Goal: Task Accomplishment & Management: Complete application form

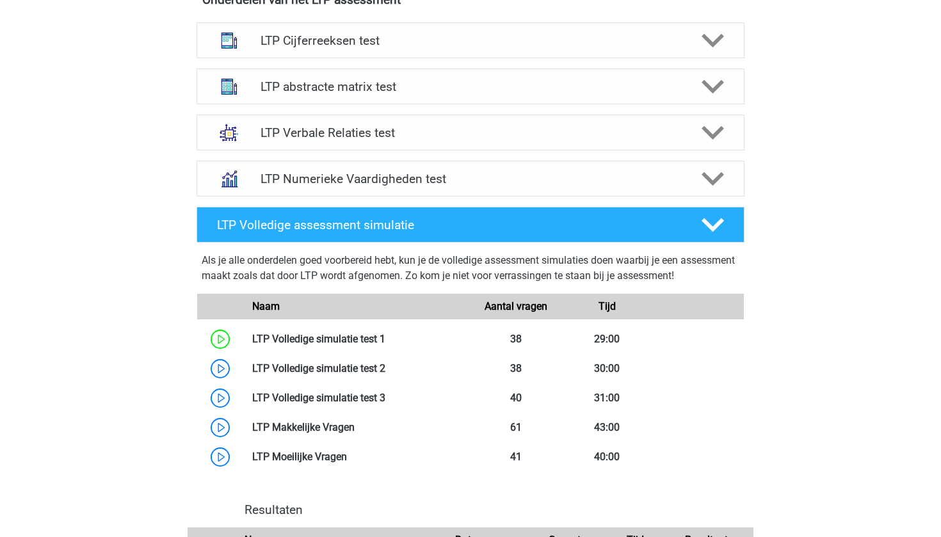
scroll to position [527, 0]
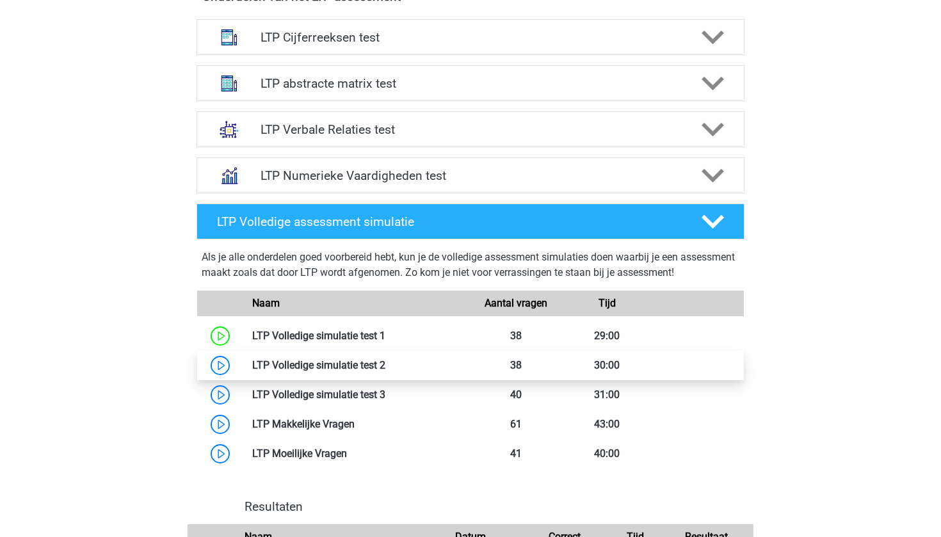
click at [385, 365] on link at bounding box center [385, 365] width 0 height 12
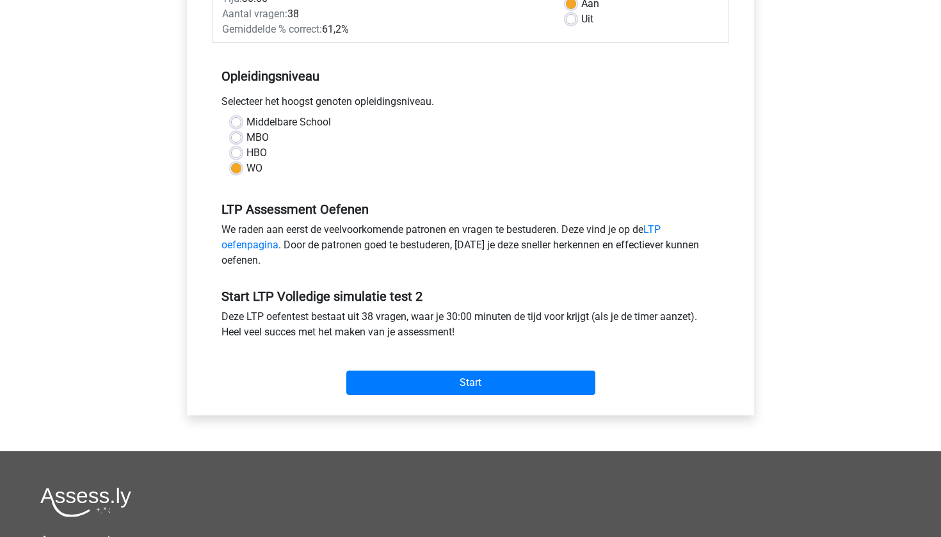
scroll to position [223, 0]
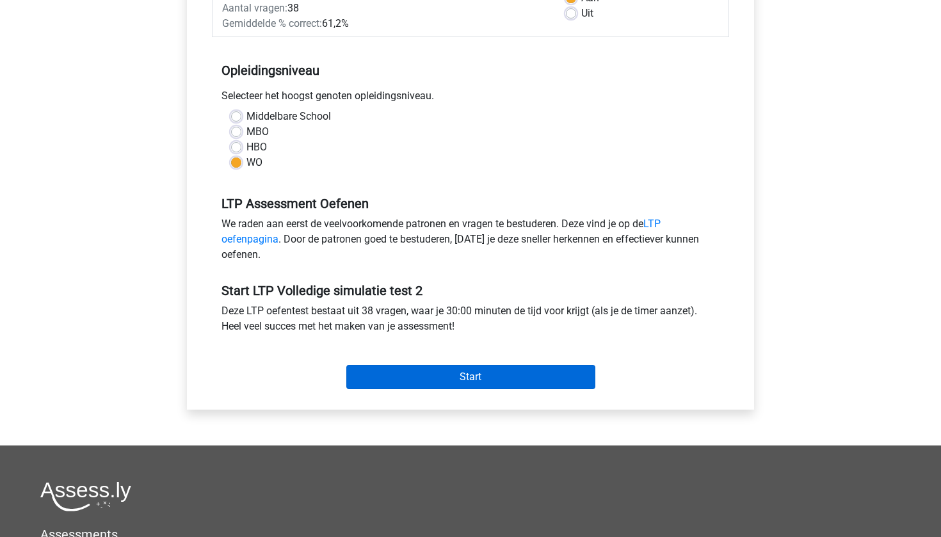
click at [379, 388] on input "Start" at bounding box center [470, 377] width 249 height 24
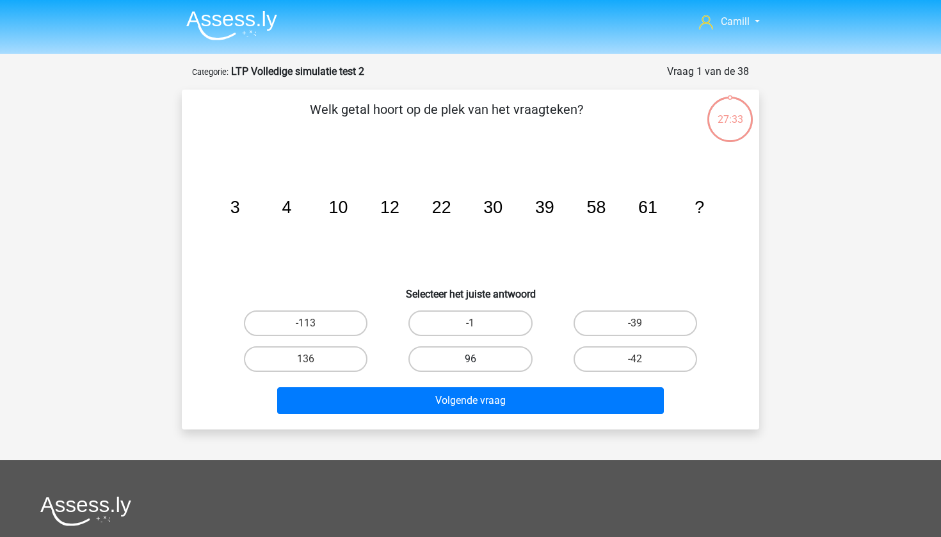
click at [466, 353] on label "96" at bounding box center [470, 359] width 124 height 26
click at [470, 359] on input "96" at bounding box center [474, 363] width 8 height 8
radio input "true"
click at [461, 383] on div "Volgende vraag" at bounding box center [470, 398] width 536 height 42
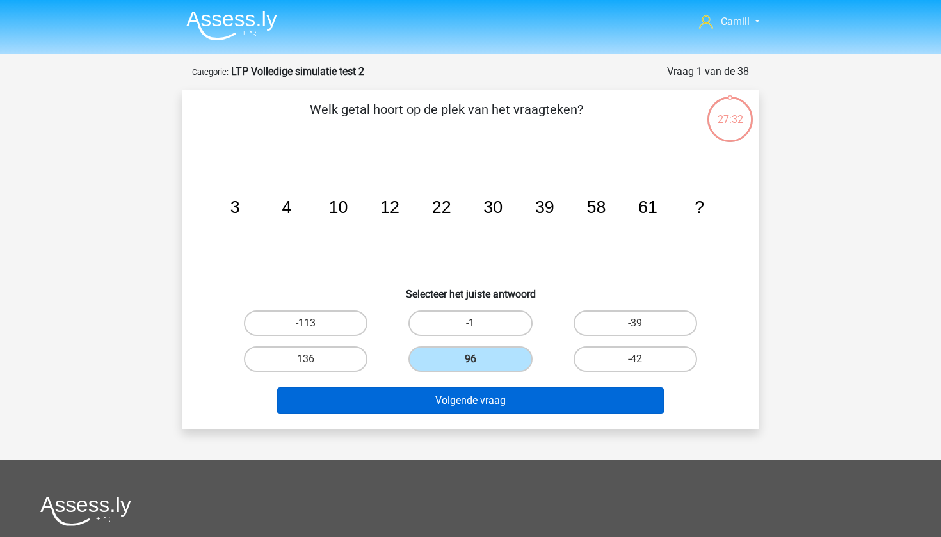
click at [458, 394] on button "Volgende vraag" at bounding box center [470, 400] width 387 height 27
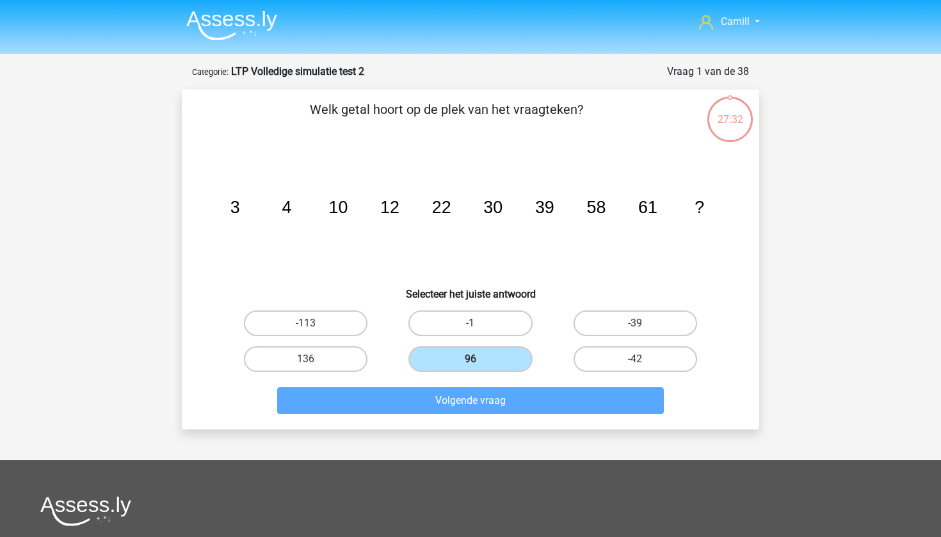
scroll to position [64, 0]
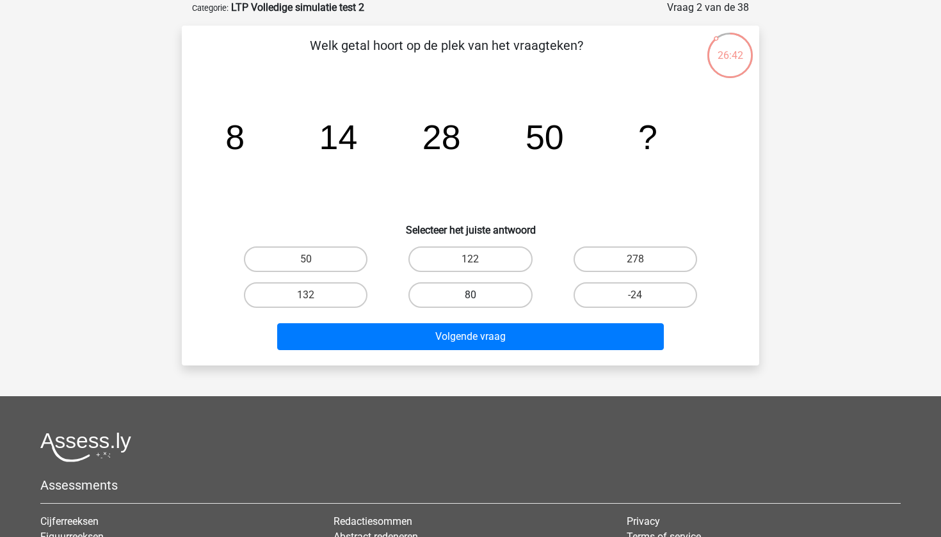
click at [517, 287] on label "80" at bounding box center [470, 295] width 124 height 26
click at [479, 295] on input "80" at bounding box center [474, 299] width 8 height 8
radio input "true"
click at [517, 320] on div "Volgende vraag" at bounding box center [470, 334] width 536 height 42
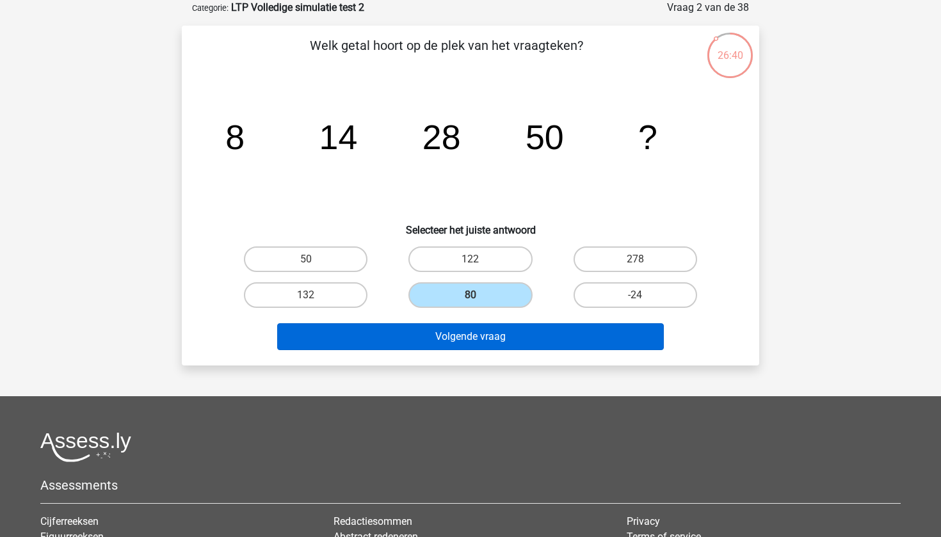
click at [516, 330] on button "Volgende vraag" at bounding box center [470, 336] width 387 height 27
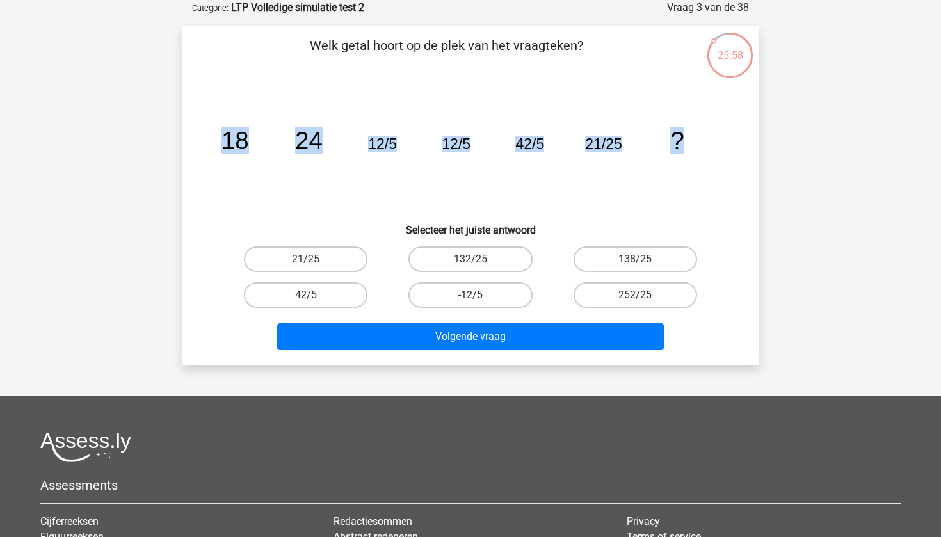
drag, startPoint x: 223, startPoint y: 143, endPoint x: 680, endPoint y: 139, distance: 456.9
click at [680, 139] on g "18 24 12/5 12/5 42/5 21/25 ?" at bounding box center [452, 141] width 463 height 28
copy g "18 24 12/5 12/5 42/5 21/25 ?"
click at [349, 253] on label "21/25" at bounding box center [306, 259] width 124 height 26
click at [314, 259] on input "21/25" at bounding box center [310, 263] width 8 height 8
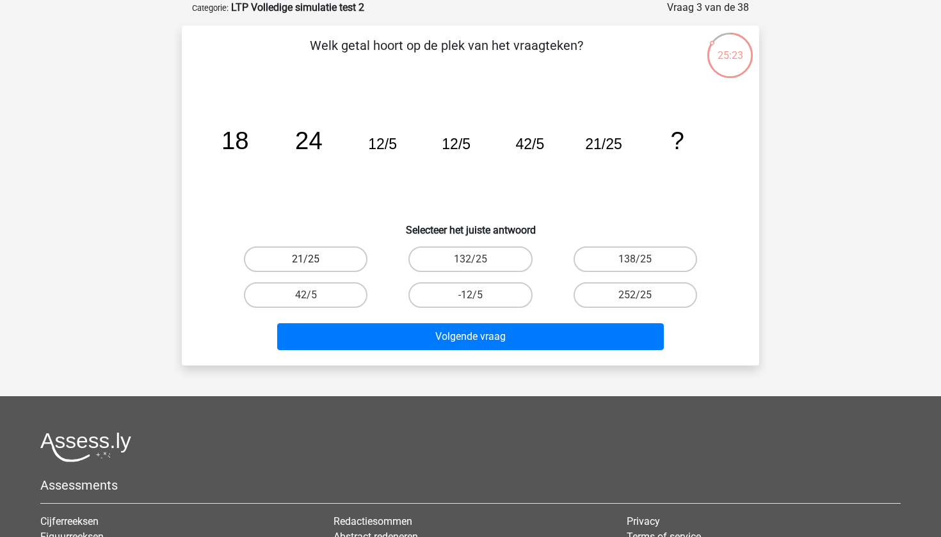
radio input "true"
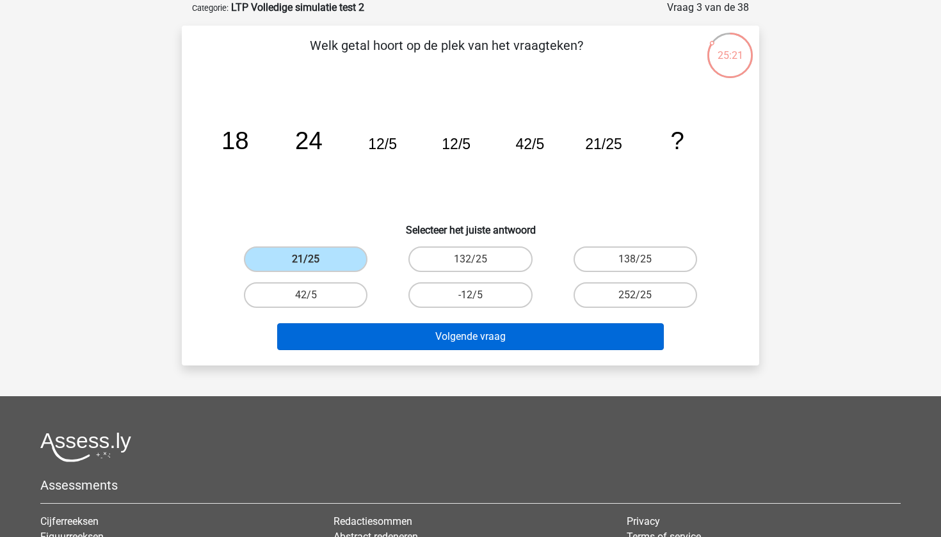
click at [450, 331] on button "Volgende vraag" at bounding box center [470, 336] width 387 height 27
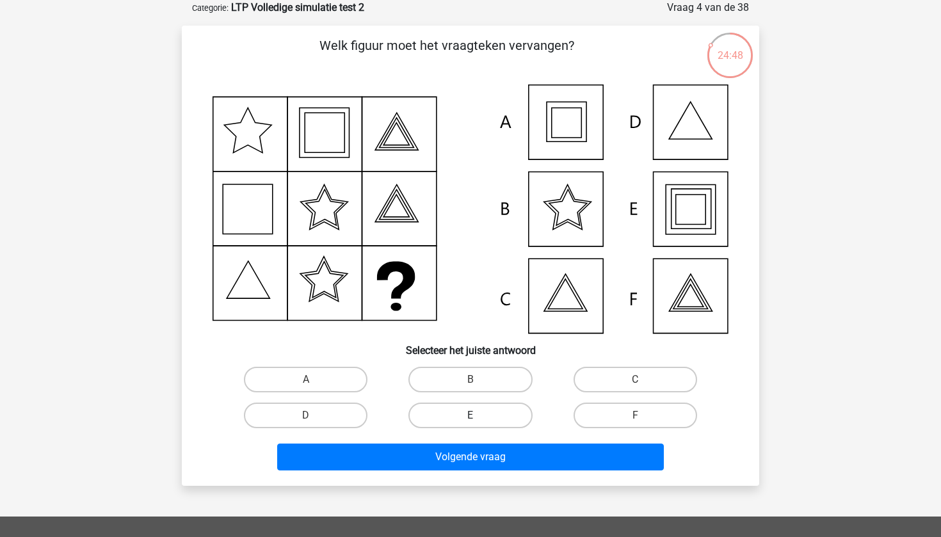
click at [427, 417] on label "E" at bounding box center [470, 416] width 124 height 26
click at [470, 417] on input "E" at bounding box center [474, 419] width 8 height 8
radio input "true"
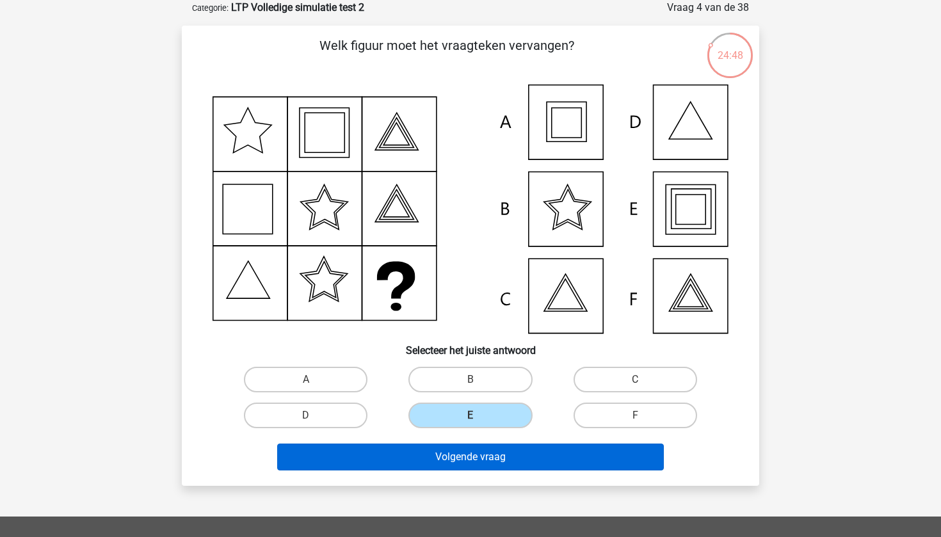
click at [438, 453] on button "Volgende vraag" at bounding box center [470, 456] width 387 height 27
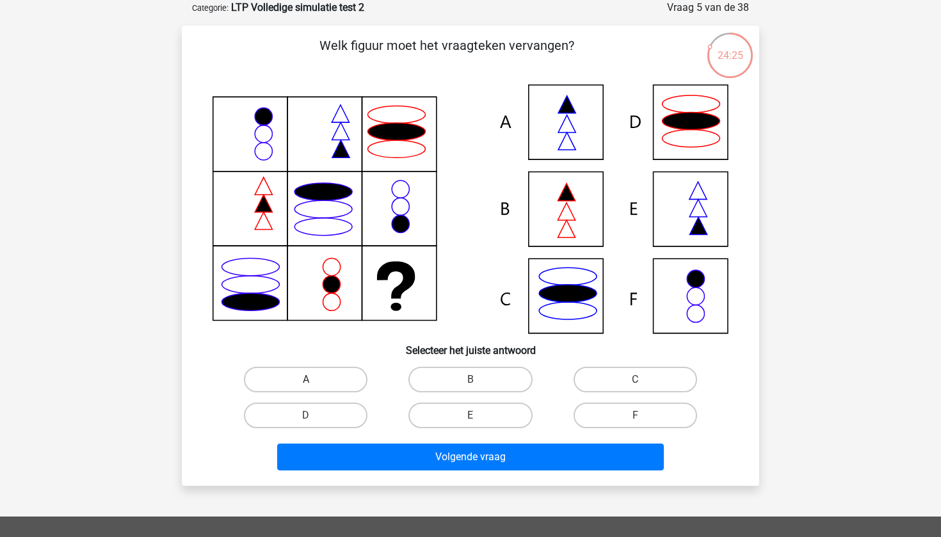
click at [339, 376] on label "A" at bounding box center [306, 380] width 124 height 26
click at [314, 379] on input "A" at bounding box center [310, 383] width 8 height 8
radio input "true"
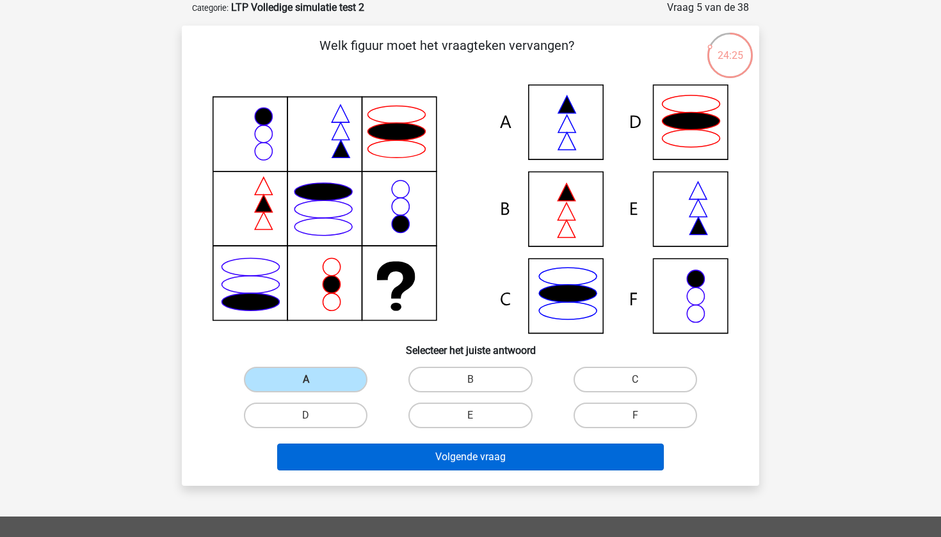
click at [345, 456] on button "Volgende vraag" at bounding box center [470, 456] width 387 height 27
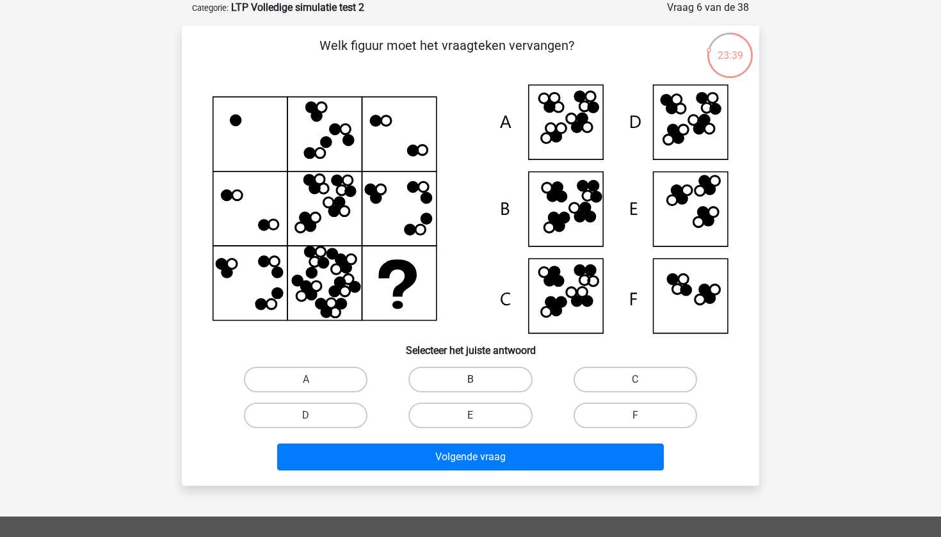
click at [504, 374] on label "B" at bounding box center [470, 380] width 124 height 26
click at [479, 379] on input "B" at bounding box center [474, 383] width 8 height 8
radio input "true"
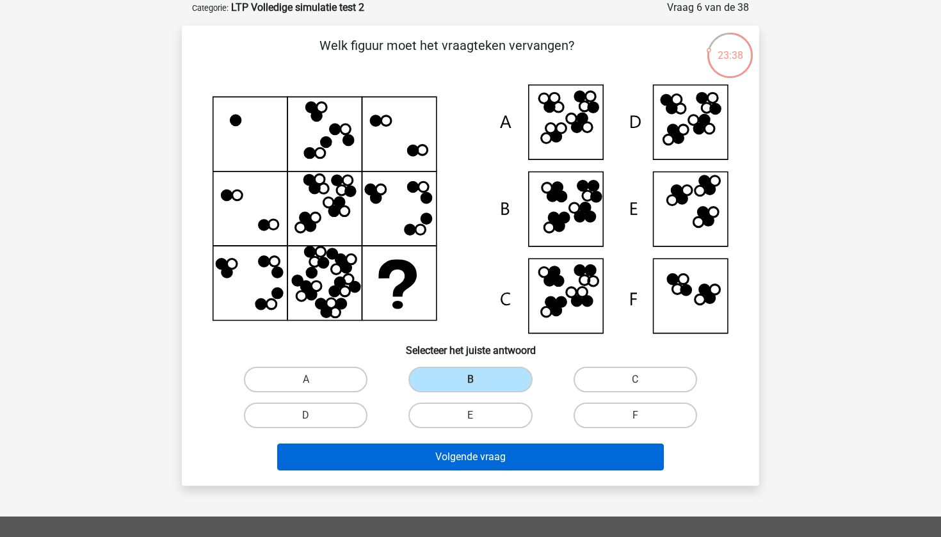
click at [481, 454] on button "Volgende vraag" at bounding box center [470, 456] width 387 height 27
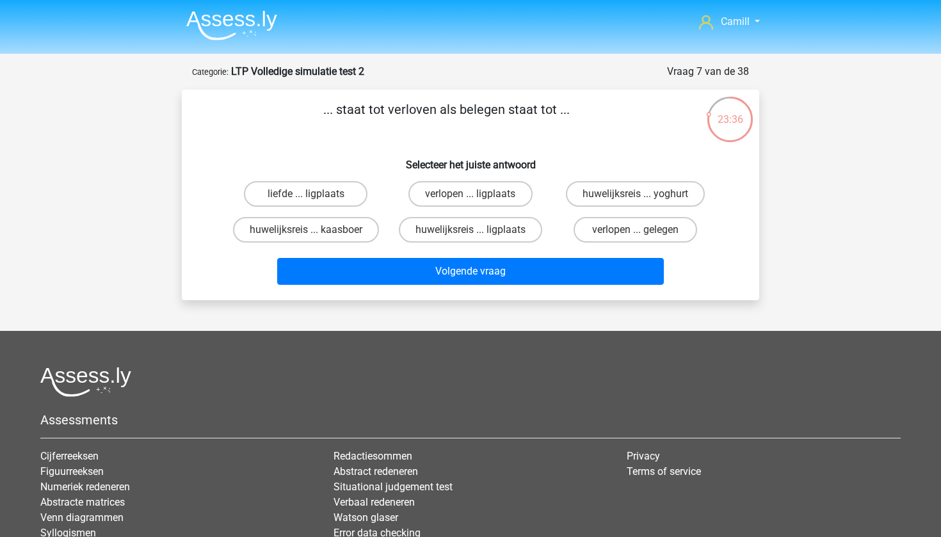
scroll to position [0, 0]
drag, startPoint x: 324, startPoint y: 110, endPoint x: 557, endPoint y: 124, distance: 233.3
click at [557, 124] on p "... staat tot verloven als belegen staat tot ..." at bounding box center [446, 119] width 488 height 38
click at [555, 129] on p "... staat tot verloven als belegen staat tot ..." at bounding box center [446, 119] width 488 height 38
click at [593, 232] on label "verlopen ... gelegen" at bounding box center [635, 230] width 124 height 26
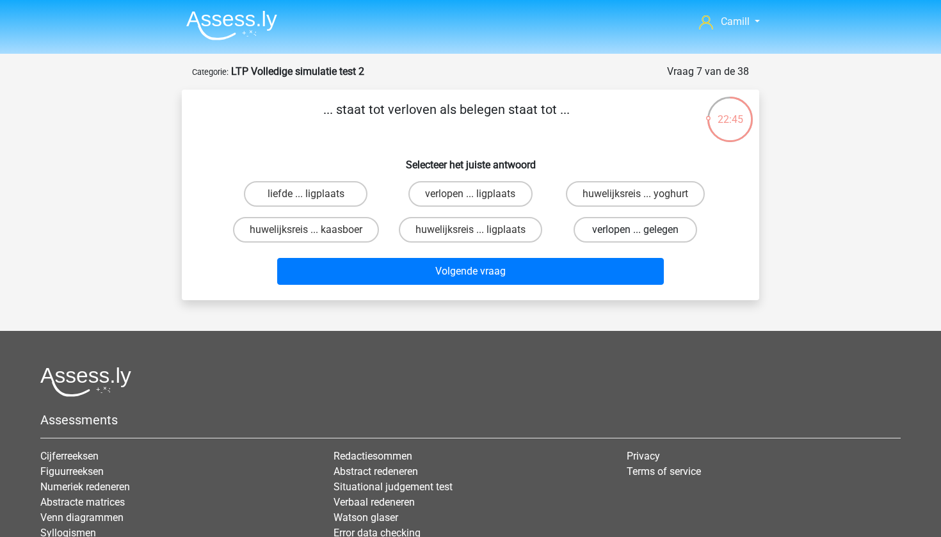
click at [635, 232] on input "verlopen ... gelegen" at bounding box center [639, 234] width 8 height 8
radio input "true"
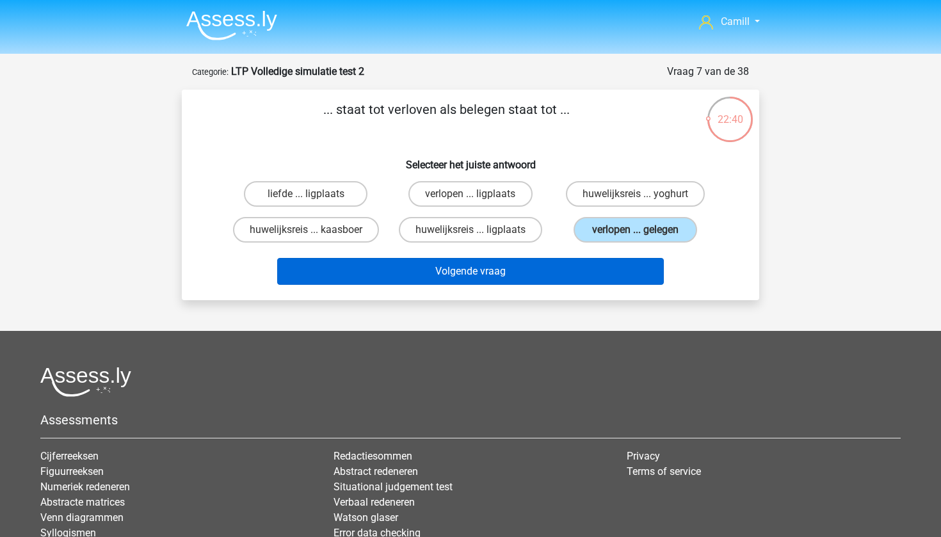
click at [580, 263] on button "Volgende vraag" at bounding box center [470, 271] width 387 height 27
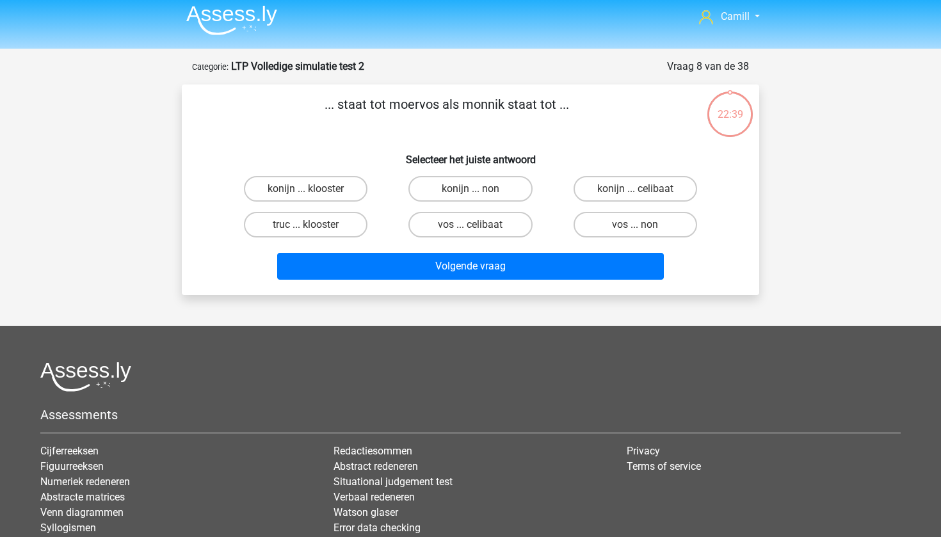
scroll to position [4, 0]
click at [416, 108] on p "... staat tot moervos als monnik staat tot ..." at bounding box center [446, 114] width 488 height 38
copy p "moervos"
click at [361, 155] on h6 "Selecteer het juiste antwoord" at bounding box center [470, 155] width 536 height 22
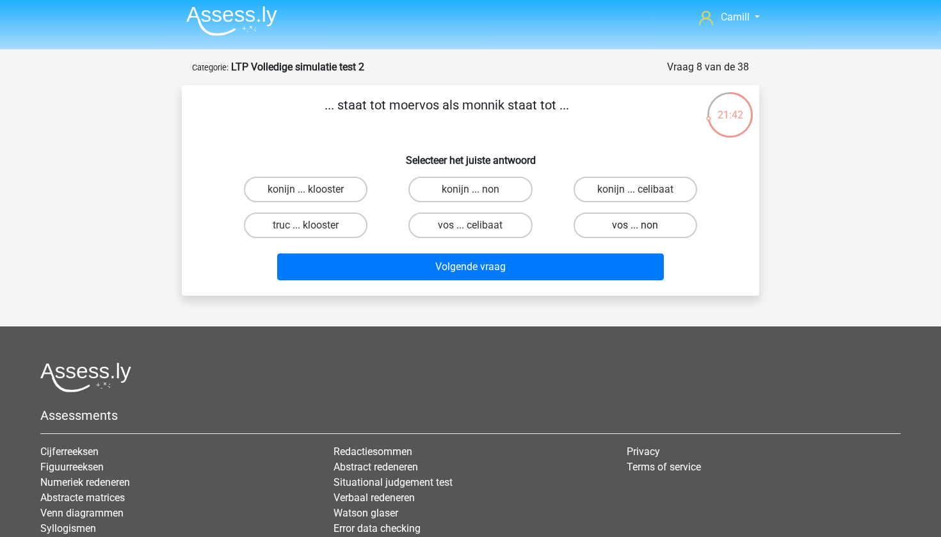
click at [612, 232] on label "vos ... non" at bounding box center [635, 225] width 124 height 26
click at [635, 232] on input "vos ... non" at bounding box center [639, 229] width 8 height 8
radio input "true"
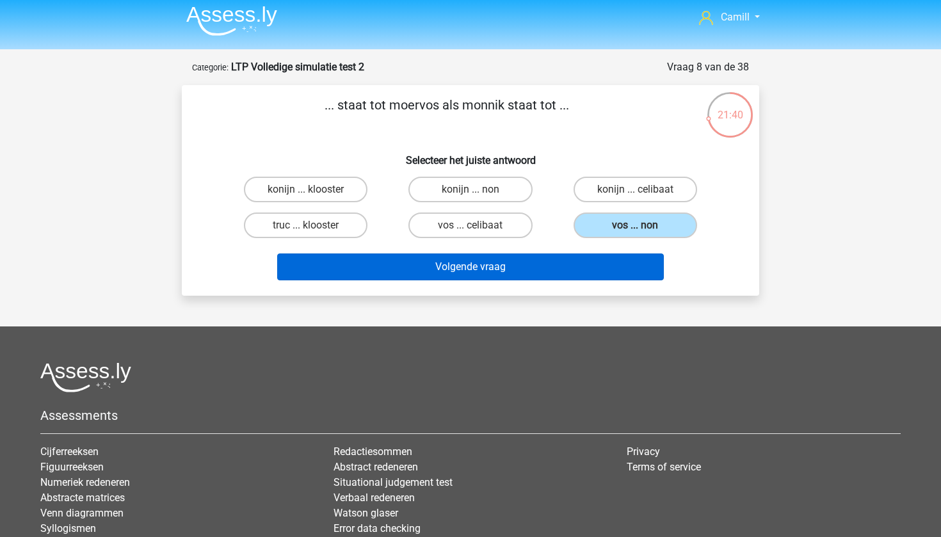
click at [500, 258] on button "Volgende vraag" at bounding box center [470, 266] width 387 height 27
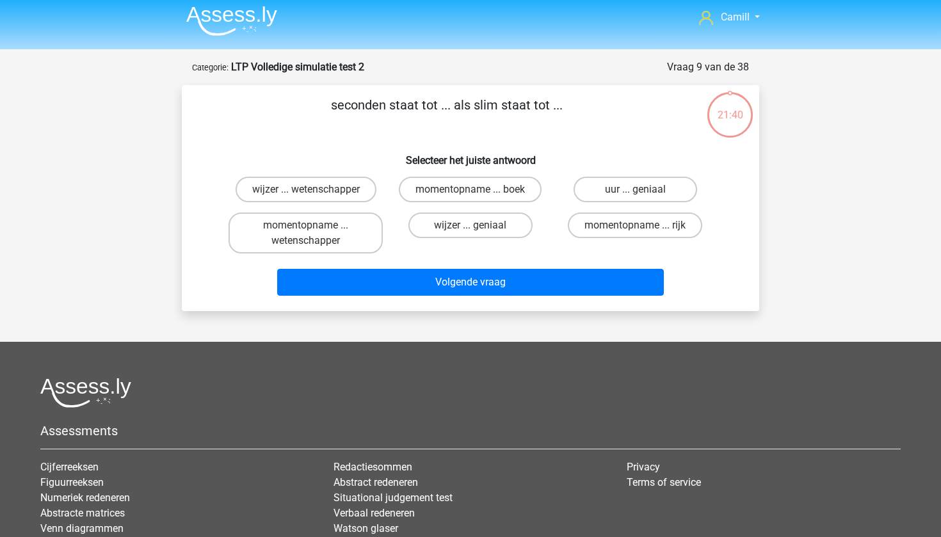
scroll to position [64, 0]
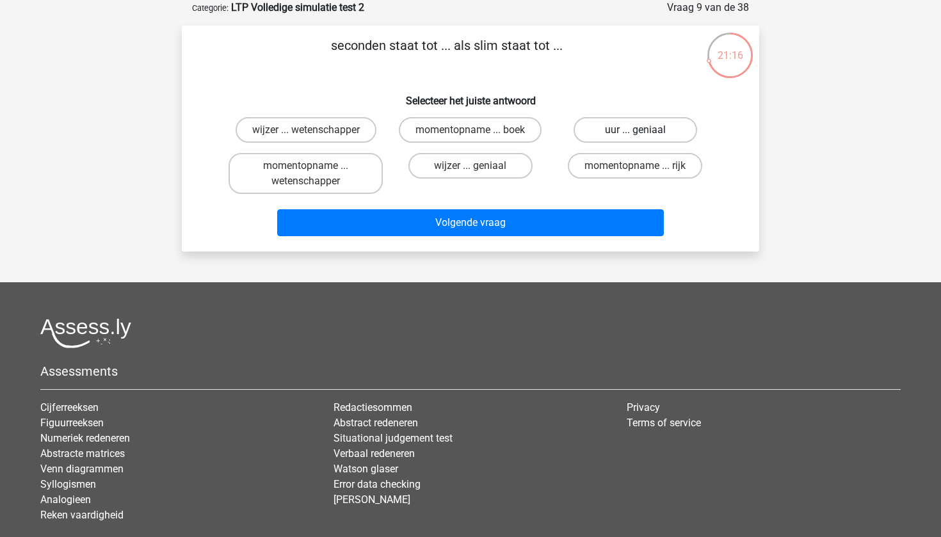
click at [608, 129] on label "uur ... geniaal" at bounding box center [635, 130] width 124 height 26
click at [635, 130] on input "uur ... geniaal" at bounding box center [639, 134] width 8 height 8
radio input "true"
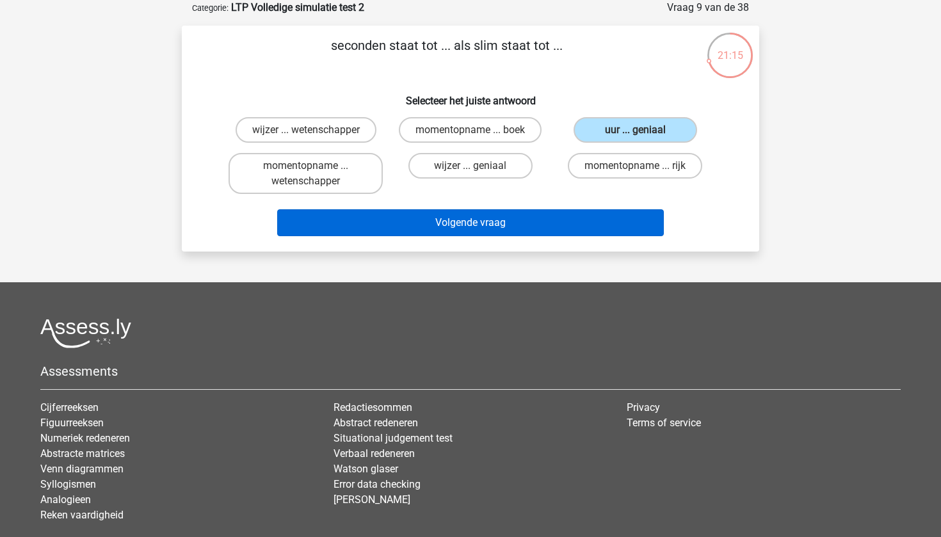
click at [567, 215] on button "Volgende vraag" at bounding box center [470, 222] width 387 height 27
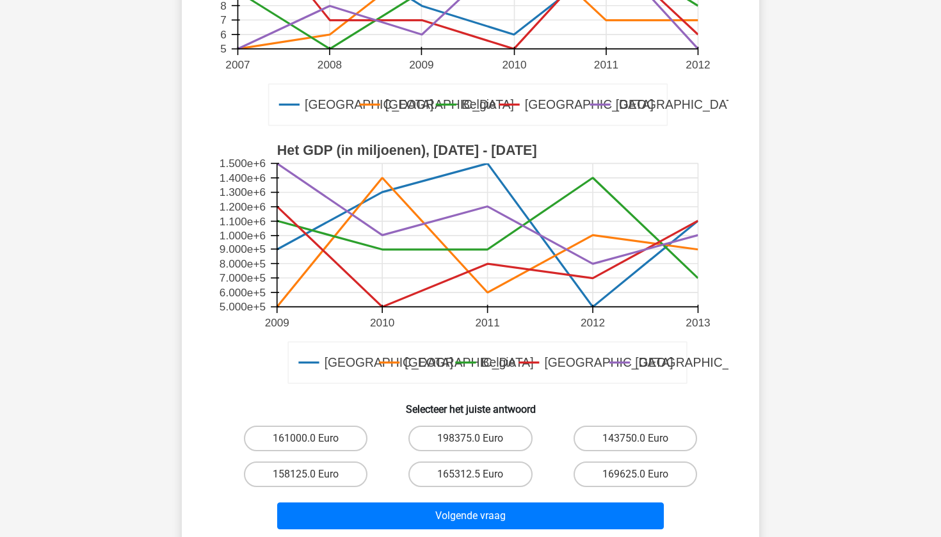
scroll to position [270, 0]
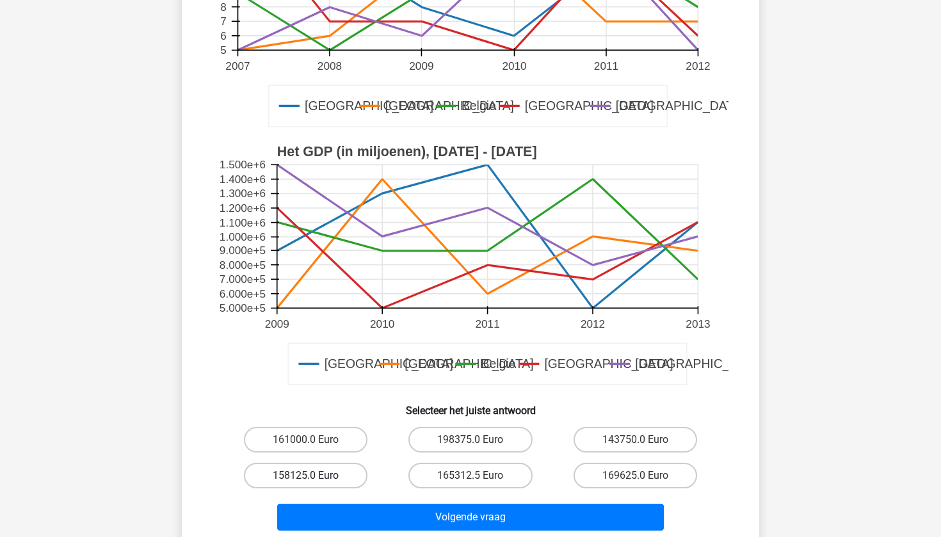
click at [298, 477] on label "158125.0 Euro" at bounding box center [306, 476] width 124 height 26
click at [306, 477] on input "158125.0 Euro" at bounding box center [310, 479] width 8 height 8
radio input "true"
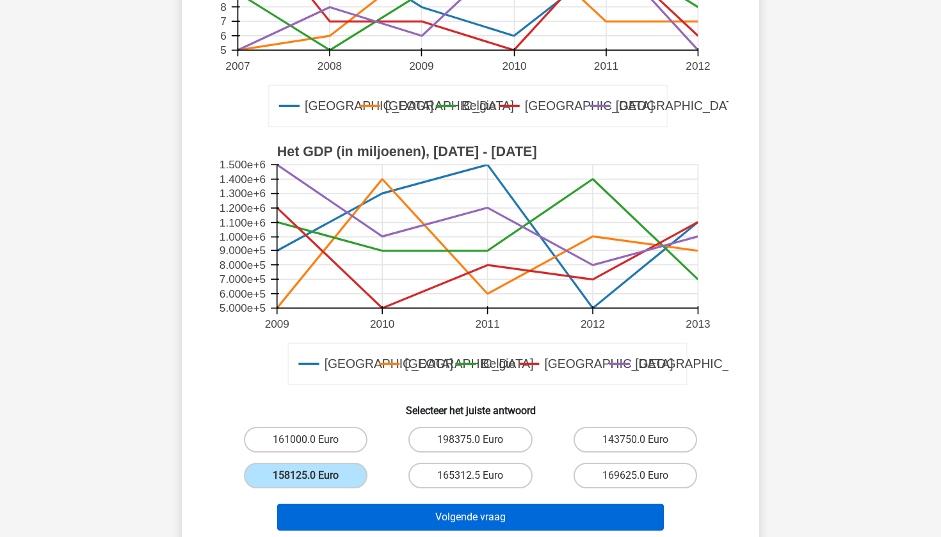
click at [326, 509] on button "Volgende vraag" at bounding box center [470, 517] width 387 height 27
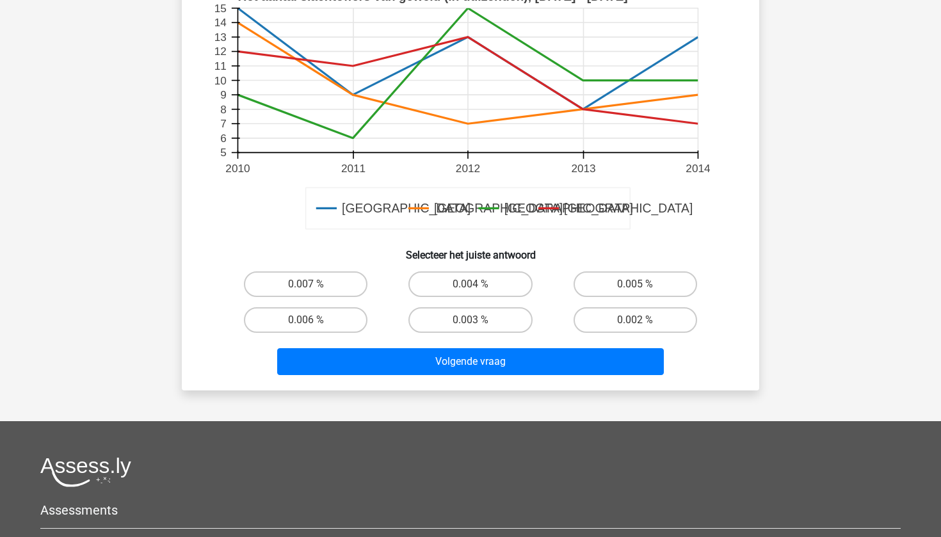
scroll to position [551, 0]
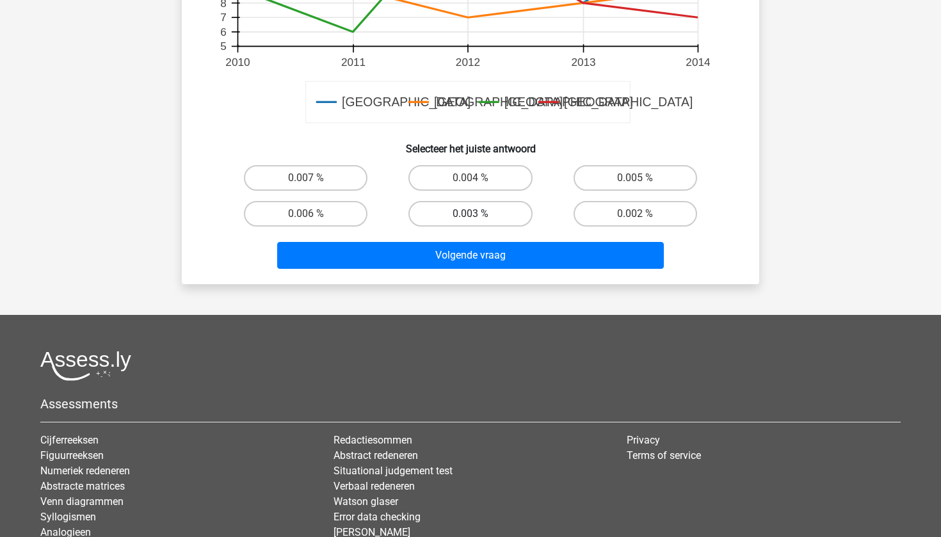
click at [500, 211] on label "0.003 %" at bounding box center [470, 214] width 124 height 26
click at [479, 214] on input "0.003 %" at bounding box center [474, 218] width 8 height 8
radio input "true"
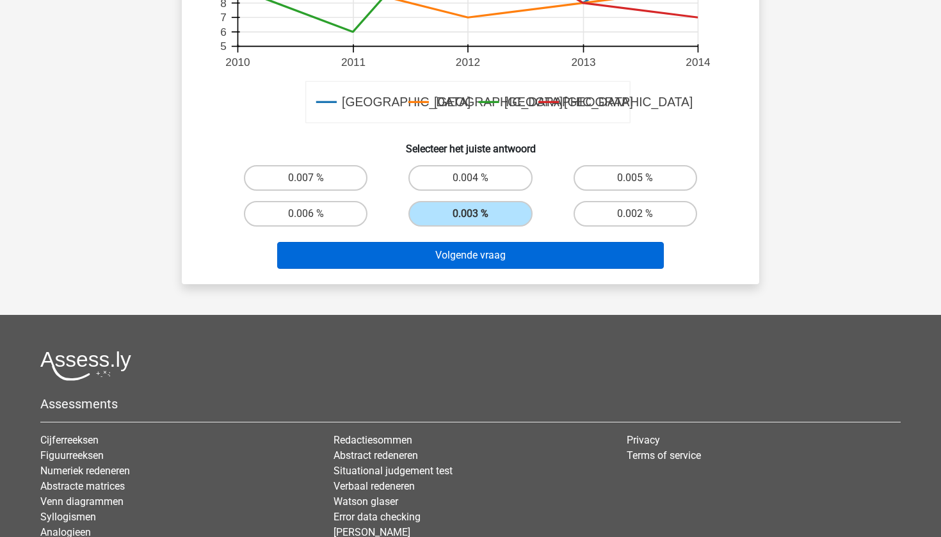
click at [492, 244] on button "Volgende vraag" at bounding box center [470, 255] width 387 height 27
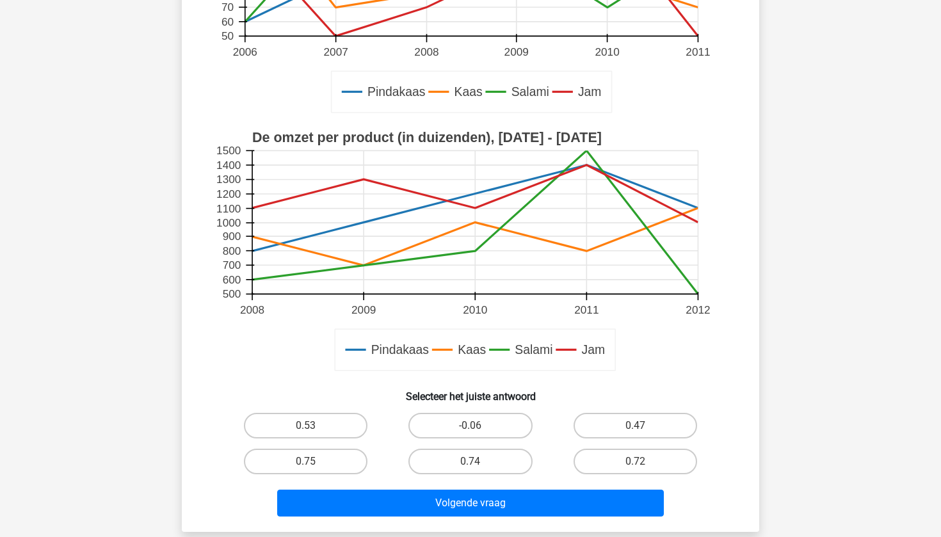
scroll to position [304, 0]
click at [358, 468] on label "0.75" at bounding box center [306, 461] width 124 height 26
click at [314, 468] on input "0.75" at bounding box center [310, 465] width 8 height 8
radio input "true"
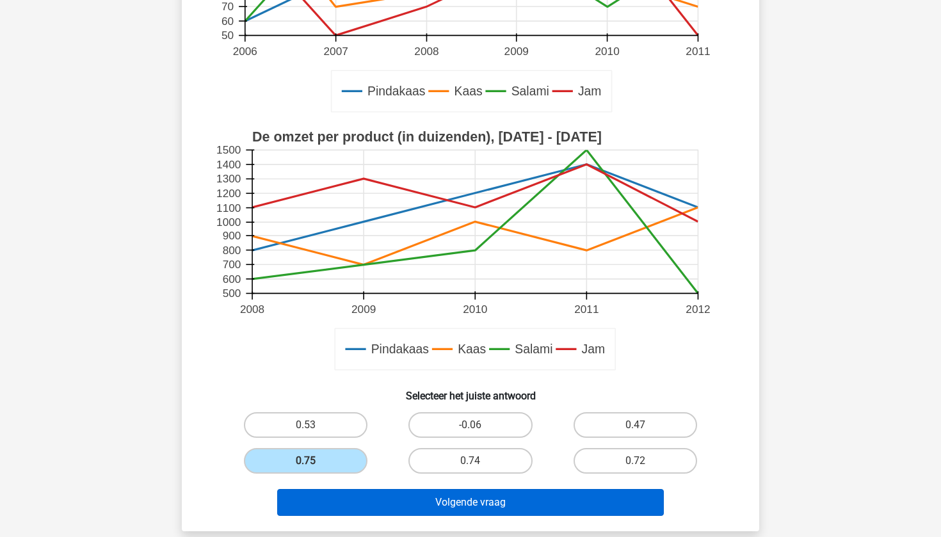
click at [355, 504] on button "Volgende vraag" at bounding box center [470, 502] width 387 height 27
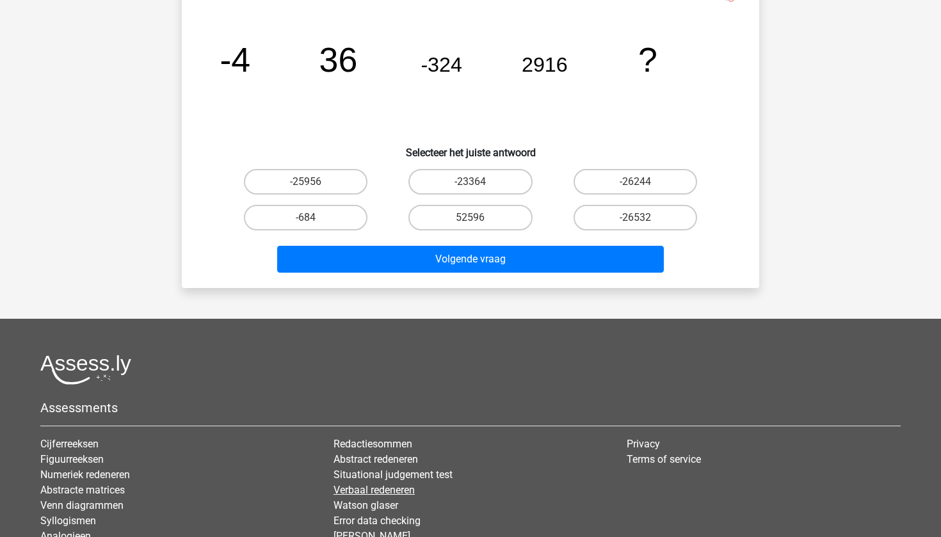
scroll to position [141, 0]
click at [595, 177] on label "-26244" at bounding box center [635, 182] width 124 height 26
click at [635, 182] on input "-26244" at bounding box center [639, 186] width 8 height 8
radio input "true"
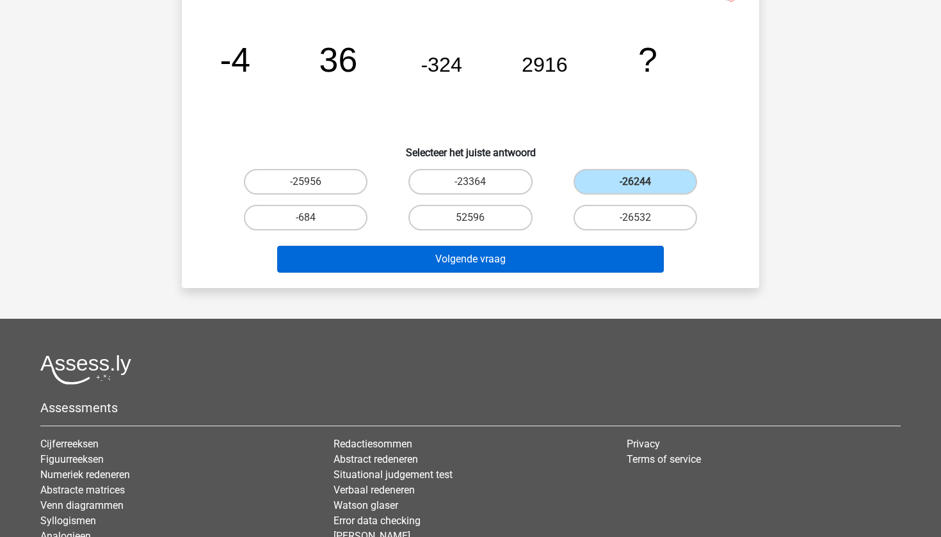
click at [600, 262] on button "Volgende vraag" at bounding box center [470, 259] width 387 height 27
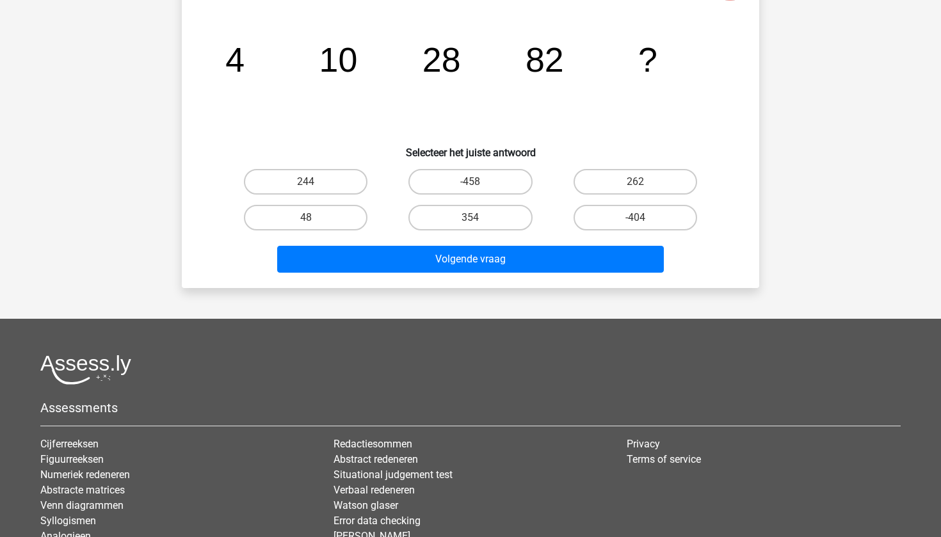
scroll to position [64, 0]
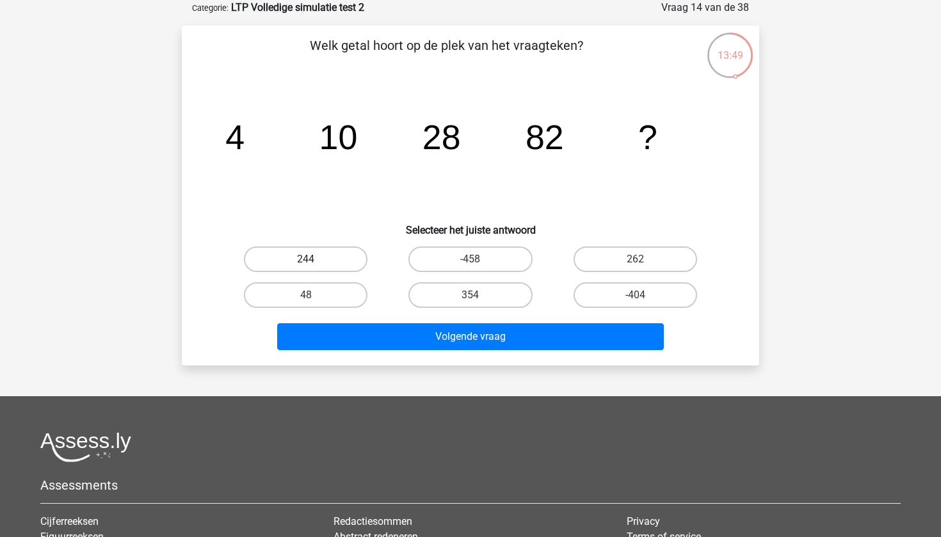
click at [340, 259] on label "244" at bounding box center [306, 259] width 124 height 26
click at [314, 259] on input "244" at bounding box center [310, 263] width 8 height 8
radio input "true"
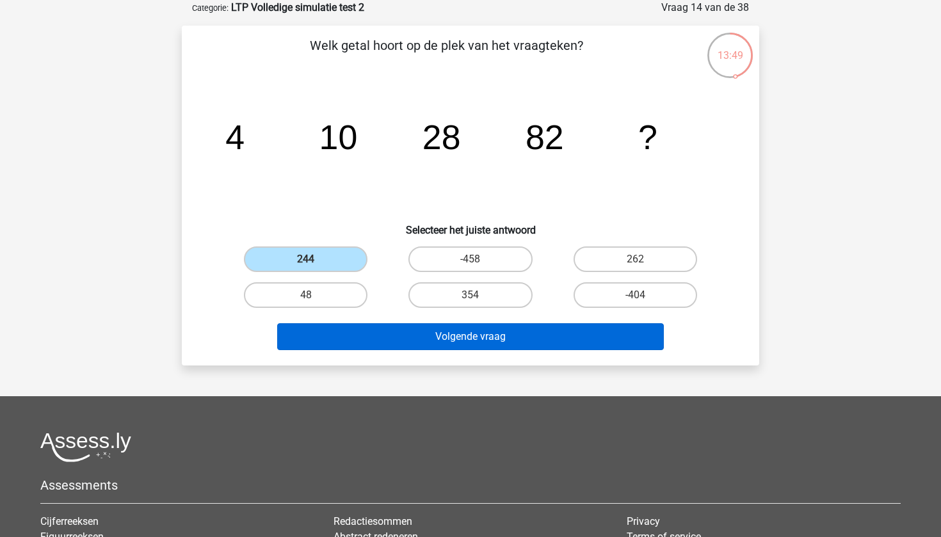
click at [342, 343] on button "Volgende vraag" at bounding box center [470, 336] width 387 height 27
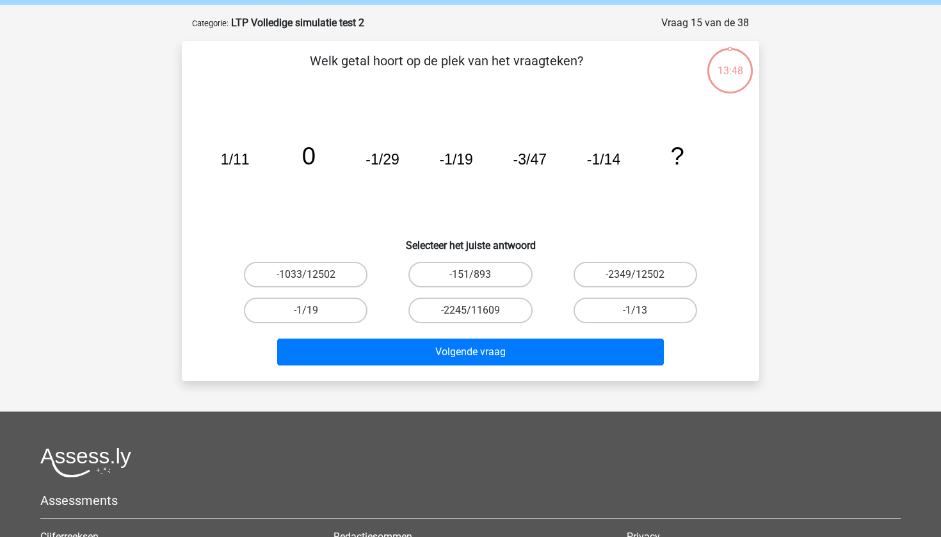
scroll to position [40, 0]
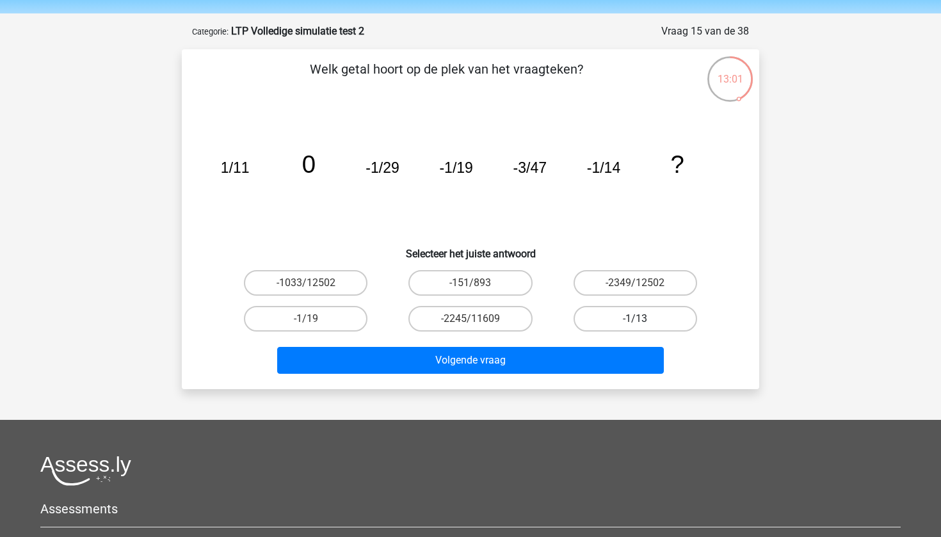
click at [608, 319] on label "-1/13" at bounding box center [635, 319] width 124 height 26
click at [635, 319] on input "-1/13" at bounding box center [639, 323] width 8 height 8
radio input "true"
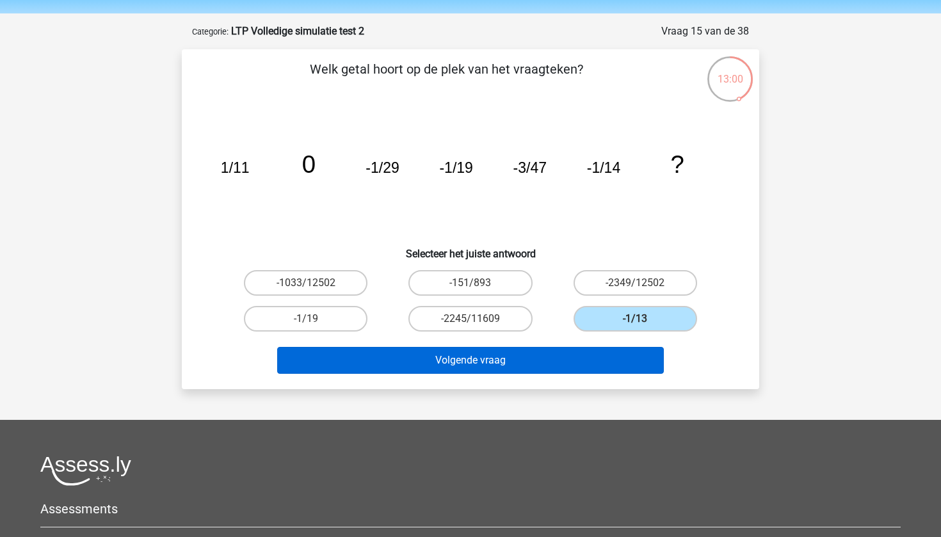
click at [581, 362] on button "Volgende vraag" at bounding box center [470, 360] width 387 height 27
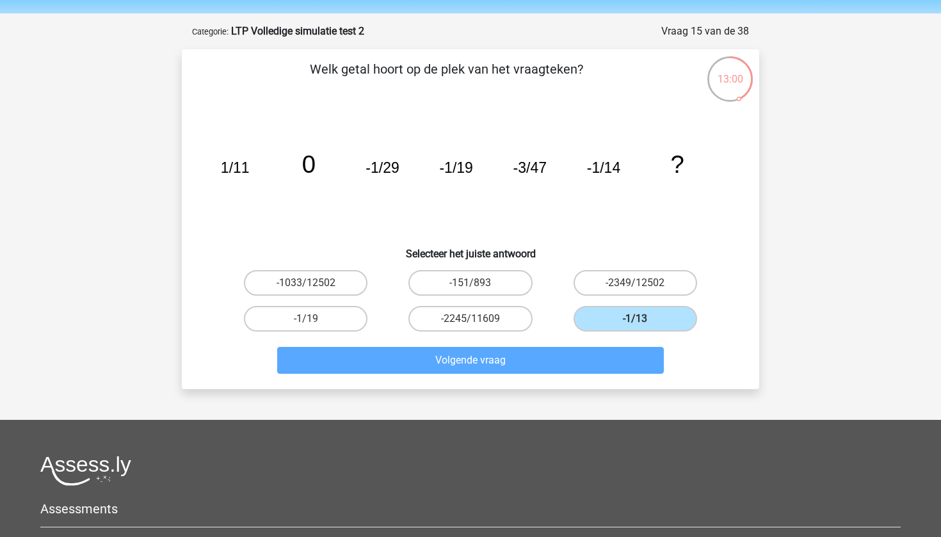
scroll to position [64, 0]
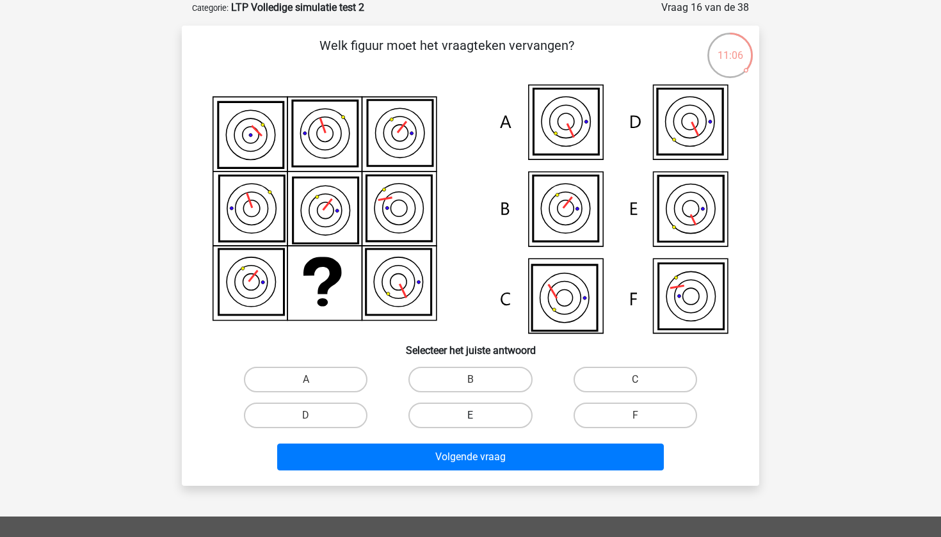
click at [465, 408] on label "E" at bounding box center [470, 416] width 124 height 26
click at [470, 415] on input "E" at bounding box center [474, 419] width 8 height 8
radio input "true"
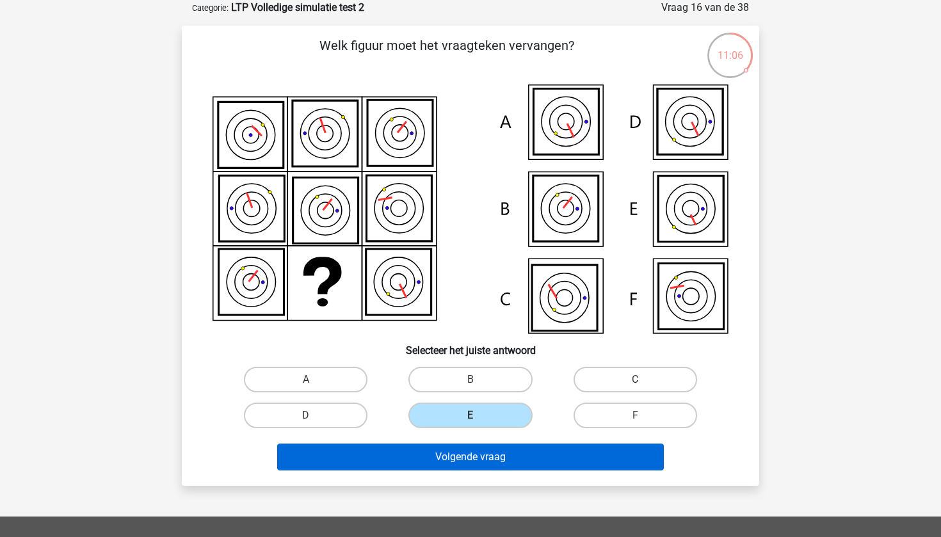
click at [461, 453] on button "Volgende vraag" at bounding box center [470, 456] width 387 height 27
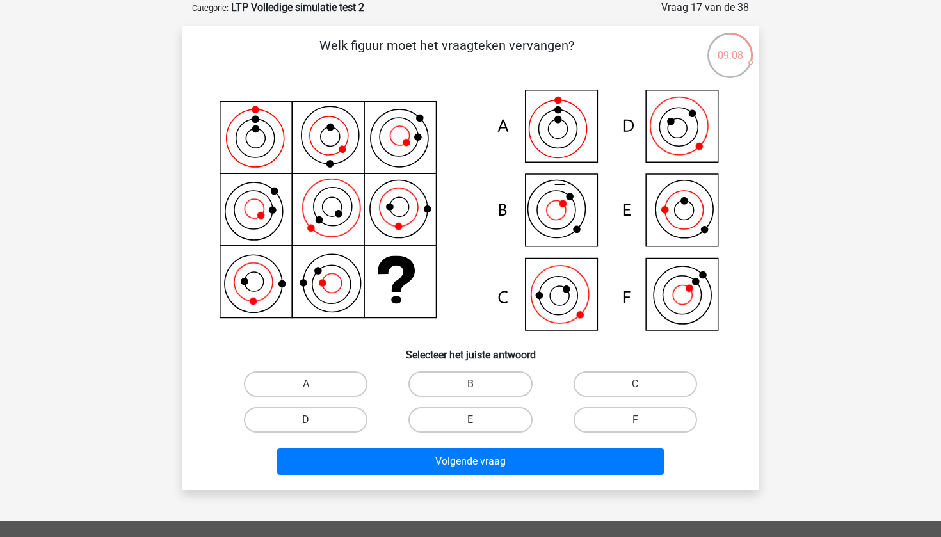
click at [341, 418] on label "D" at bounding box center [306, 420] width 124 height 26
click at [314, 420] on input "D" at bounding box center [310, 424] width 8 height 8
radio input "true"
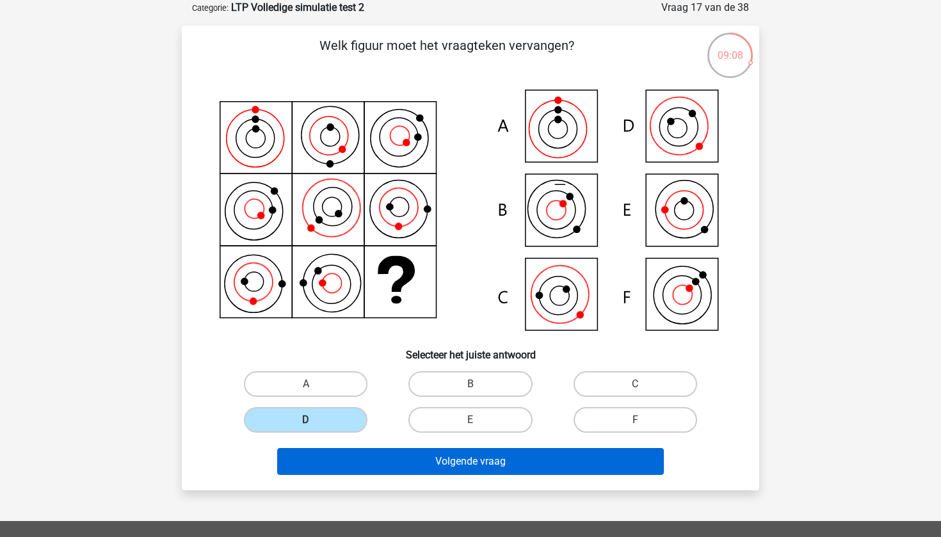
click at [356, 465] on button "Volgende vraag" at bounding box center [470, 461] width 387 height 27
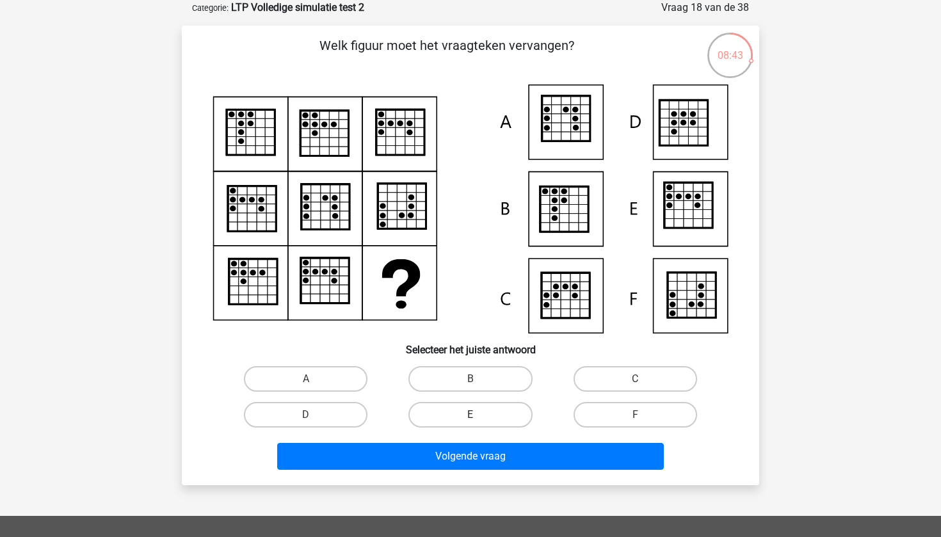
click at [469, 422] on label "E" at bounding box center [470, 415] width 124 height 26
click at [470, 422] on input "E" at bounding box center [474, 419] width 8 height 8
radio input "true"
click at [326, 408] on label "D" at bounding box center [306, 415] width 124 height 26
click at [314, 415] on input "D" at bounding box center [310, 419] width 8 height 8
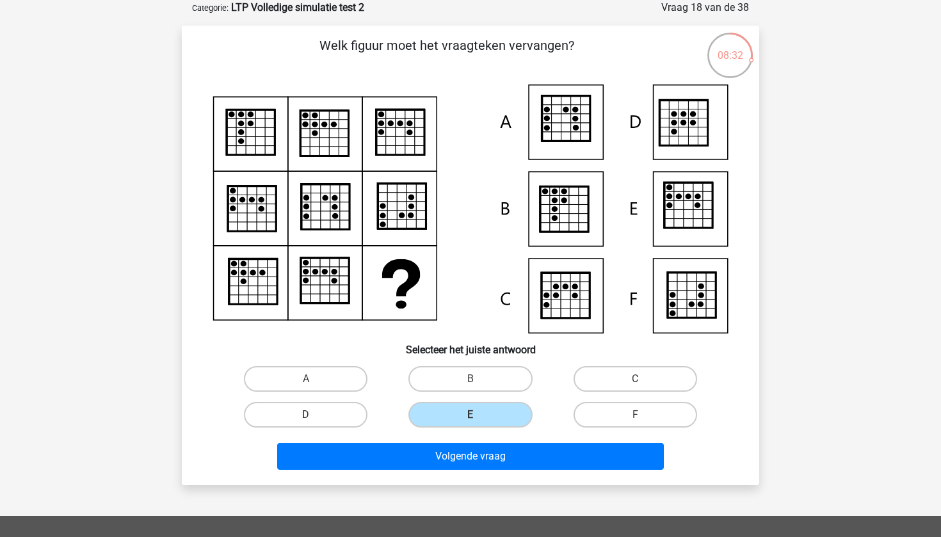
radio input "true"
click at [328, 440] on div "Volgende vraag" at bounding box center [470, 454] width 536 height 42
click at [607, 410] on label "F" at bounding box center [635, 415] width 124 height 26
click at [635, 415] on input "F" at bounding box center [639, 419] width 8 height 8
radio input "true"
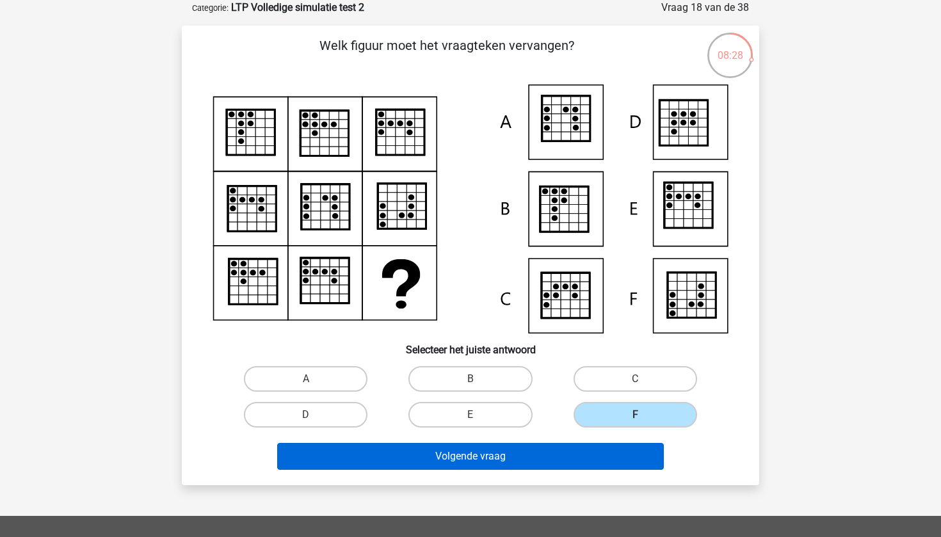
click at [586, 452] on button "Volgende vraag" at bounding box center [470, 456] width 387 height 27
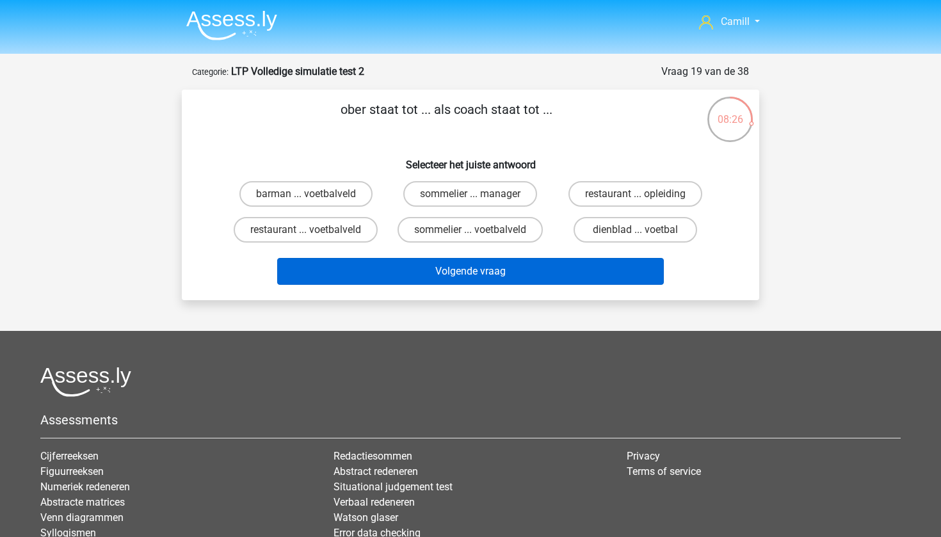
scroll to position [0, 0]
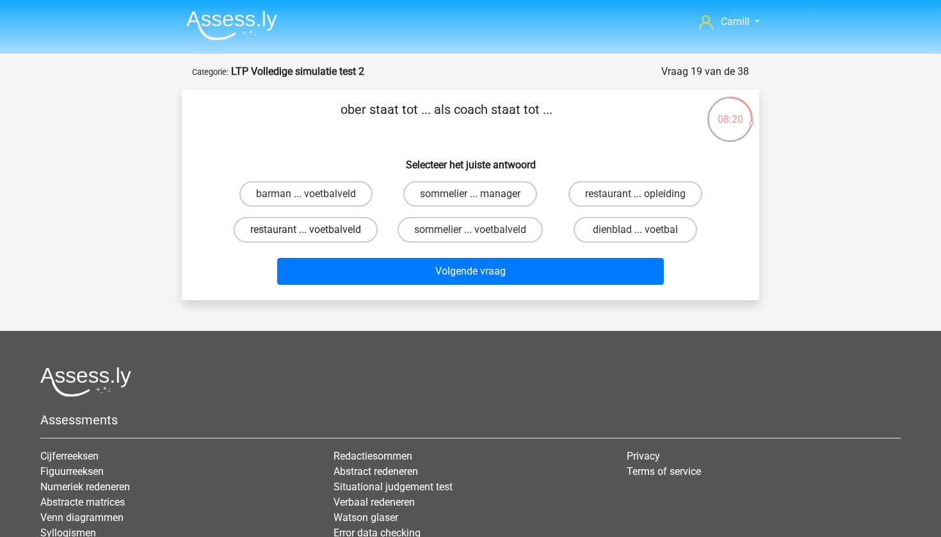
click at [358, 230] on label "restaurant ... voetbalveld" at bounding box center [306, 230] width 144 height 26
click at [314, 230] on input "restaurant ... voetbalveld" at bounding box center [310, 234] width 8 height 8
radio input "true"
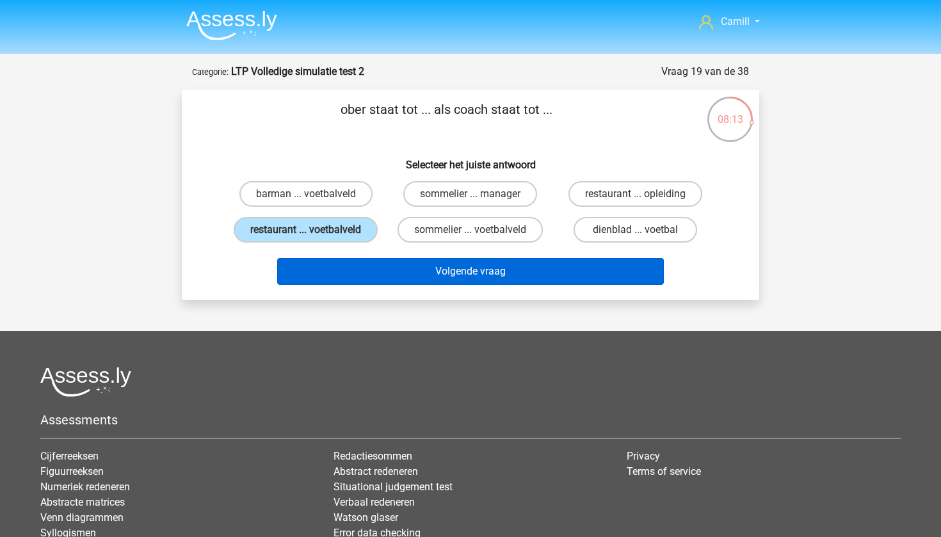
click at [385, 285] on button "Volgende vraag" at bounding box center [470, 271] width 387 height 27
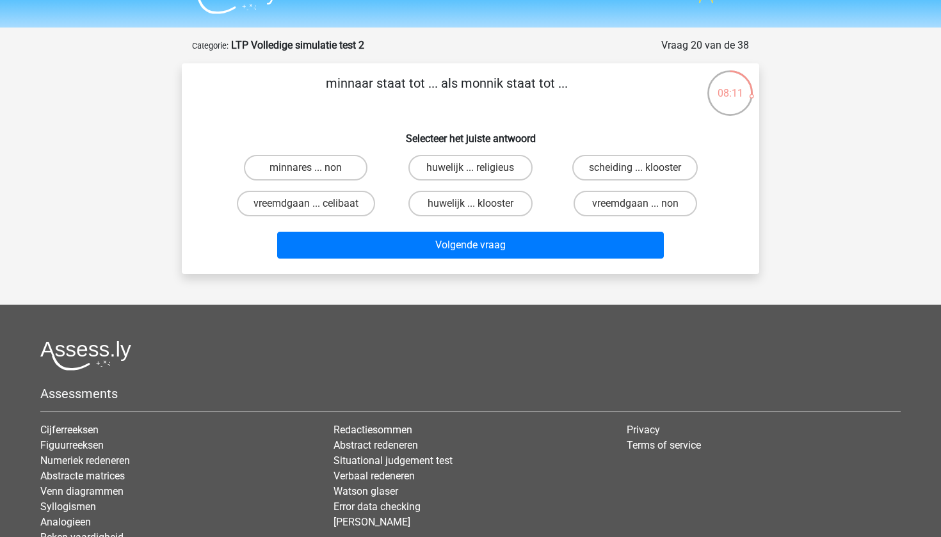
scroll to position [21, 0]
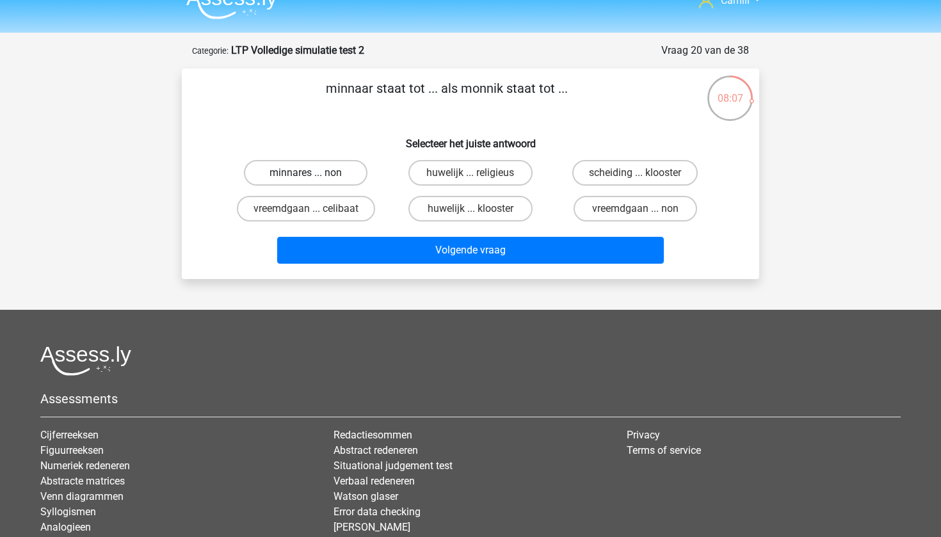
click at [348, 173] on label "minnares ... non" at bounding box center [306, 173] width 124 height 26
click at [314, 173] on input "minnares ... non" at bounding box center [310, 177] width 8 height 8
radio input "true"
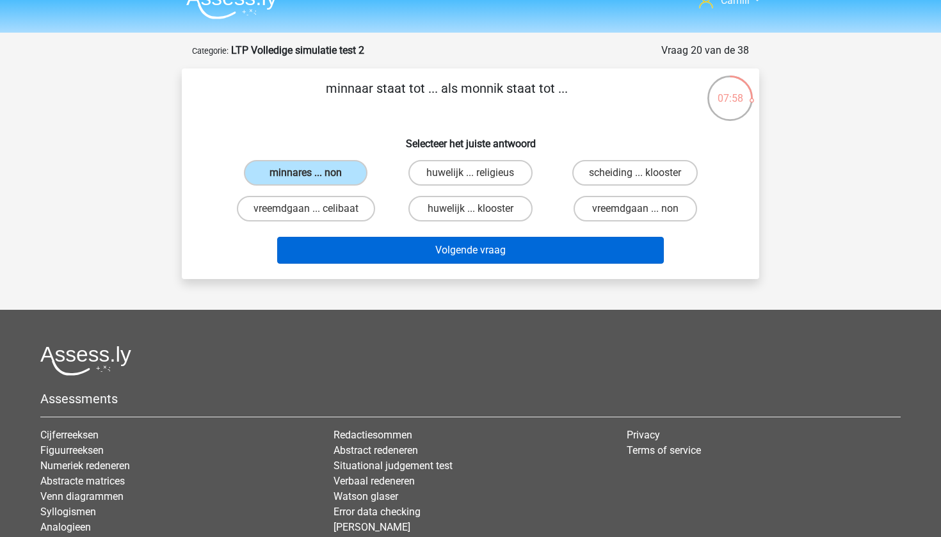
click at [471, 246] on button "Volgende vraag" at bounding box center [470, 250] width 387 height 27
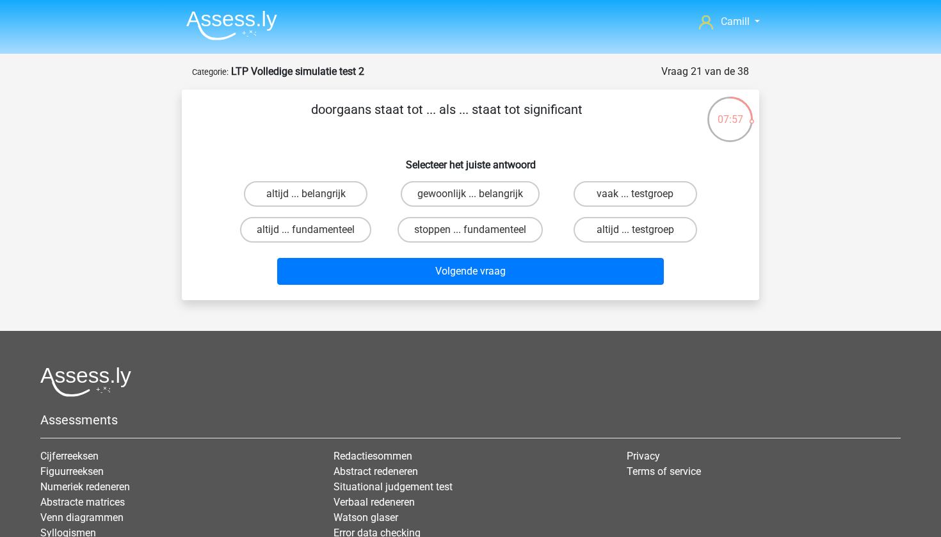
scroll to position [0, 0]
click at [327, 198] on label "altijd ... belangrijk" at bounding box center [306, 194] width 124 height 26
click at [314, 198] on input "altijd ... belangrijk" at bounding box center [310, 198] width 8 height 8
radio input "true"
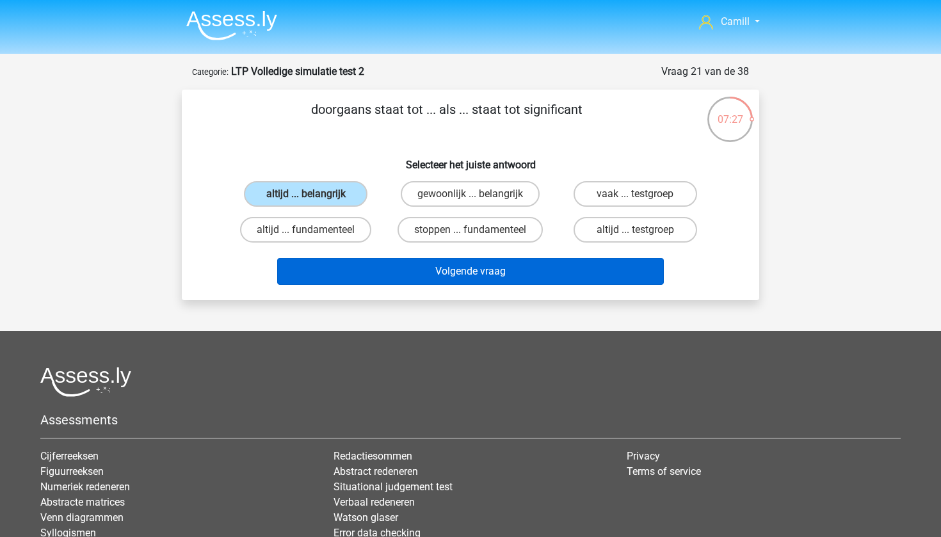
click at [333, 276] on button "Volgende vraag" at bounding box center [470, 271] width 387 height 27
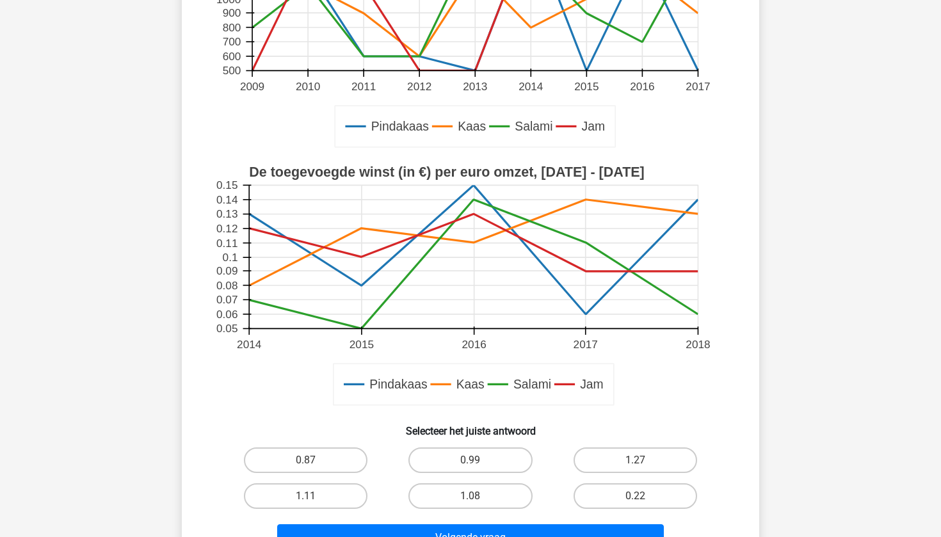
scroll to position [264, 0]
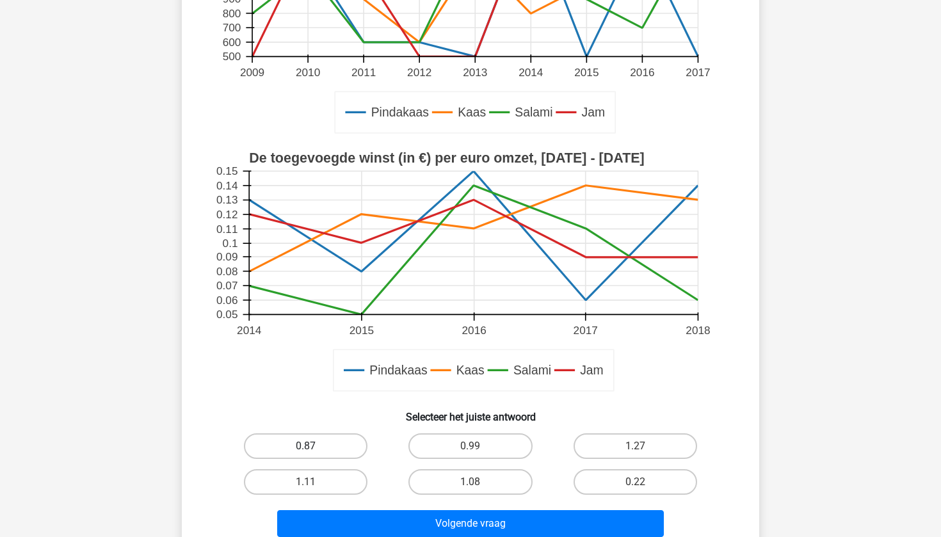
click at [342, 445] on label "0.87" at bounding box center [306, 446] width 124 height 26
click at [314, 446] on input "0.87" at bounding box center [310, 450] width 8 height 8
radio input "true"
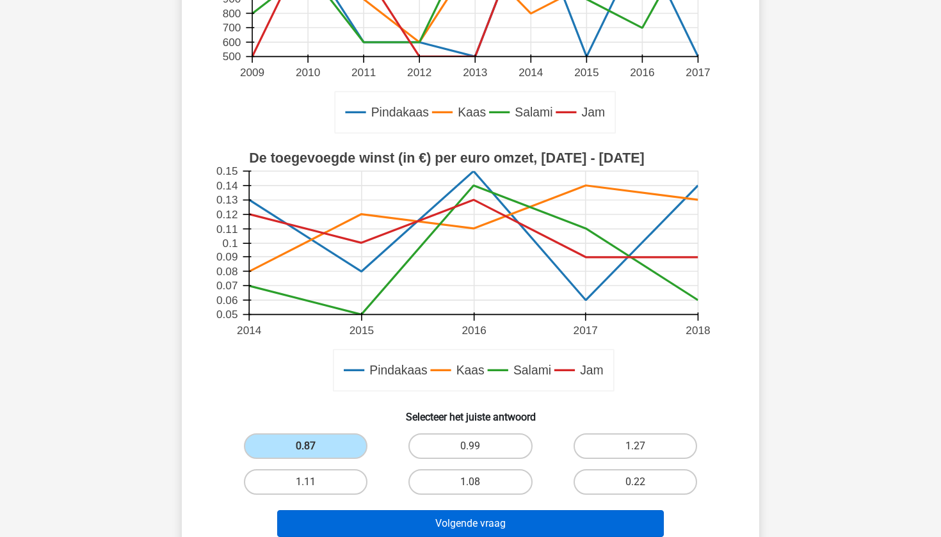
click at [387, 510] on button "Volgende vraag" at bounding box center [470, 523] width 387 height 27
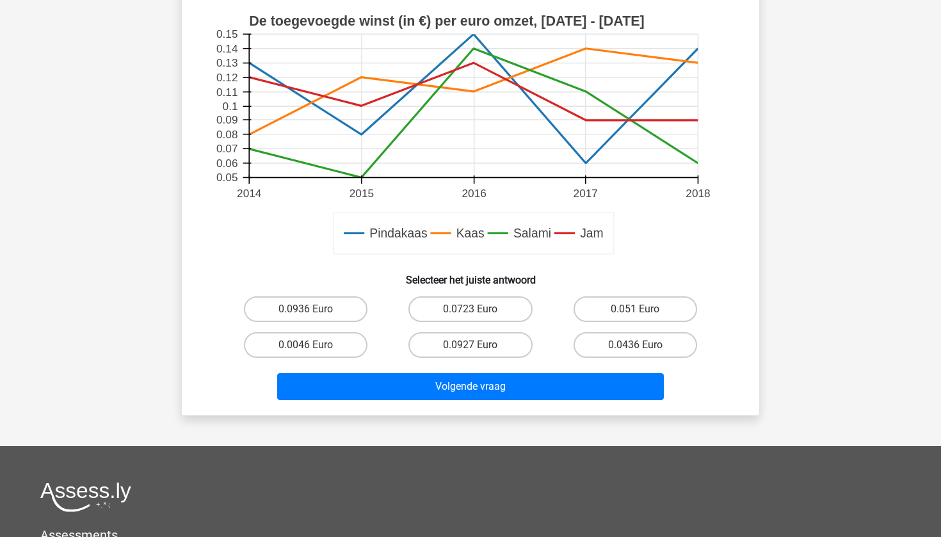
scroll to position [506, 0]
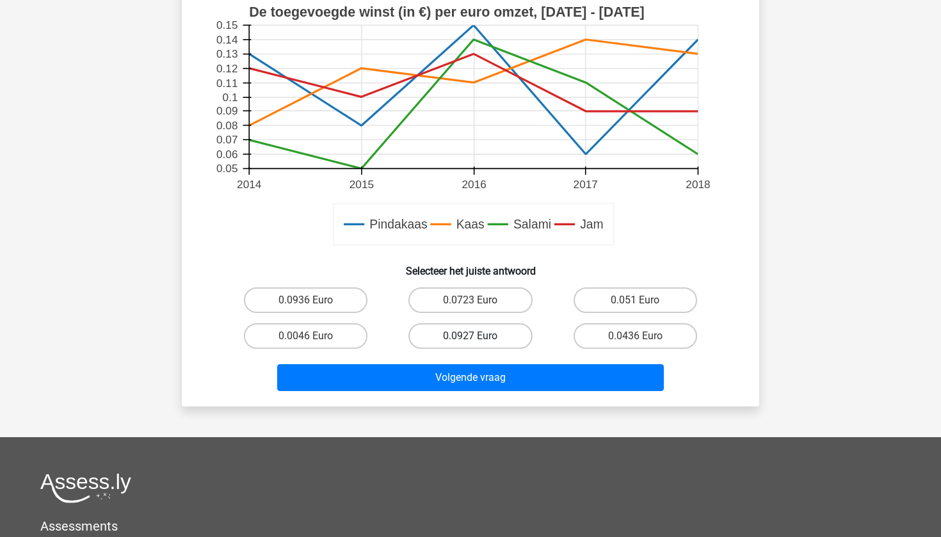
click at [491, 336] on label "0.0927 Euro" at bounding box center [470, 336] width 124 height 26
click at [479, 336] on input "0.0927 Euro" at bounding box center [474, 340] width 8 height 8
radio input "true"
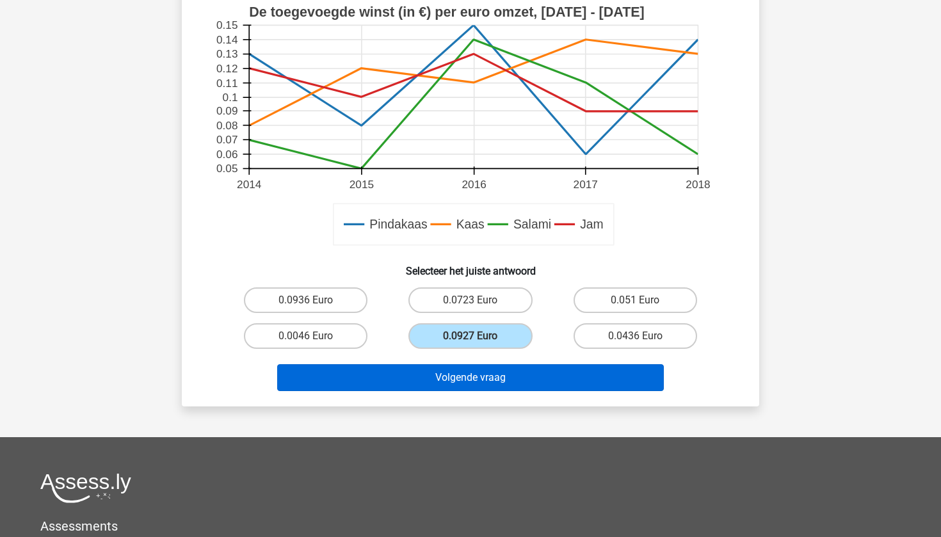
click at [490, 373] on button "Volgende vraag" at bounding box center [470, 377] width 387 height 27
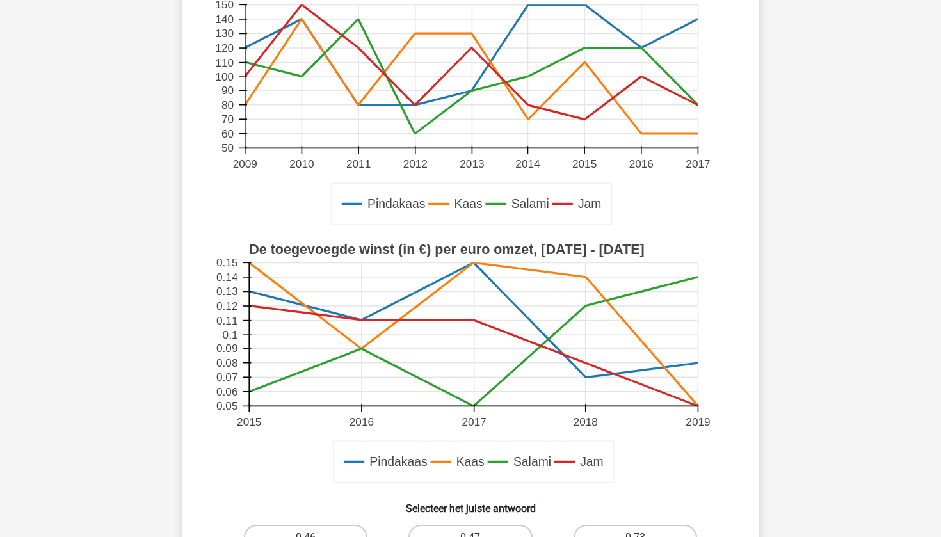
scroll to position [175, 0]
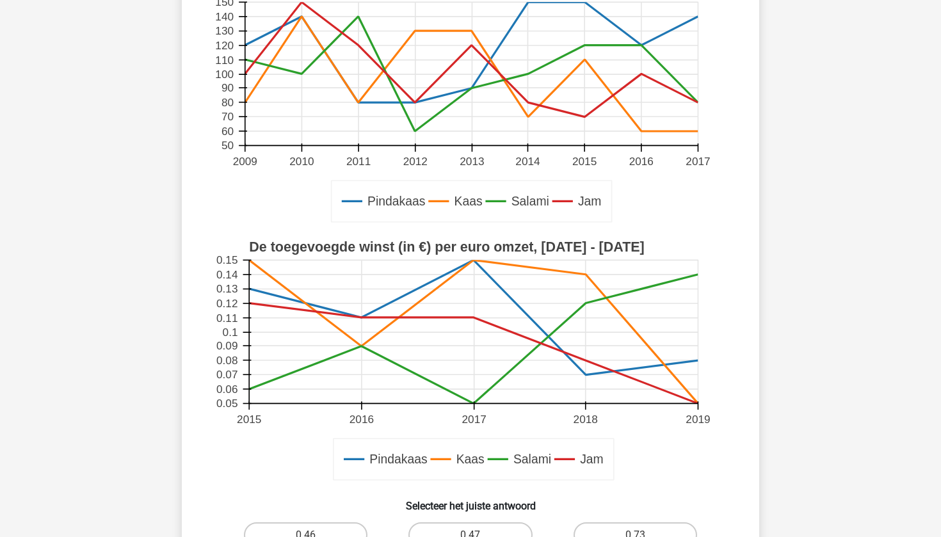
click at [247, 413] on rect at bounding box center [471, 361] width 516 height 258
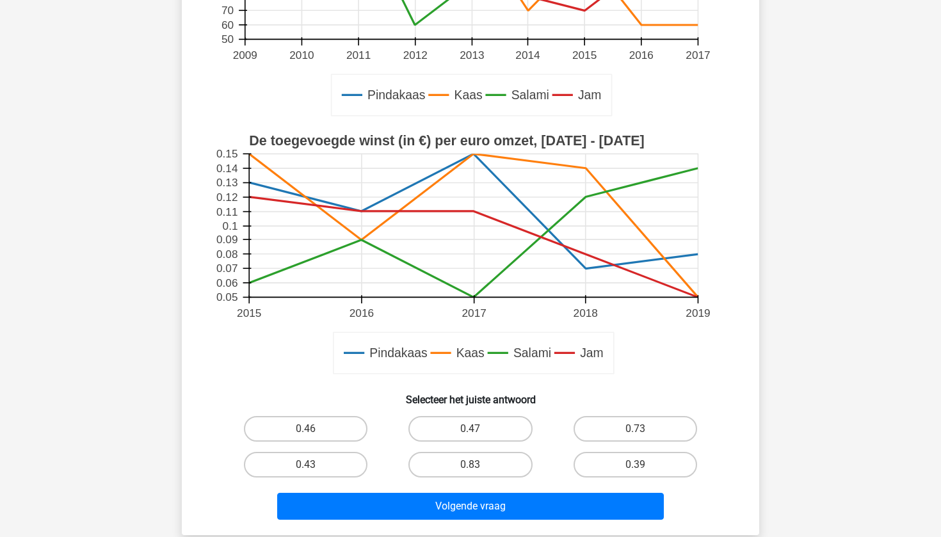
scroll to position [304, 0]
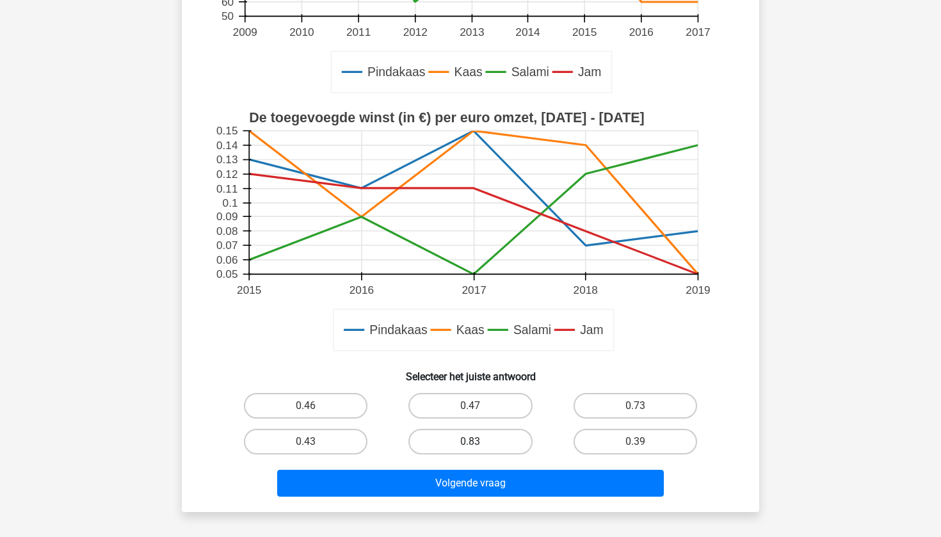
click at [459, 435] on label "0.83" at bounding box center [470, 442] width 124 height 26
click at [470, 442] on input "0.83" at bounding box center [474, 446] width 8 height 8
radio input "true"
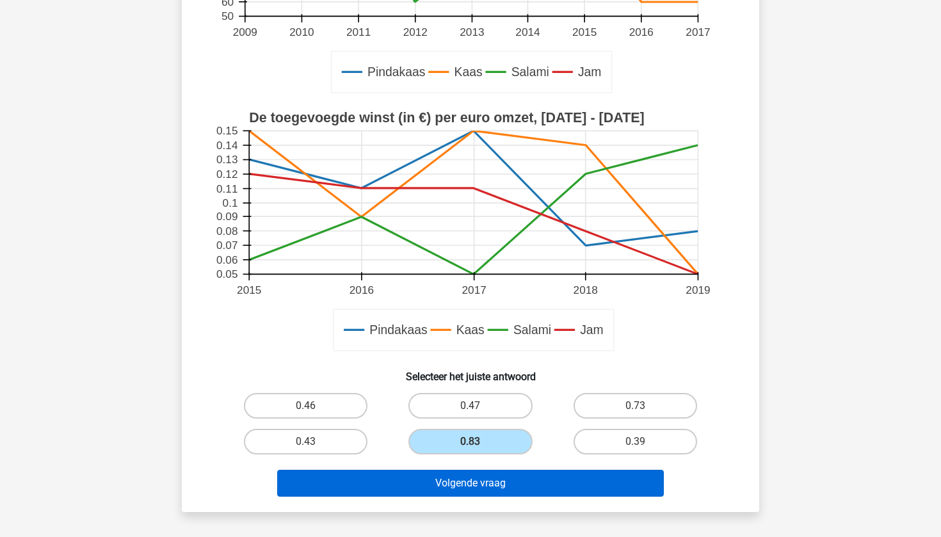
click at [456, 488] on button "Volgende vraag" at bounding box center [470, 483] width 387 height 27
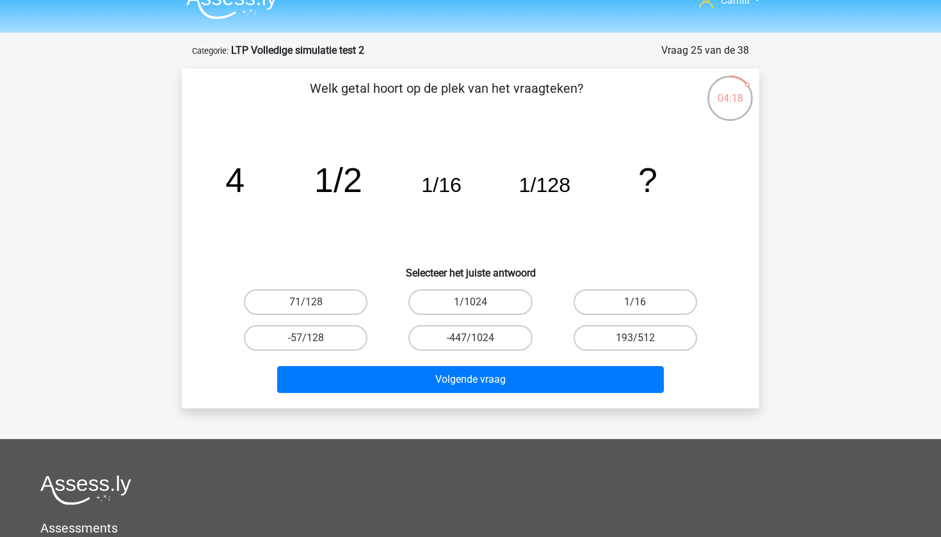
scroll to position [22, 0]
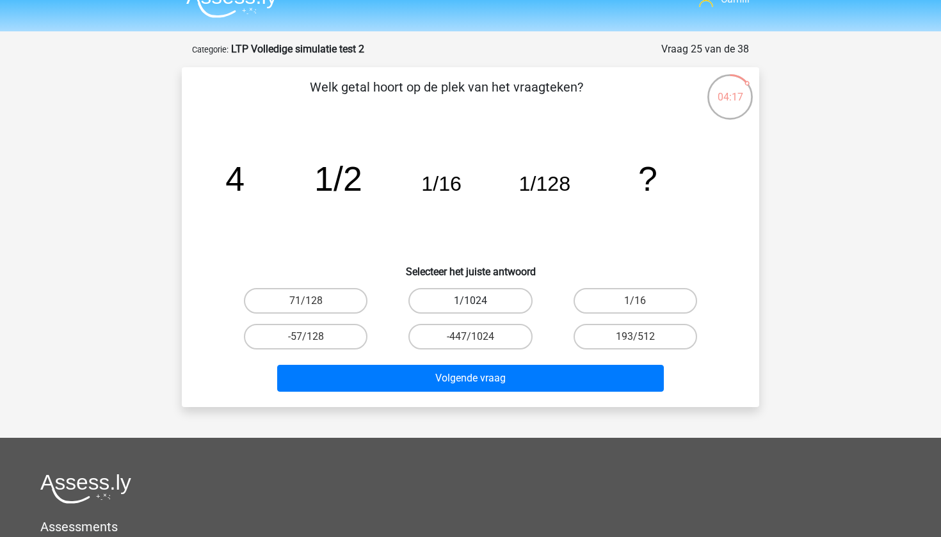
click at [453, 302] on label "1/1024" at bounding box center [470, 301] width 124 height 26
click at [470, 302] on input "1/1024" at bounding box center [474, 305] width 8 height 8
radio input "true"
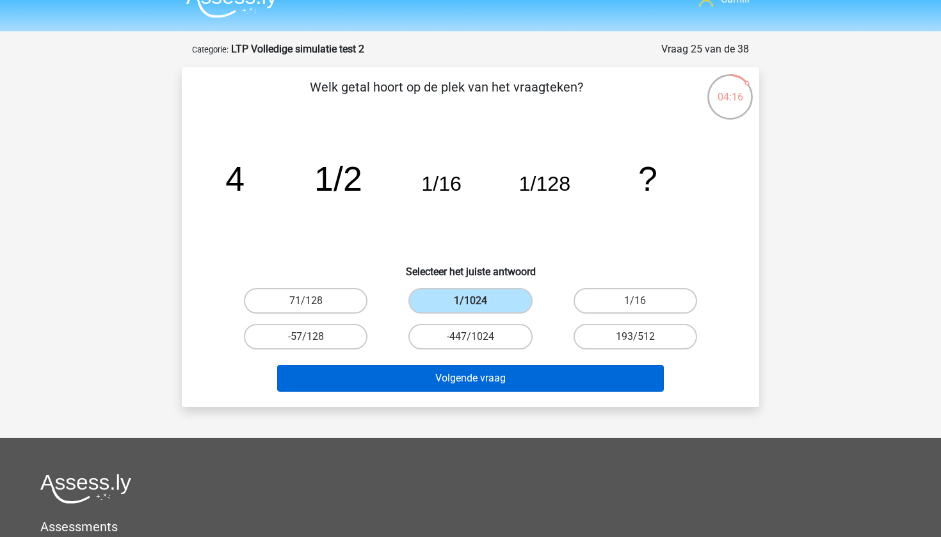
click at [439, 382] on button "Volgende vraag" at bounding box center [470, 378] width 387 height 27
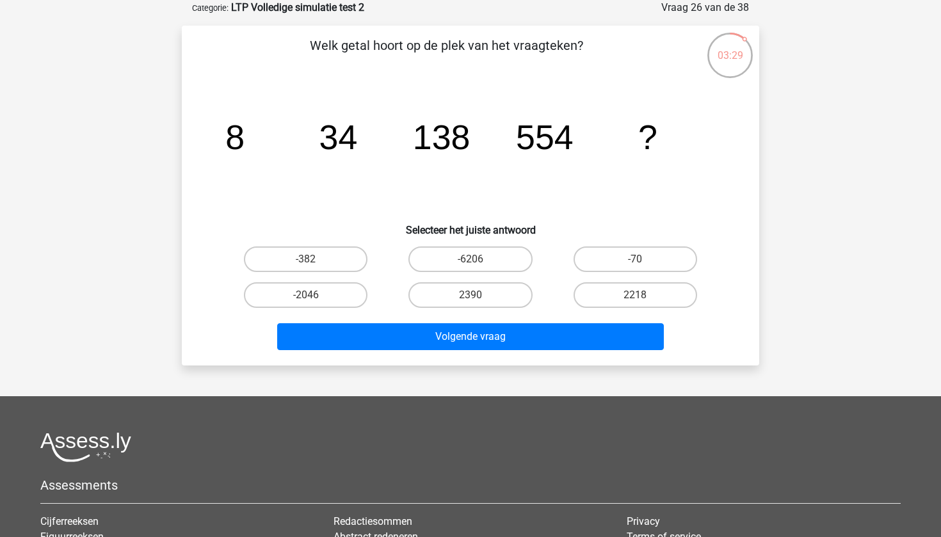
scroll to position [77, 0]
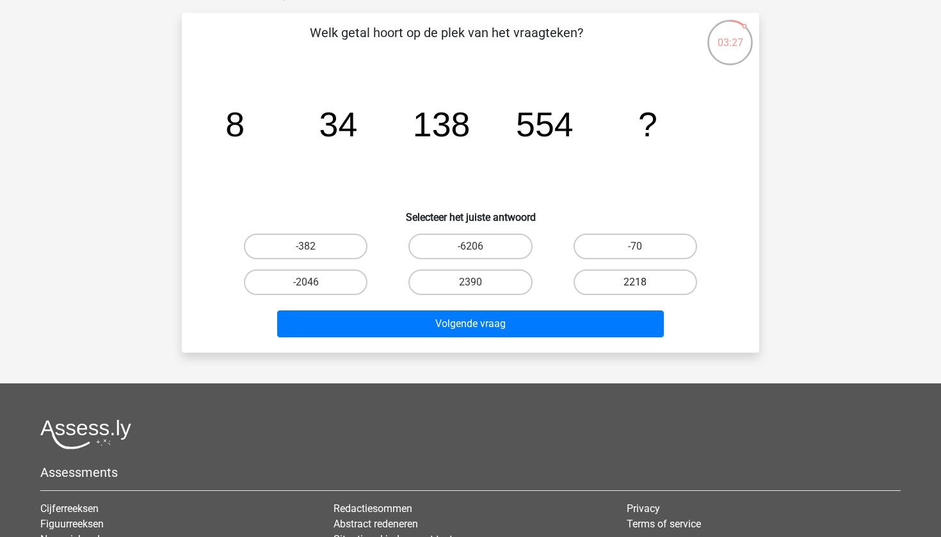
click at [594, 275] on label "2218" at bounding box center [635, 282] width 124 height 26
click at [635, 282] on input "2218" at bounding box center [639, 286] width 8 height 8
radio input "true"
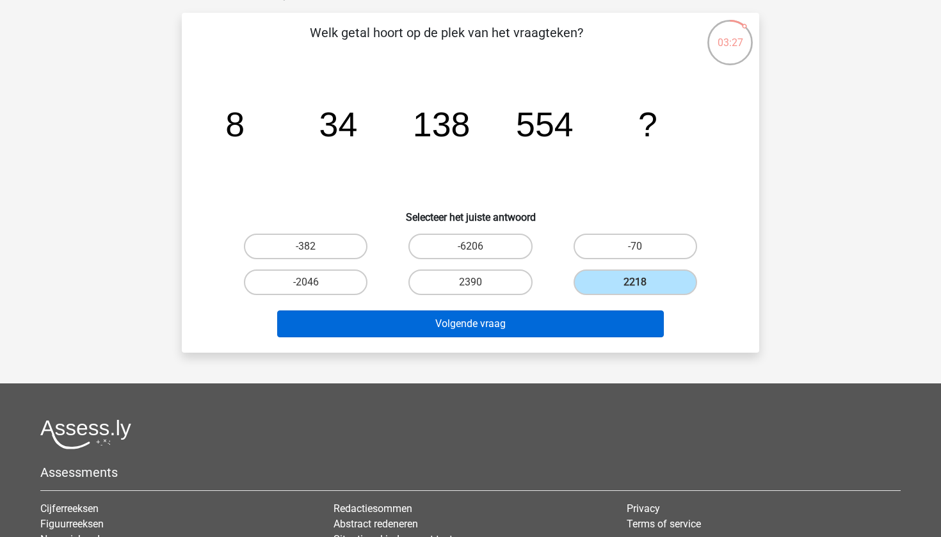
click at [577, 318] on button "Volgende vraag" at bounding box center [470, 323] width 387 height 27
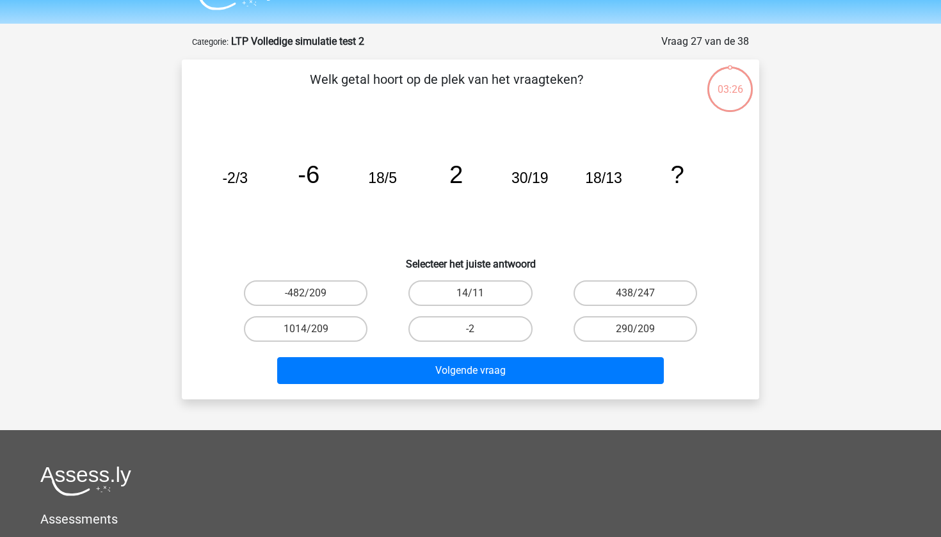
scroll to position [22, 0]
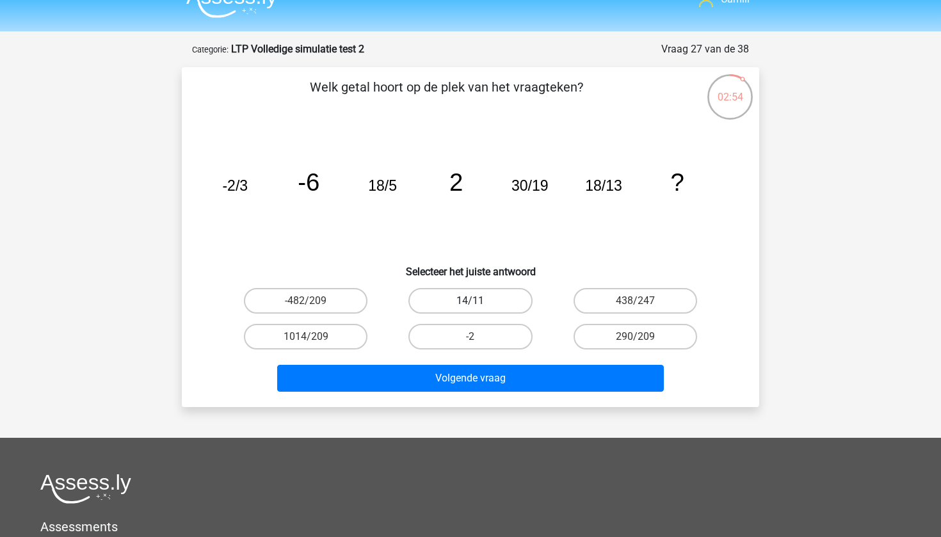
click at [430, 300] on label "14/11" at bounding box center [470, 301] width 124 height 26
click at [470, 301] on input "14/11" at bounding box center [474, 305] width 8 height 8
radio input "true"
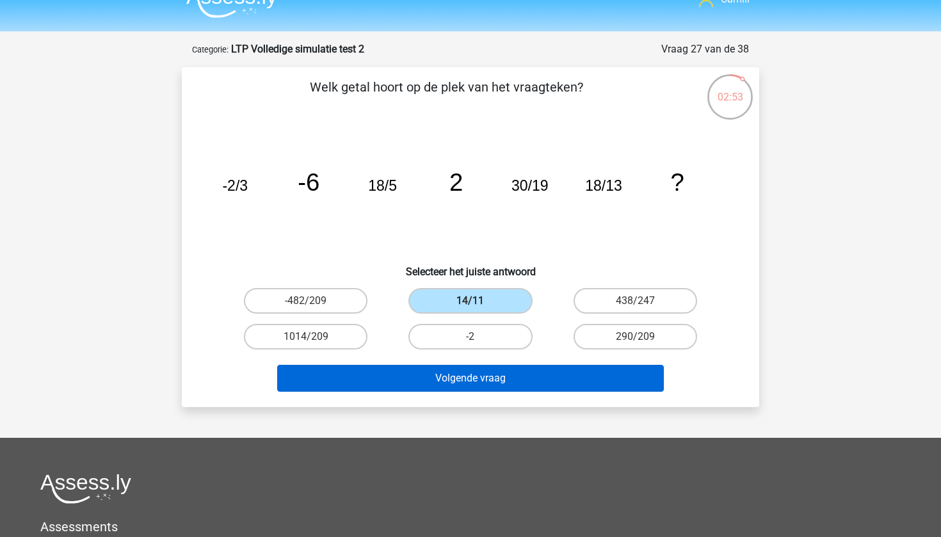
click at [420, 376] on button "Volgende vraag" at bounding box center [470, 378] width 387 height 27
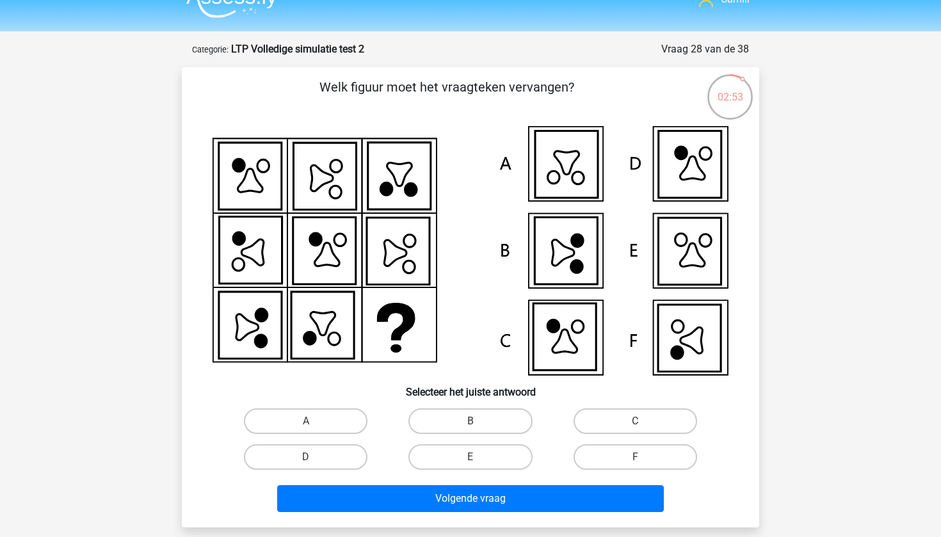
scroll to position [64, 0]
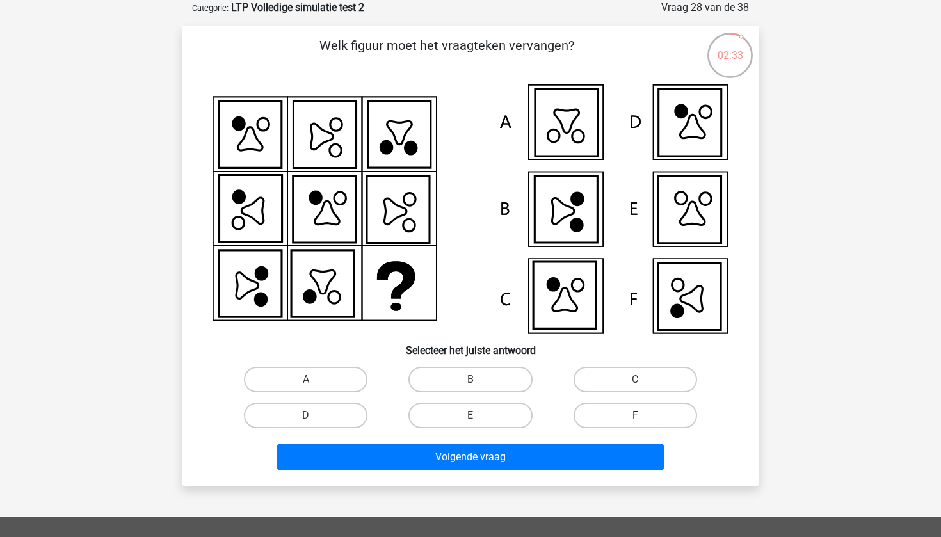
click at [617, 411] on label "F" at bounding box center [635, 416] width 124 height 26
click at [635, 415] on input "F" at bounding box center [639, 419] width 8 height 8
radio input "true"
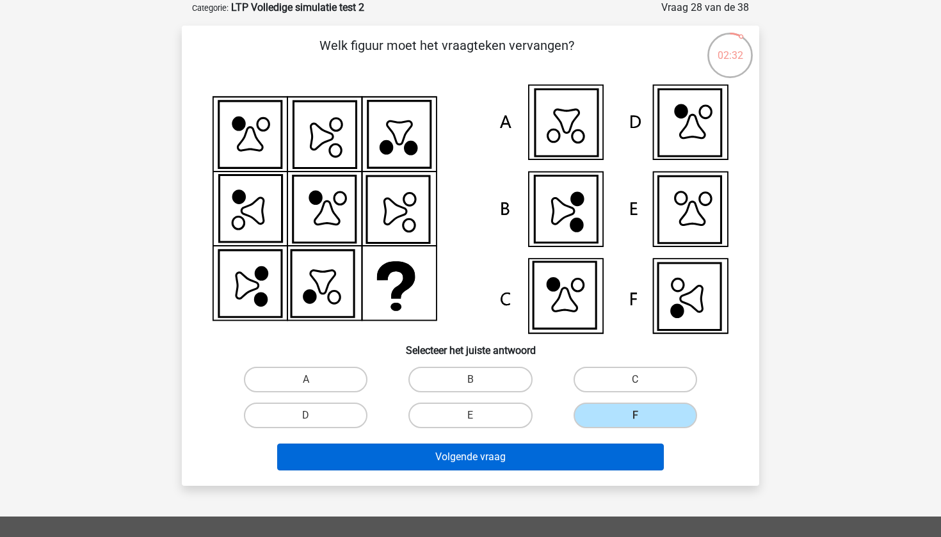
click at [597, 455] on button "Volgende vraag" at bounding box center [470, 456] width 387 height 27
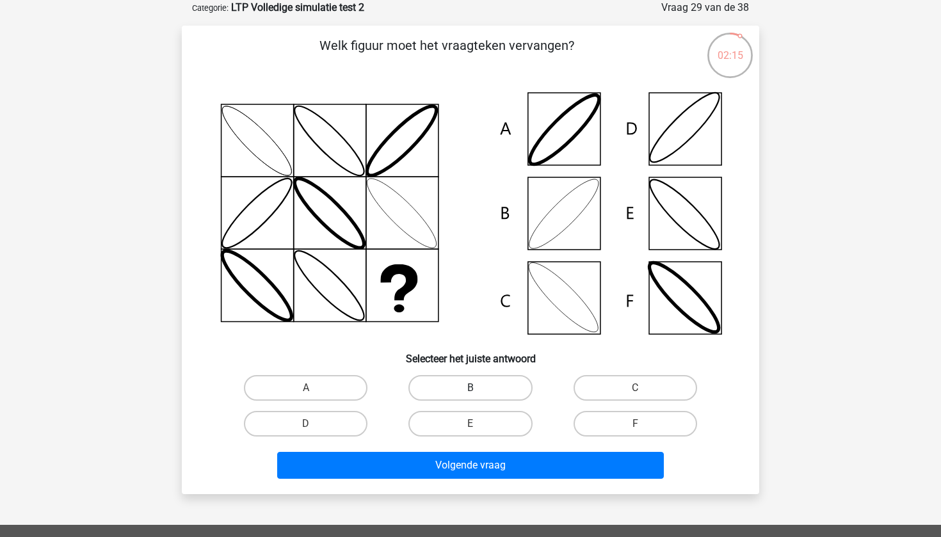
click at [450, 393] on label "B" at bounding box center [470, 388] width 124 height 26
click at [470, 393] on input "B" at bounding box center [474, 392] width 8 height 8
radio input "true"
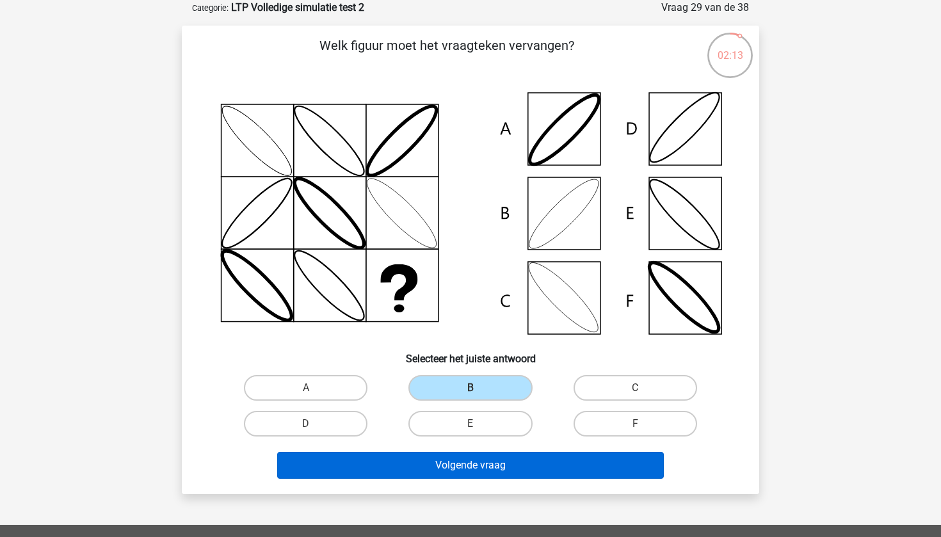
click at [439, 466] on button "Volgende vraag" at bounding box center [470, 465] width 387 height 27
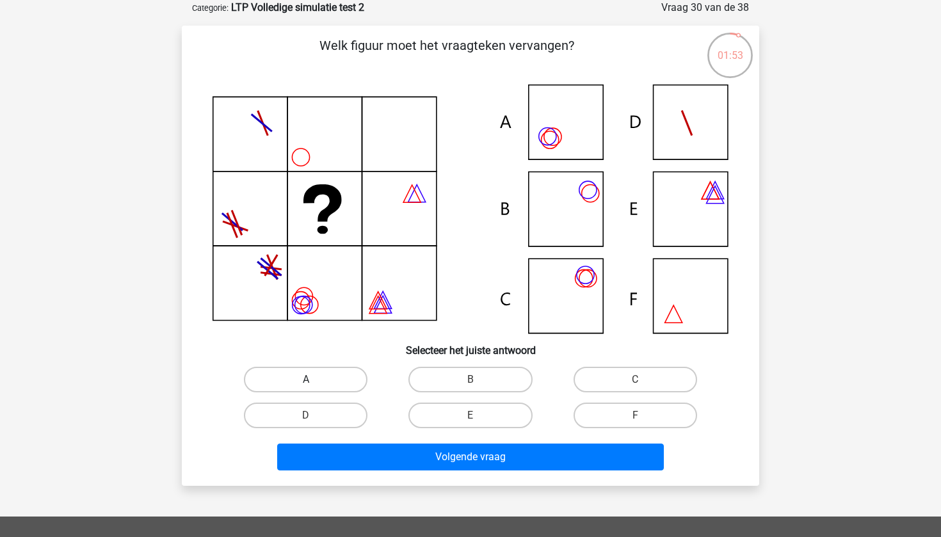
click at [312, 388] on label "A" at bounding box center [306, 380] width 124 height 26
click at [312, 388] on input "A" at bounding box center [310, 383] width 8 height 8
radio input "true"
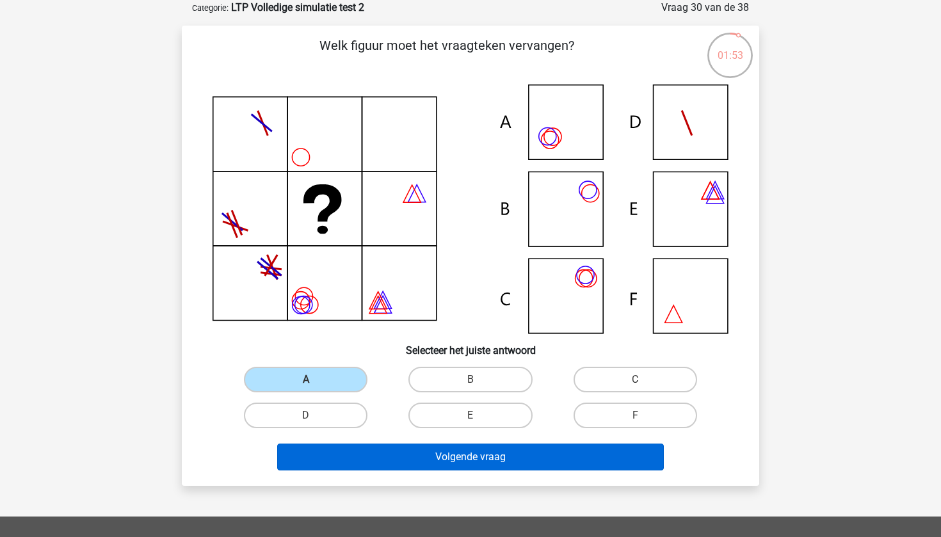
click at [320, 466] on button "Volgende vraag" at bounding box center [470, 456] width 387 height 27
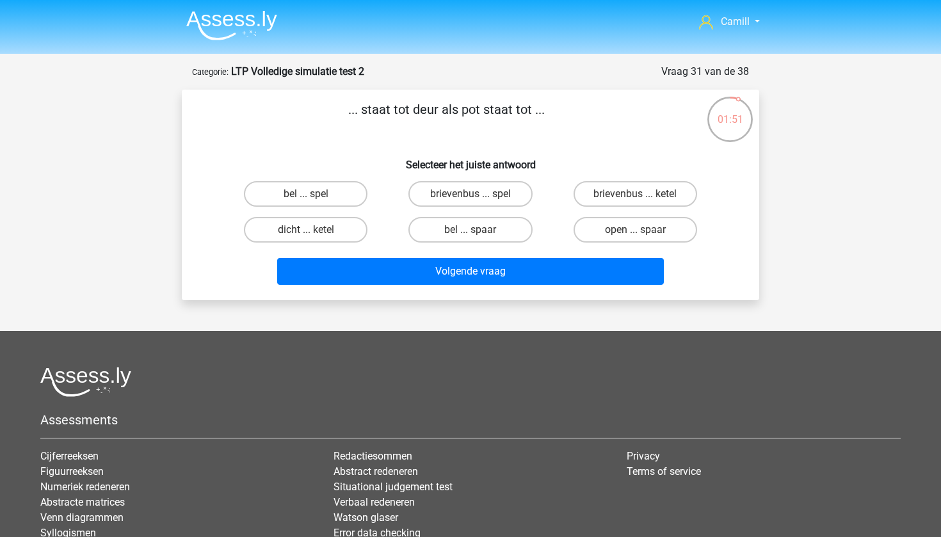
scroll to position [0, 0]
click at [644, 196] on label "brievenbus ... ketel" at bounding box center [635, 194] width 124 height 26
click at [643, 196] on input "brievenbus ... ketel" at bounding box center [639, 198] width 8 height 8
radio input "true"
click at [609, 230] on label "open ... spaar" at bounding box center [635, 230] width 124 height 26
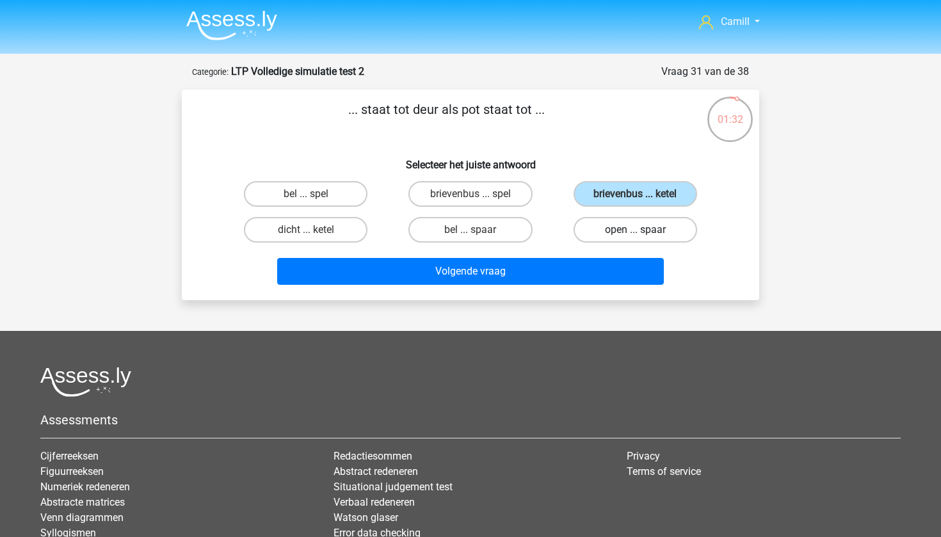
click at [635, 230] on input "open ... spaar" at bounding box center [639, 234] width 8 height 8
radio input "true"
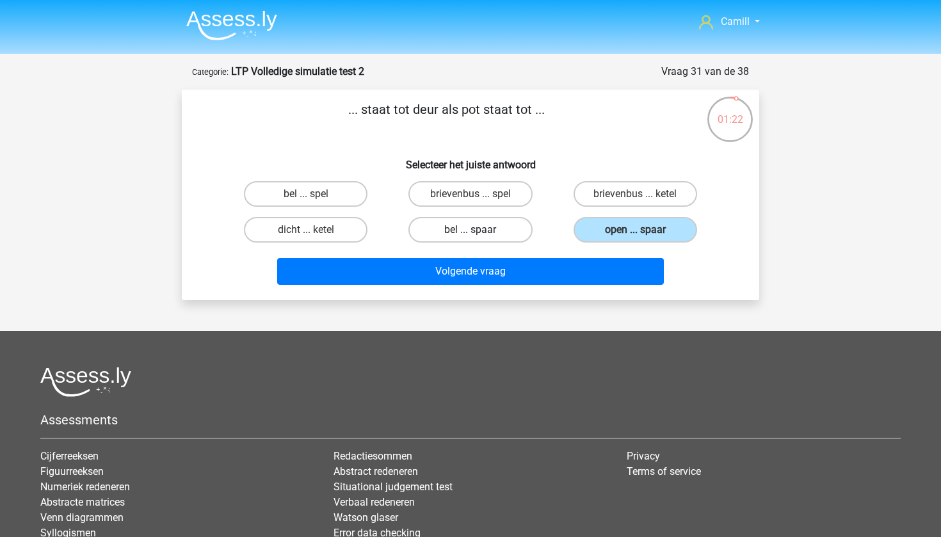
click at [444, 237] on label "bel ... spaar" at bounding box center [470, 230] width 124 height 26
click at [470, 237] on input "bel ... spaar" at bounding box center [474, 234] width 8 height 8
radio input "true"
click at [653, 221] on label "open ... spaar" at bounding box center [635, 230] width 124 height 26
click at [643, 230] on input "open ... spaar" at bounding box center [639, 234] width 8 height 8
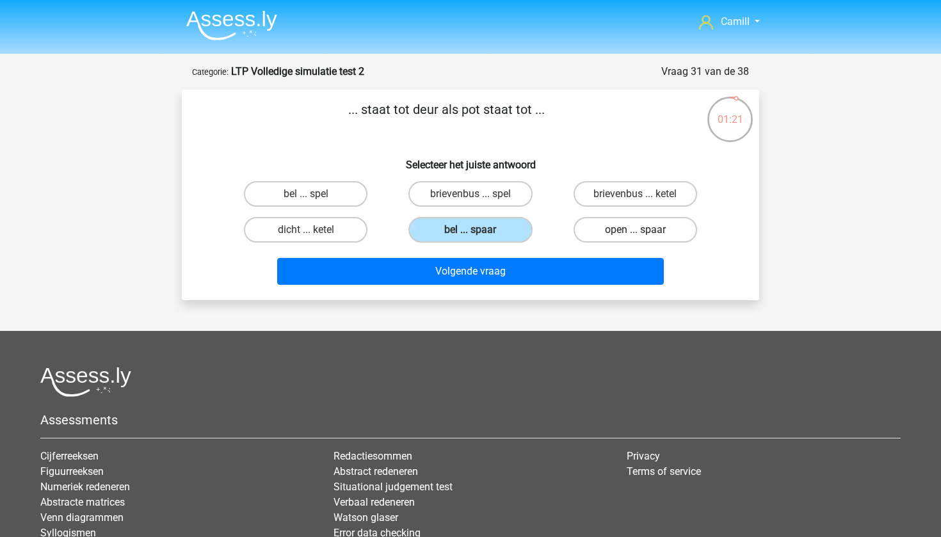
radio input "true"
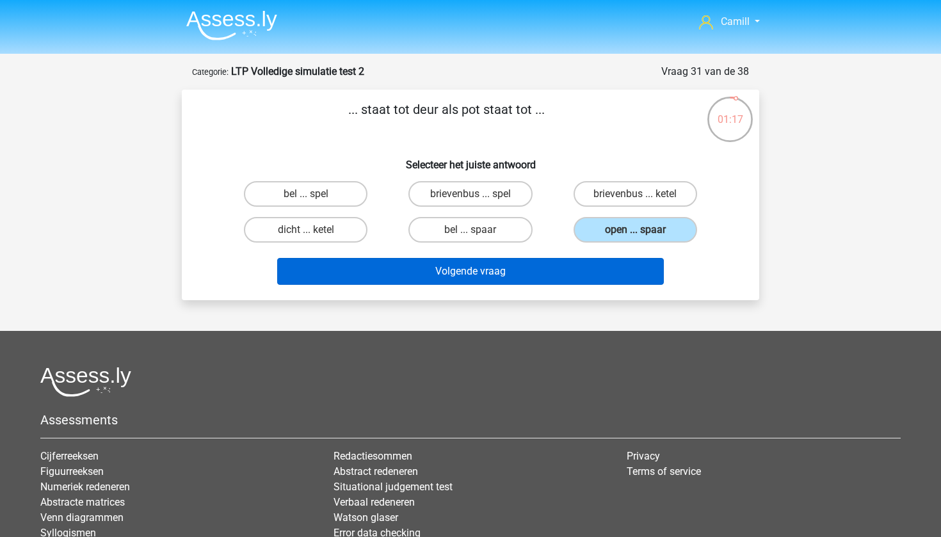
click at [507, 264] on button "Volgende vraag" at bounding box center [470, 271] width 387 height 27
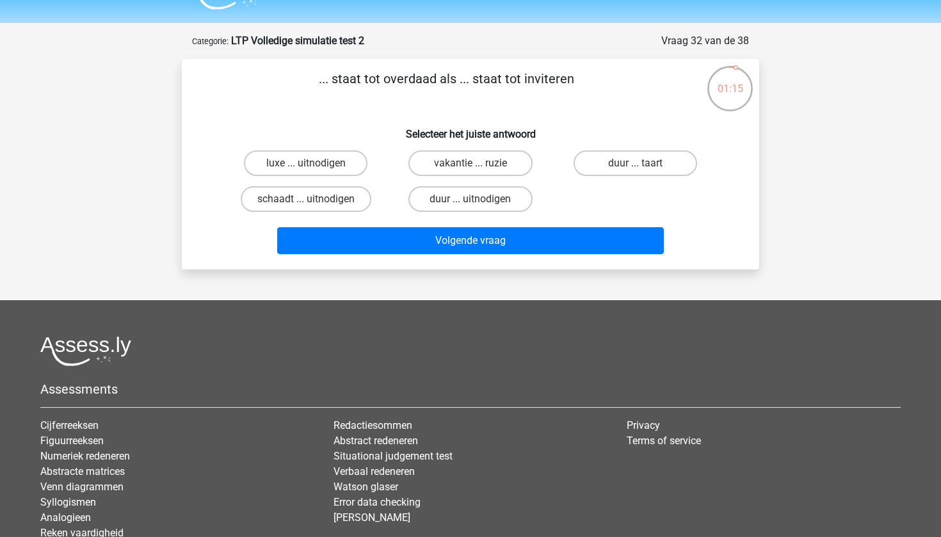
scroll to position [27, 0]
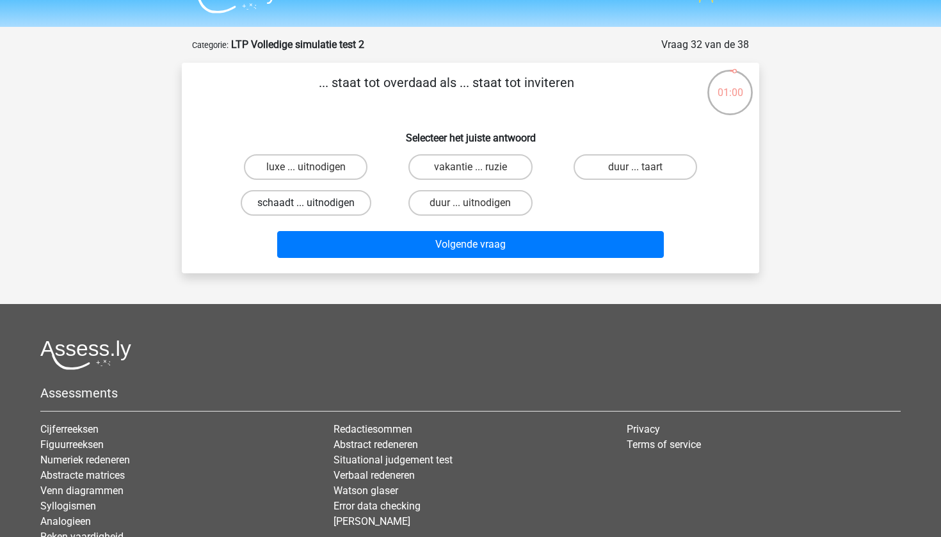
click at [300, 203] on label "schaadt ... uitnodigen" at bounding box center [306, 203] width 131 height 26
click at [306, 203] on input "schaadt ... uitnodigen" at bounding box center [310, 207] width 8 height 8
radio input "true"
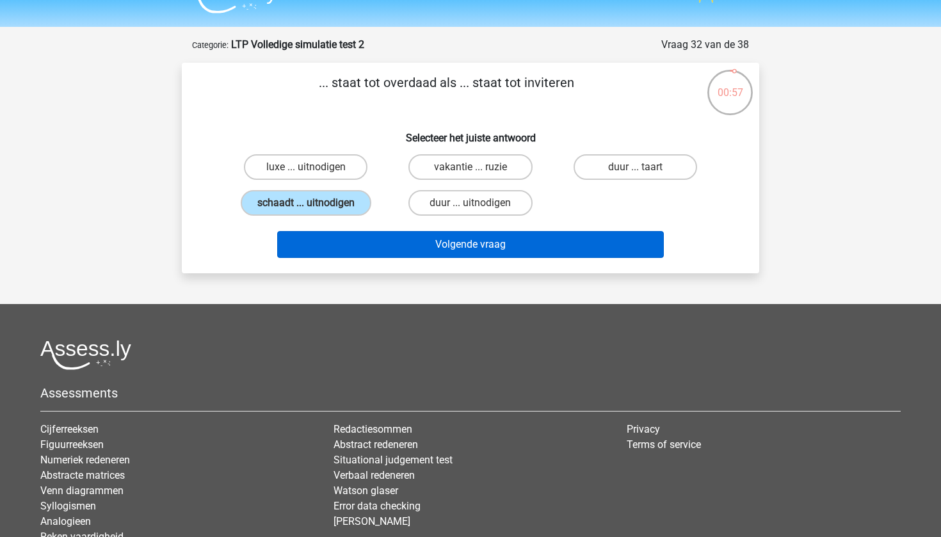
click at [344, 244] on button "Volgende vraag" at bounding box center [470, 244] width 387 height 27
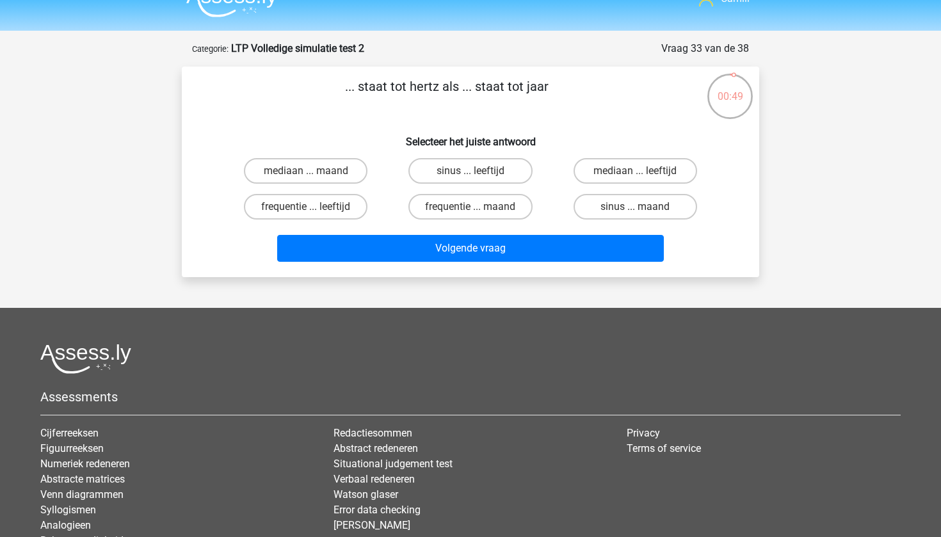
scroll to position [22, 0]
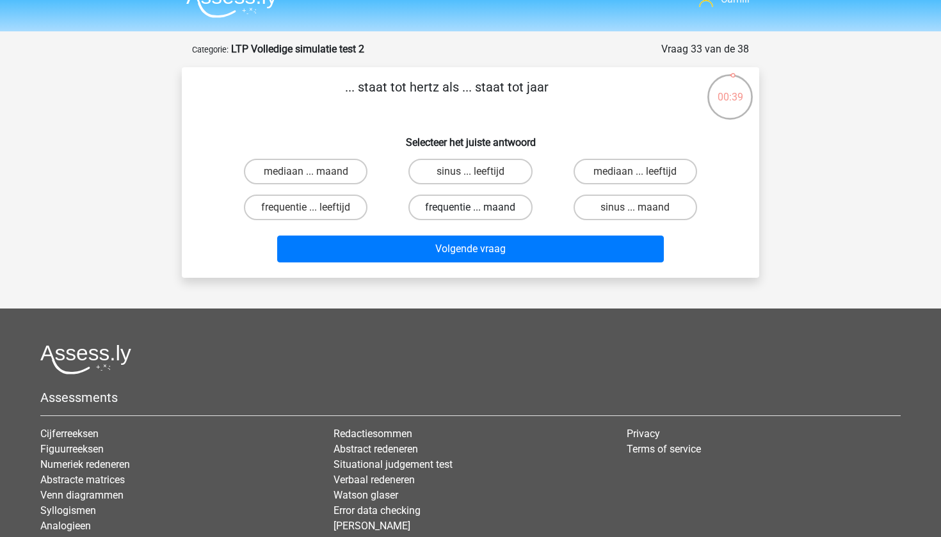
click at [433, 201] on label "frequentie ... maand" at bounding box center [470, 208] width 124 height 26
click at [470, 207] on input "frequentie ... maand" at bounding box center [474, 211] width 8 height 8
radio input "true"
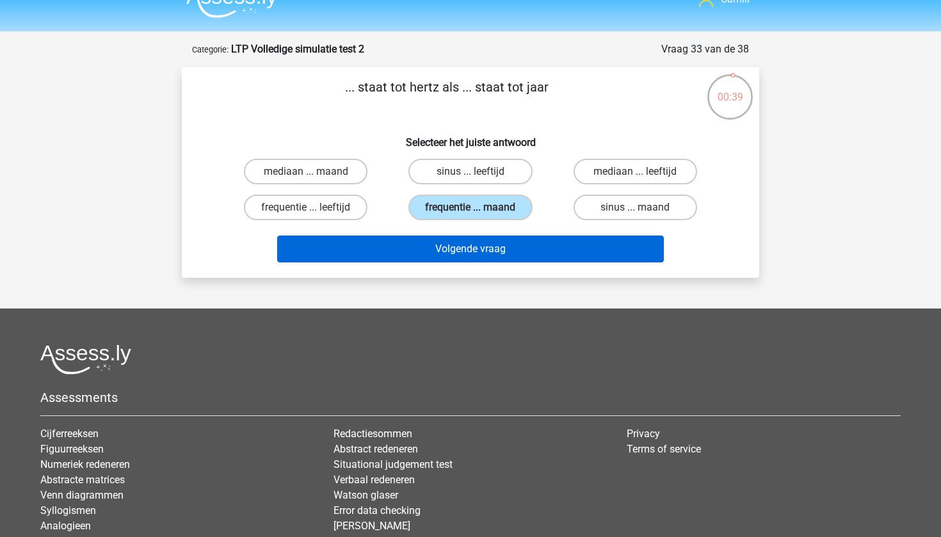
click at [433, 244] on button "Volgende vraag" at bounding box center [470, 248] width 387 height 27
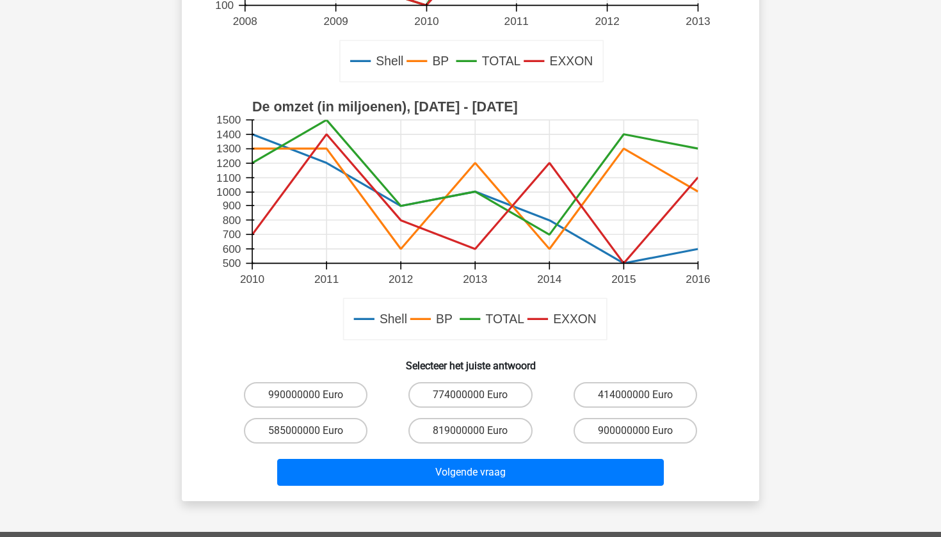
scroll to position [314, 0]
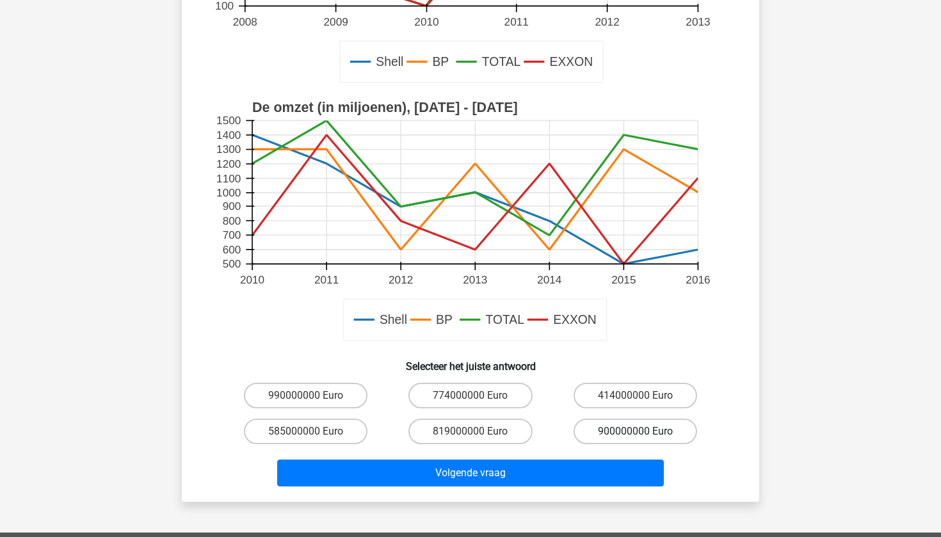
click at [616, 436] on label "900000000 Euro" at bounding box center [635, 432] width 124 height 26
click at [635, 436] on input "900000000 Euro" at bounding box center [639, 435] width 8 height 8
radio input "true"
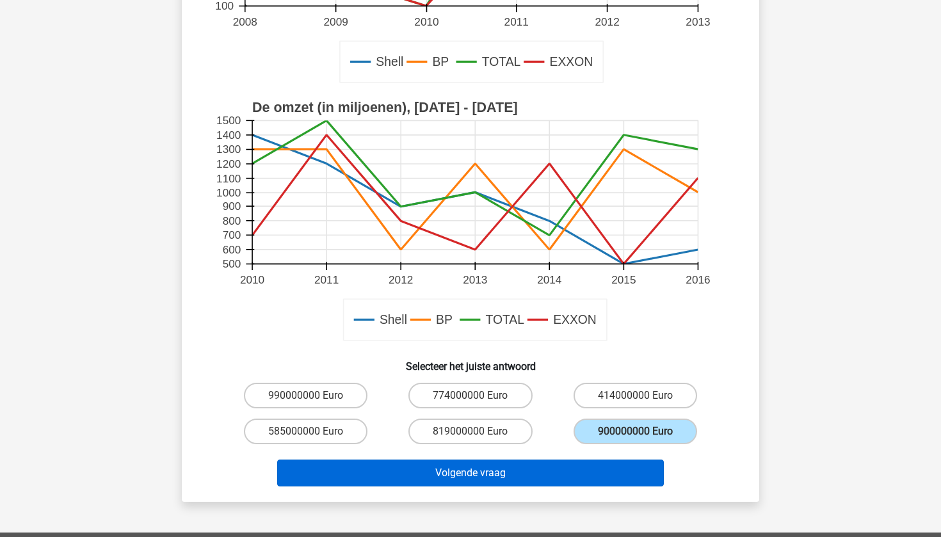
click at [589, 465] on button "Volgende vraag" at bounding box center [470, 472] width 387 height 27
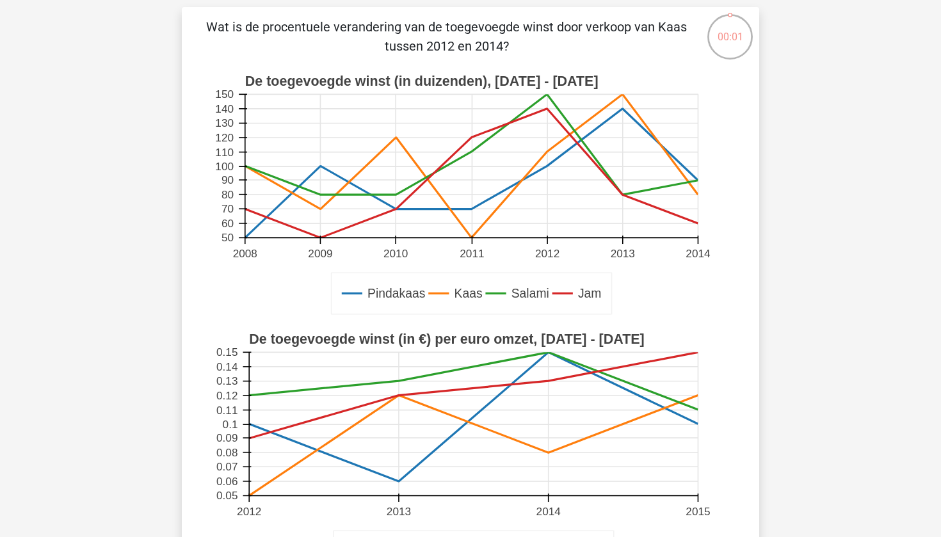
scroll to position [85, 0]
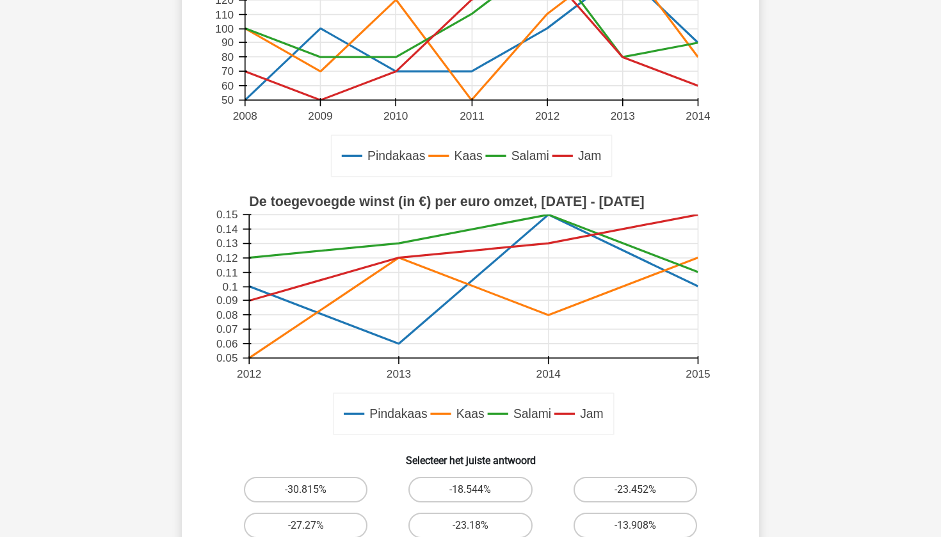
scroll to position [221, 0]
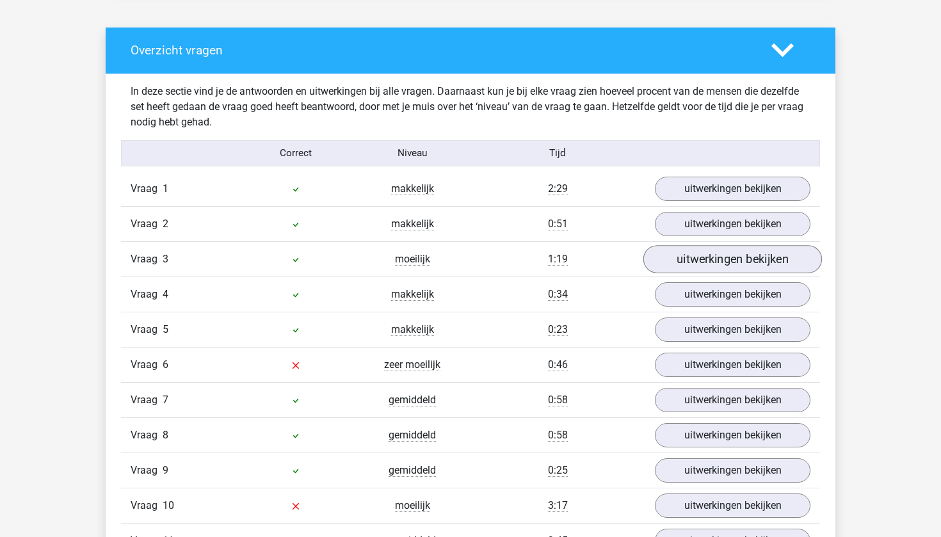
scroll to position [1044, 0]
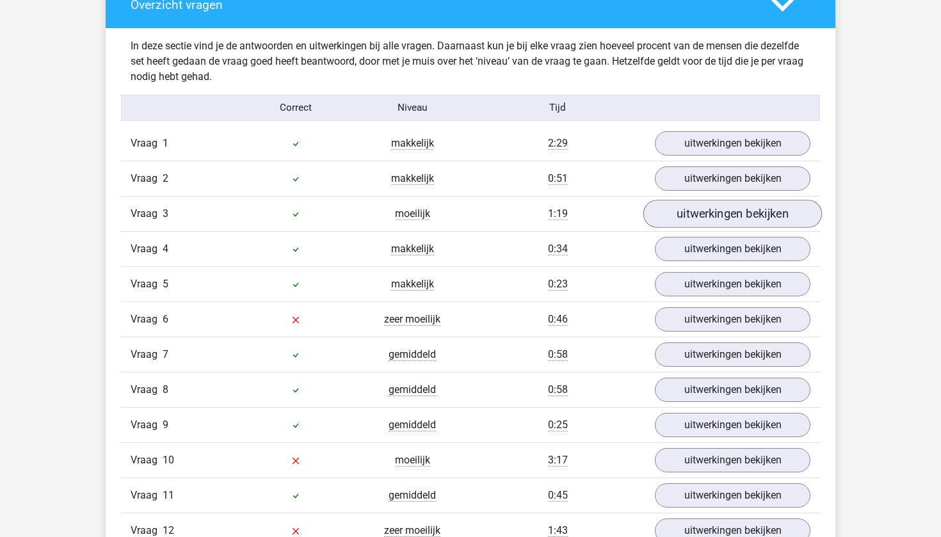
click at [701, 225] on link "uitwerkingen bekijken" at bounding box center [732, 214] width 179 height 28
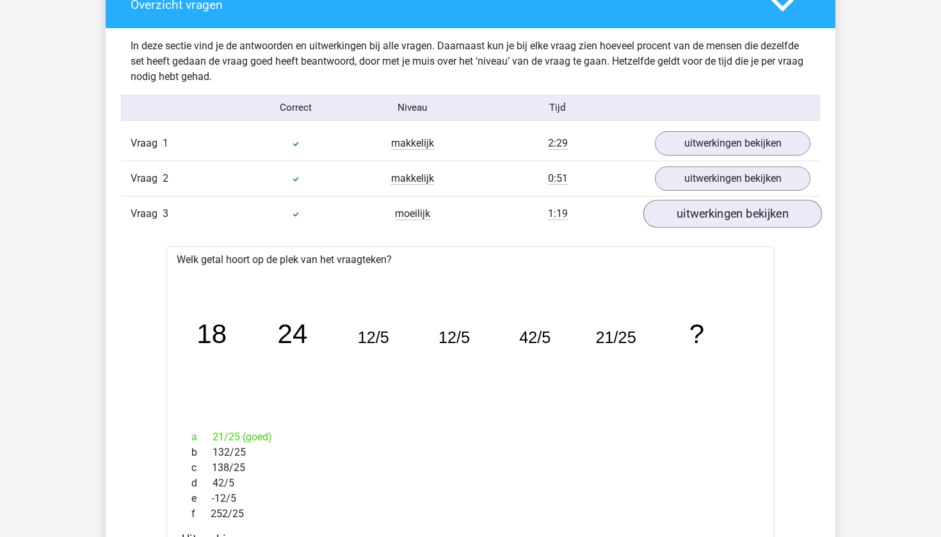
click at [701, 225] on link "uitwerkingen bekijken" at bounding box center [732, 214] width 179 height 28
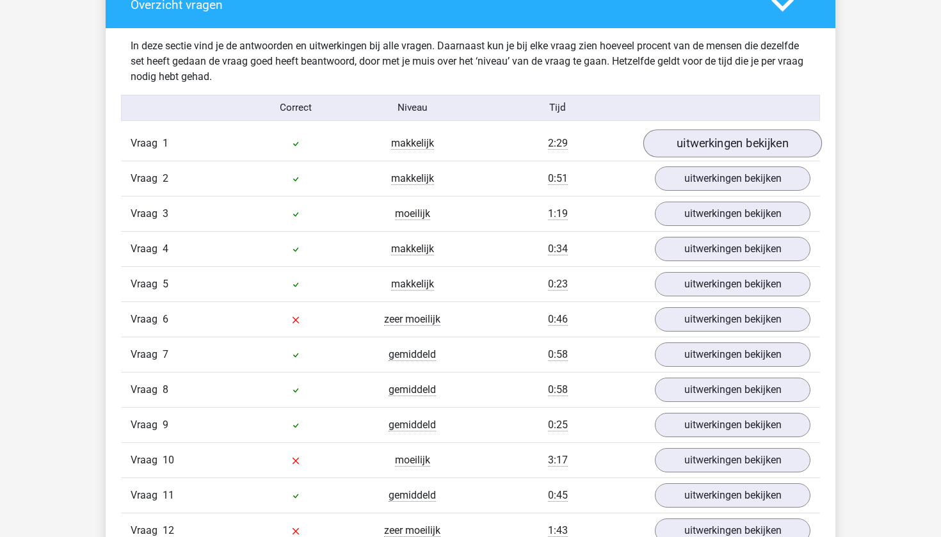
click at [721, 143] on link "uitwerkingen bekijken" at bounding box center [732, 143] width 179 height 28
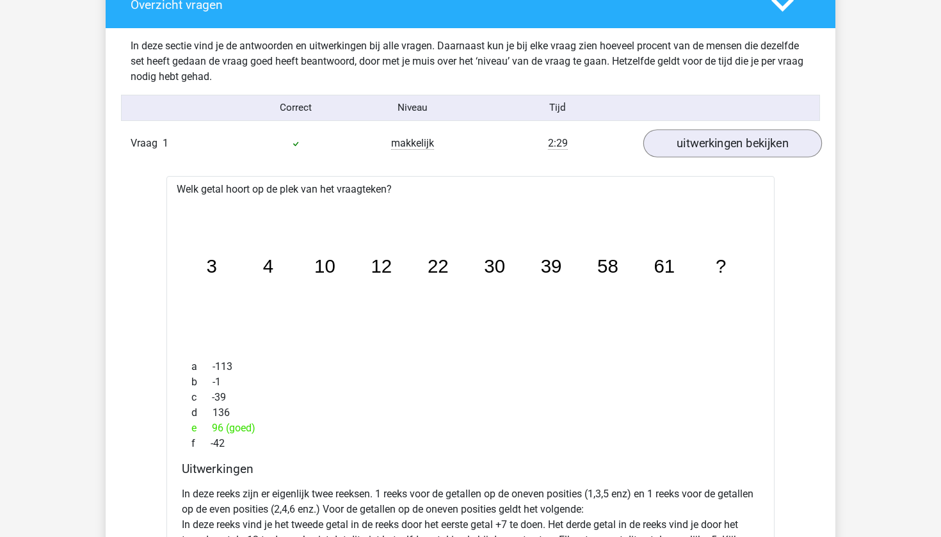
click at [721, 143] on link "uitwerkingen bekijken" at bounding box center [732, 143] width 179 height 28
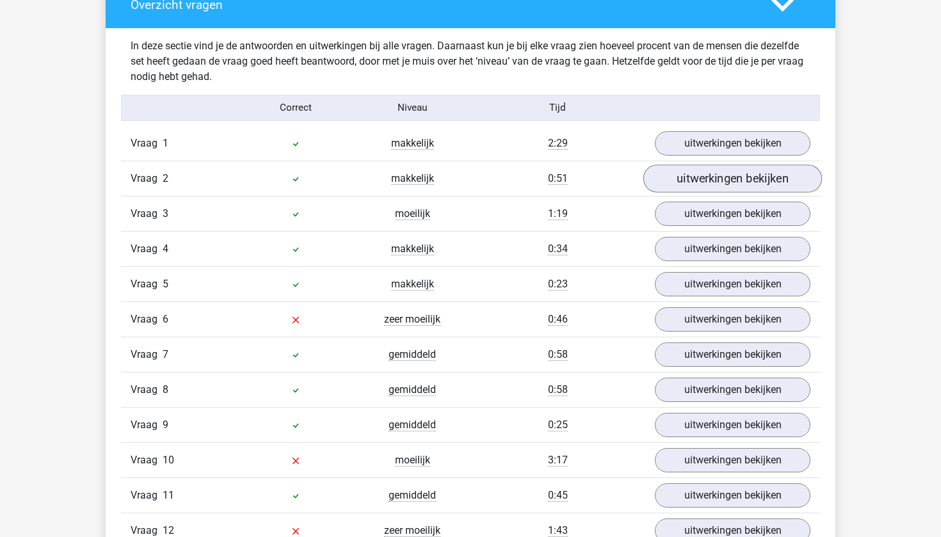
click at [694, 175] on link "uitwerkingen bekijken" at bounding box center [732, 178] width 179 height 28
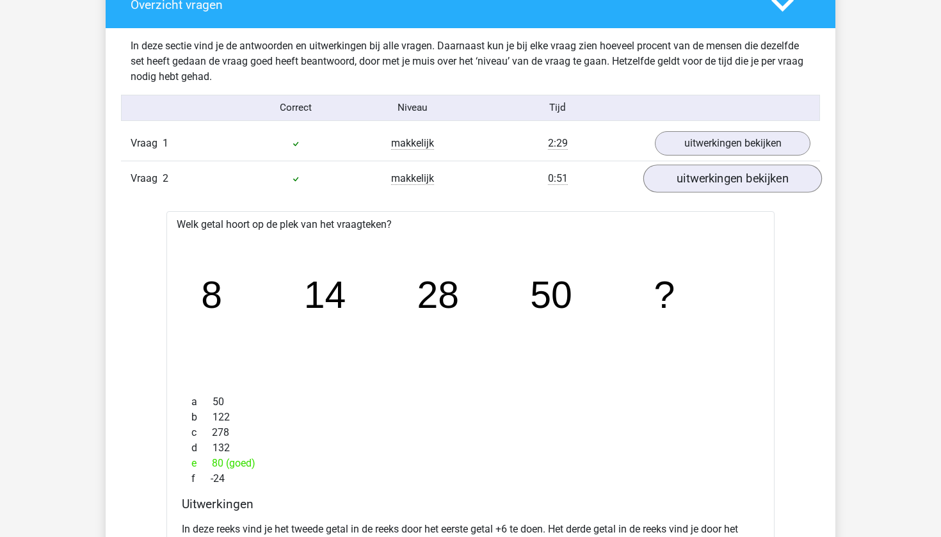
click at [694, 168] on link "uitwerkingen bekijken" at bounding box center [732, 178] width 179 height 28
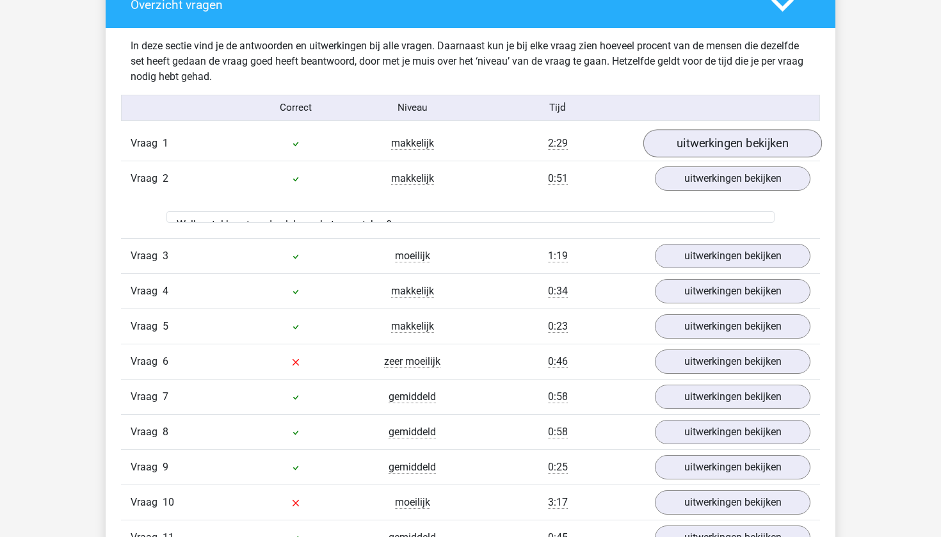
click at [694, 151] on link "uitwerkingen bekijken" at bounding box center [732, 143] width 179 height 28
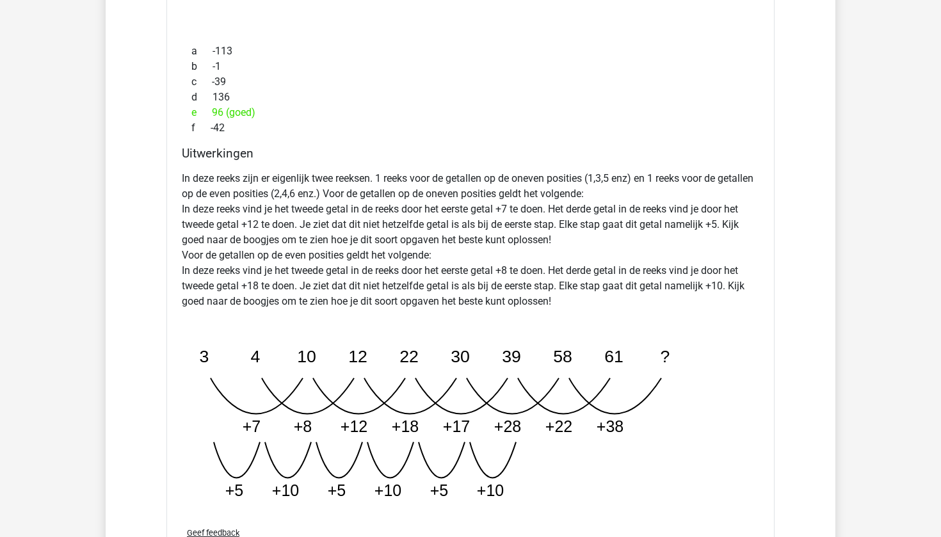
scroll to position [1360, 0]
click at [436, 379] on icon "image/svg+xml 3 4 10 12 22 30 39 58 61 ? +7 +8 +12 +18 +17 +28 +22" at bounding box center [438, 414] width 512 height 192
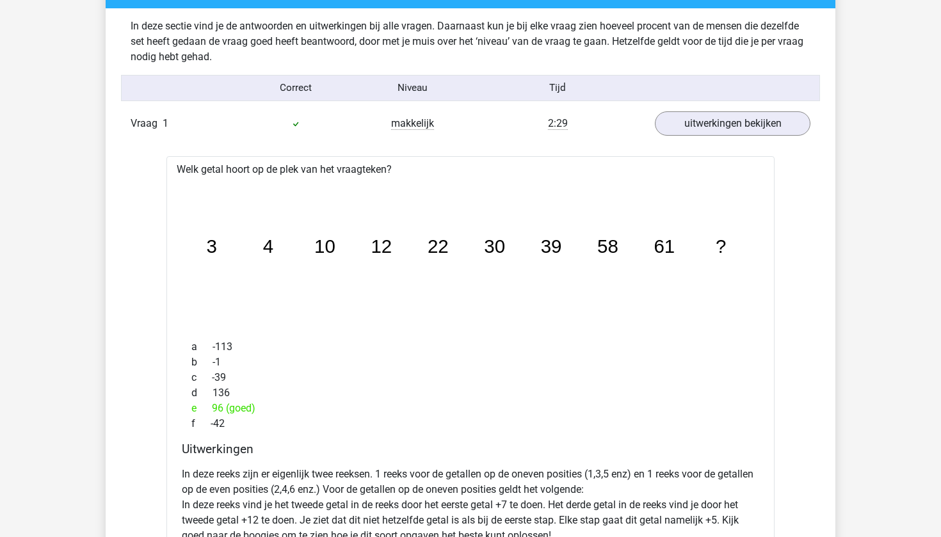
scroll to position [1054, 0]
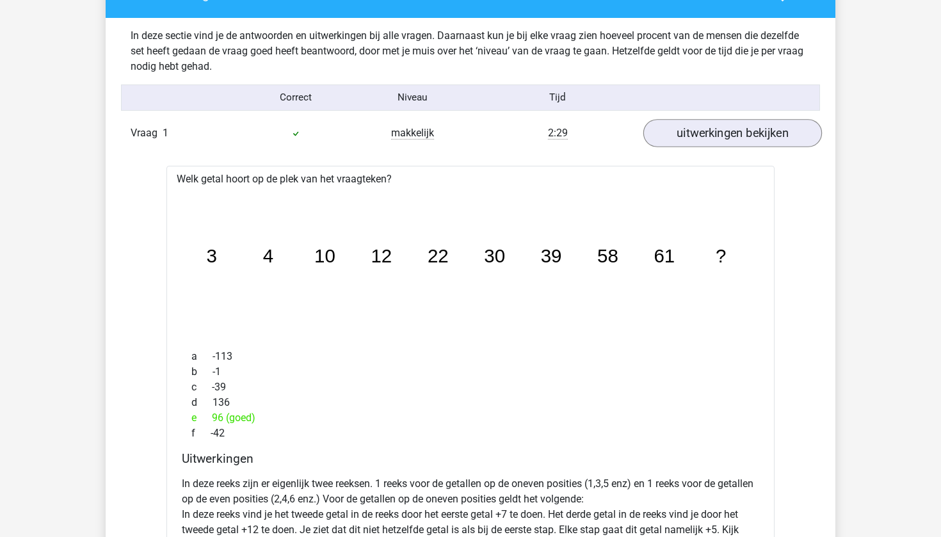
click at [692, 132] on link "uitwerkingen bekijken" at bounding box center [732, 133] width 179 height 28
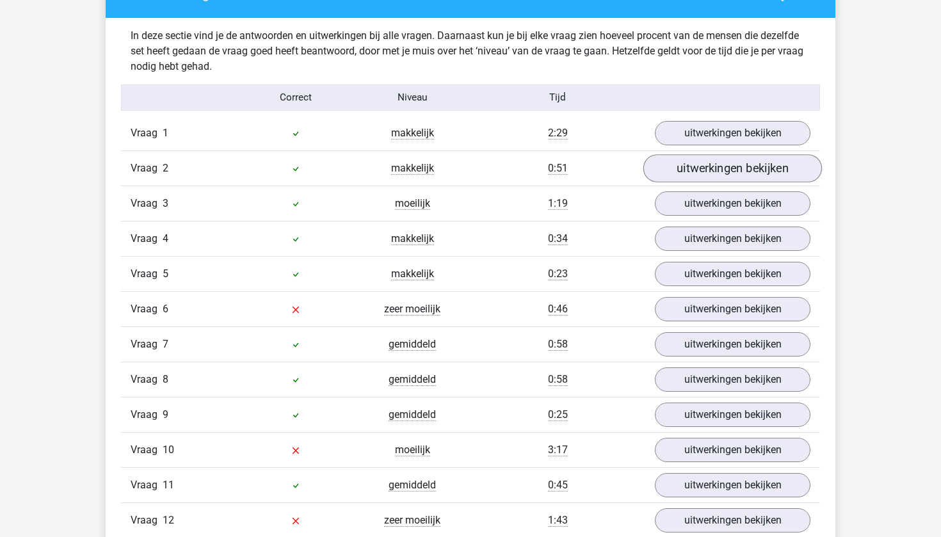
click at [683, 160] on link "uitwerkingen bekijken" at bounding box center [732, 168] width 179 height 28
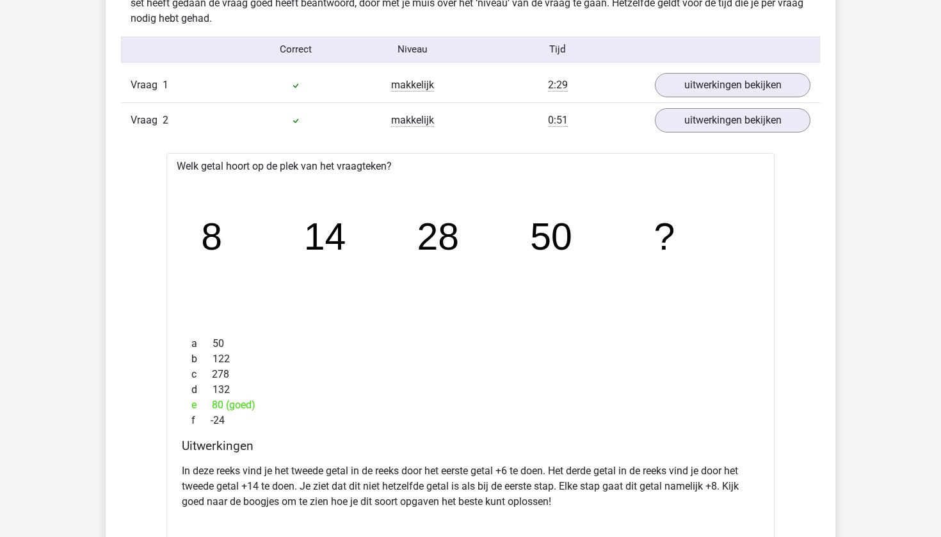
scroll to position [1105, 0]
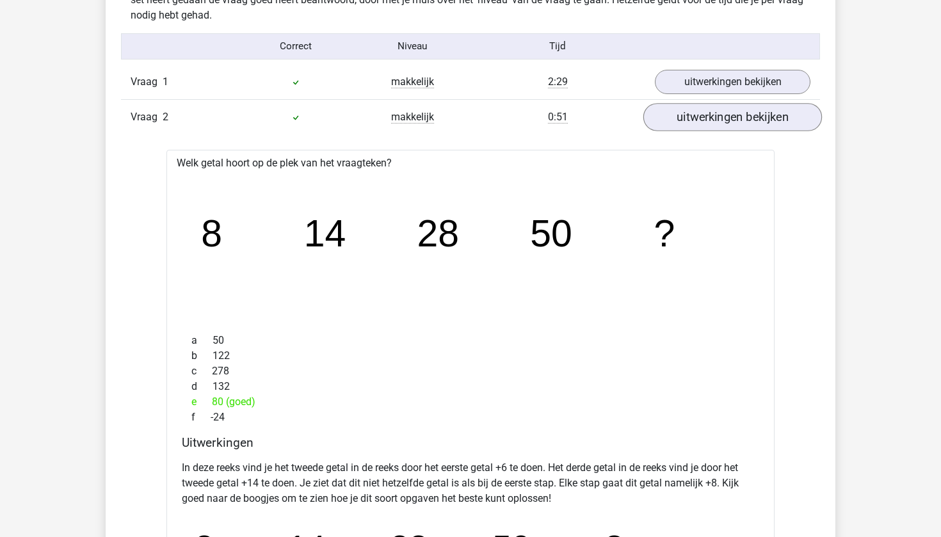
click at [682, 123] on link "uitwerkingen bekijken" at bounding box center [732, 117] width 179 height 28
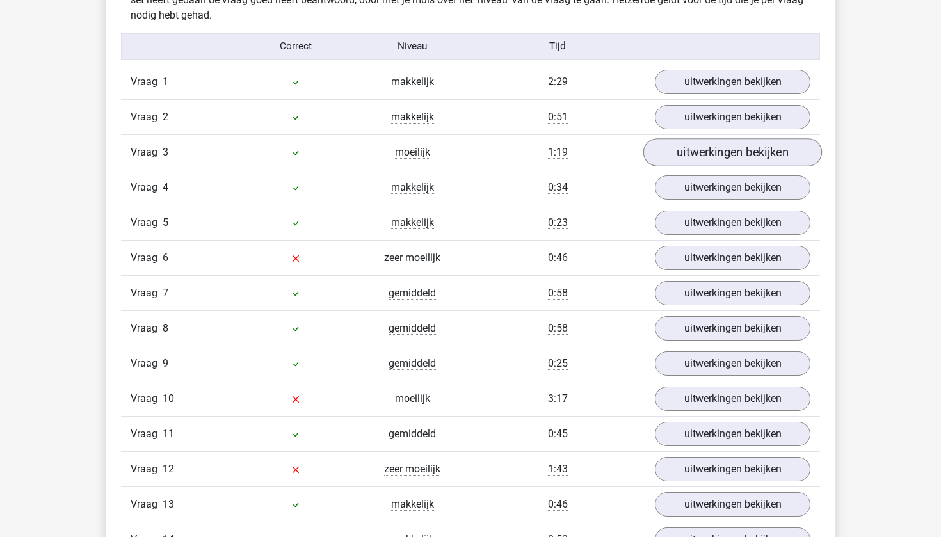
click at [669, 159] on link "uitwerkingen bekijken" at bounding box center [732, 152] width 179 height 28
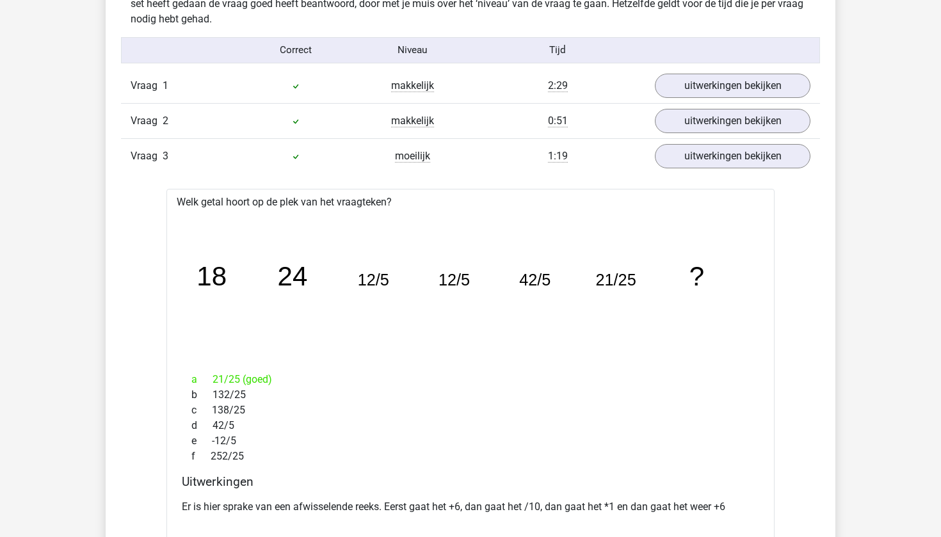
scroll to position [1099, 0]
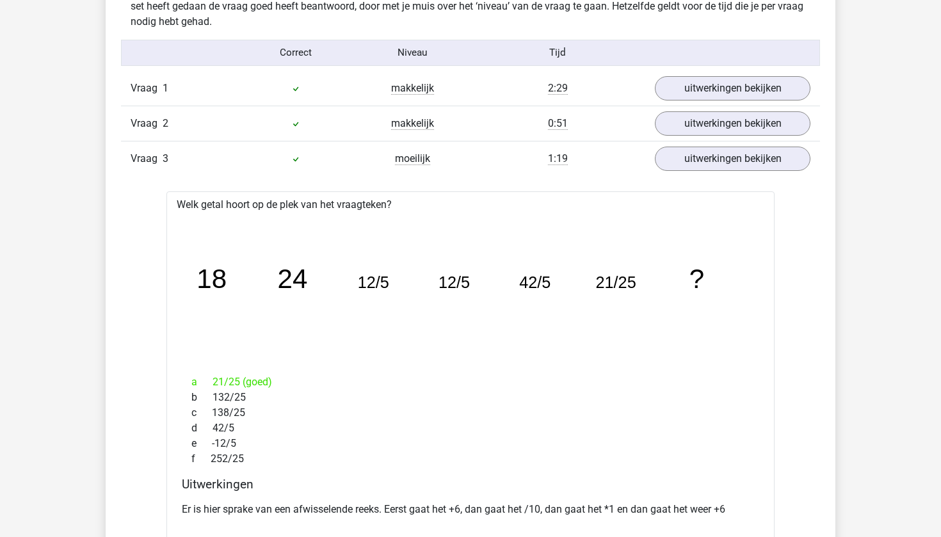
click at [711, 141] on div "Vraag 3 moeilijk 1:19 uitwerkingen bekijken" at bounding box center [470, 158] width 699 height 35
click at [708, 150] on link "uitwerkingen bekijken" at bounding box center [732, 159] width 179 height 28
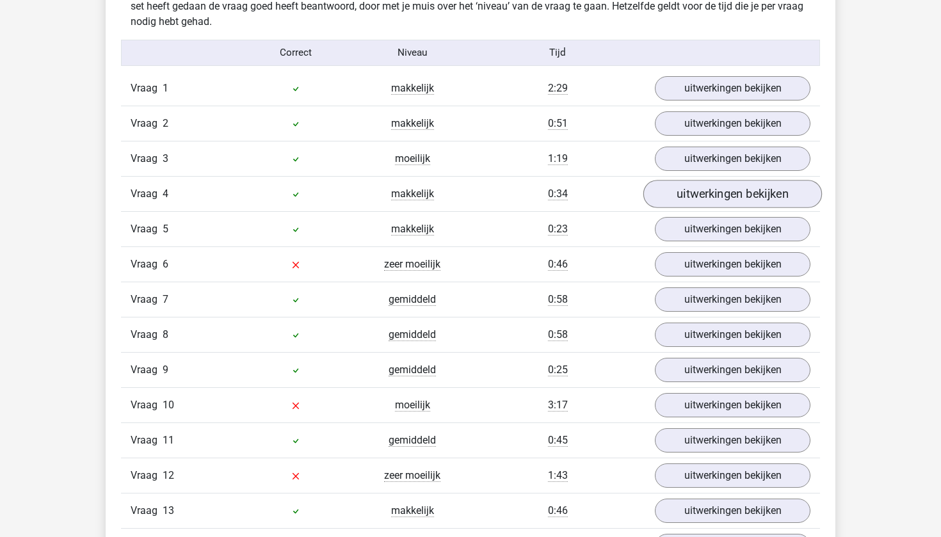
click at [694, 190] on link "uitwerkingen bekijken" at bounding box center [732, 194] width 179 height 28
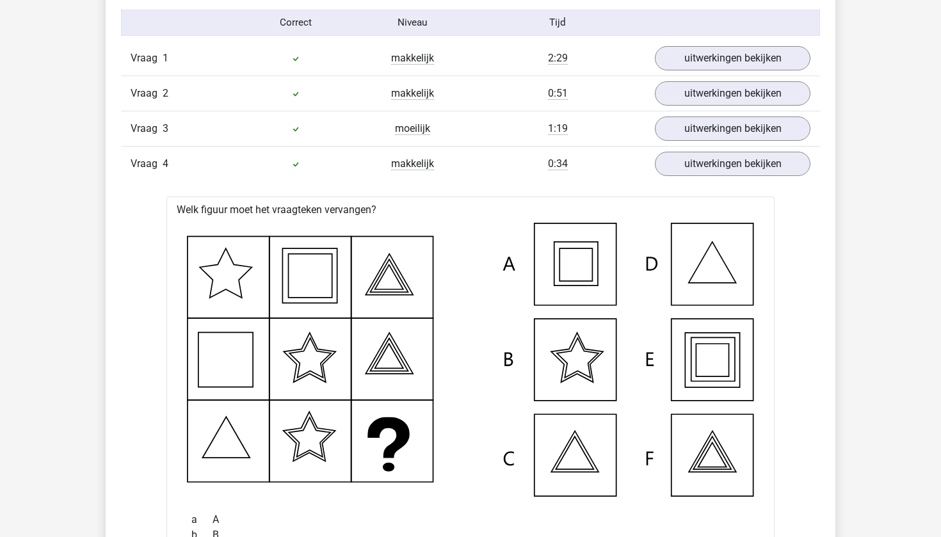
scroll to position [1124, 0]
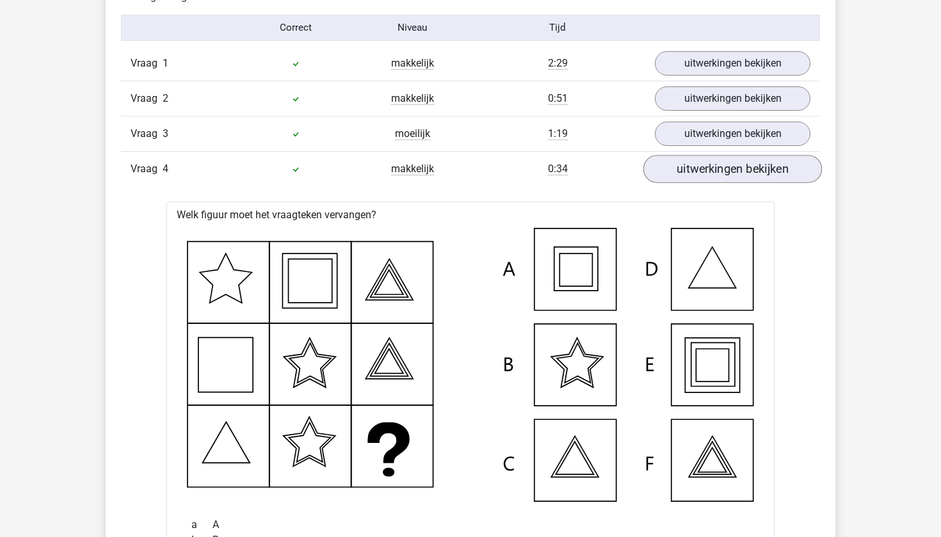
click at [691, 179] on link "uitwerkingen bekijken" at bounding box center [732, 169] width 179 height 28
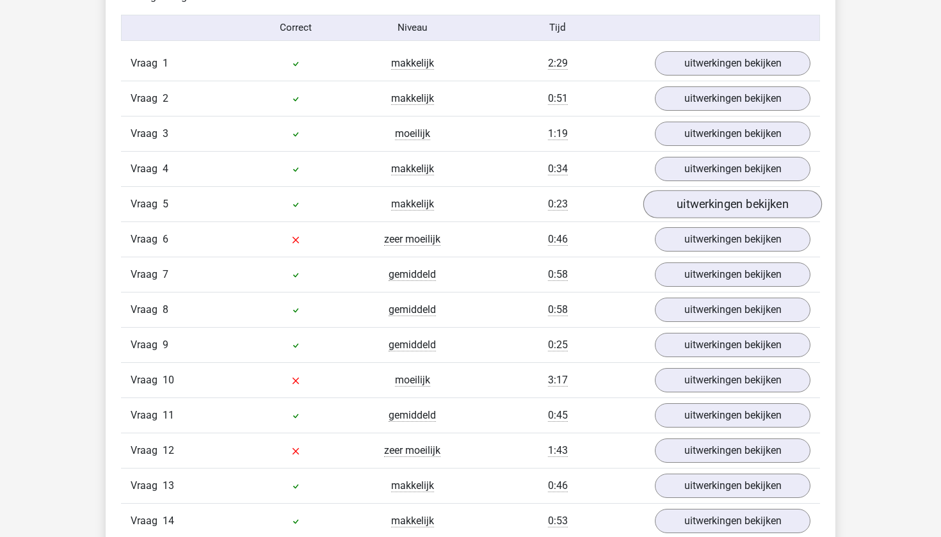
click at [692, 203] on link "uitwerkingen bekijken" at bounding box center [732, 204] width 179 height 28
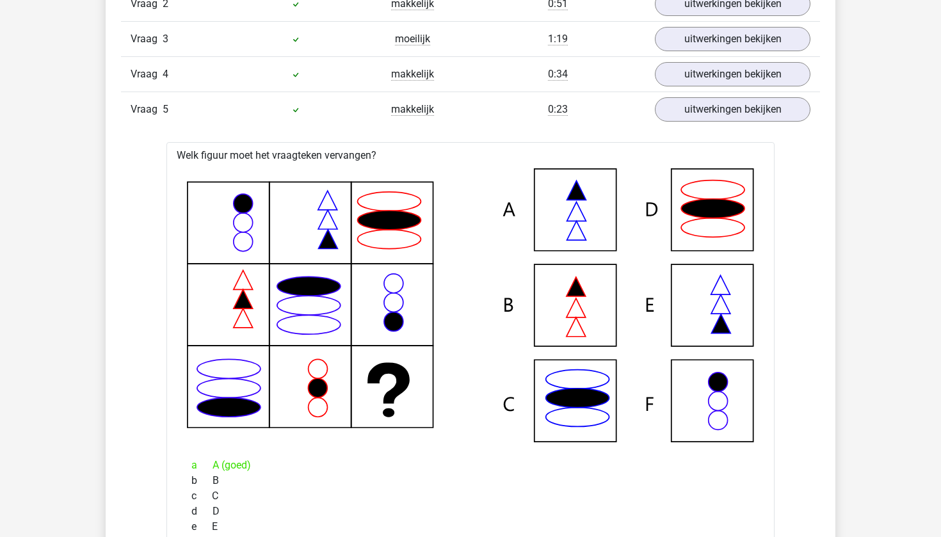
scroll to position [1222, 0]
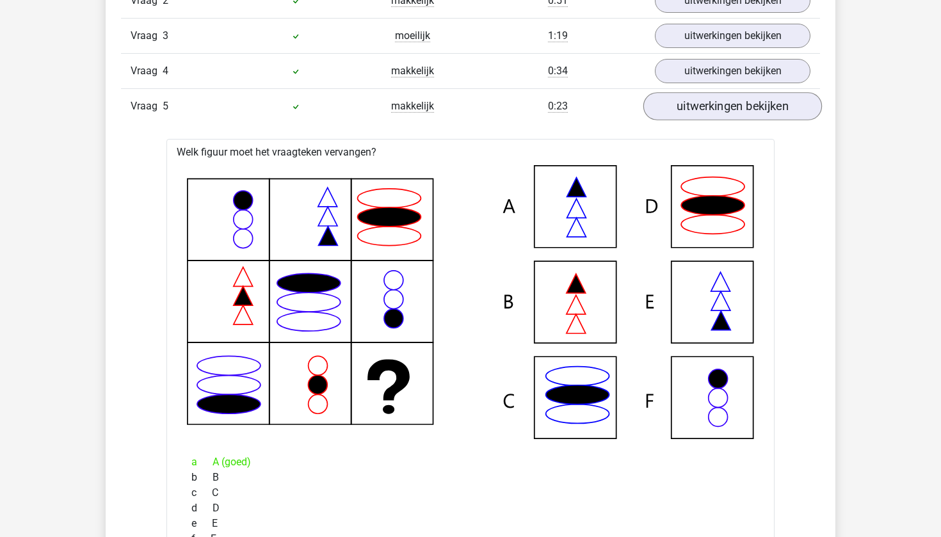
click at [712, 106] on link "uitwerkingen bekijken" at bounding box center [732, 106] width 179 height 28
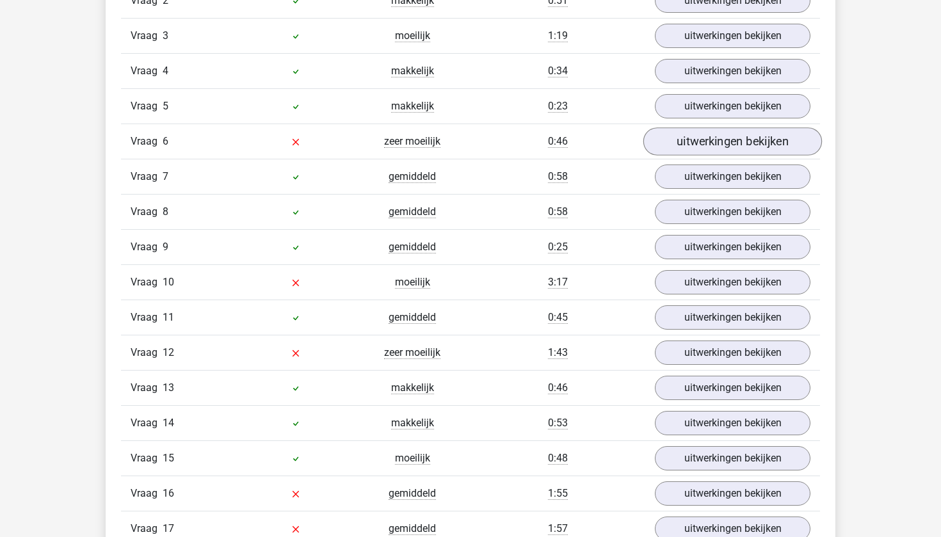
click at [700, 142] on link "uitwerkingen bekijken" at bounding box center [732, 141] width 179 height 28
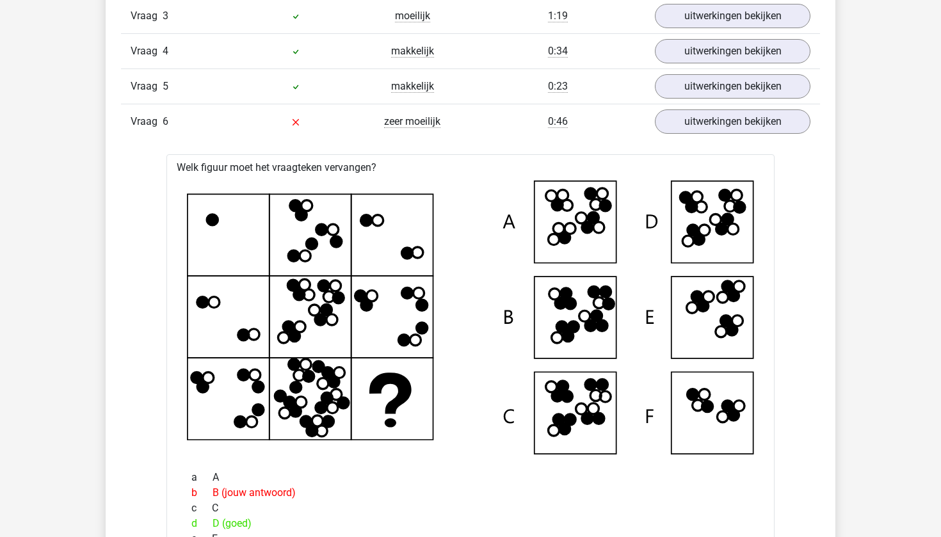
scroll to position [1224, 0]
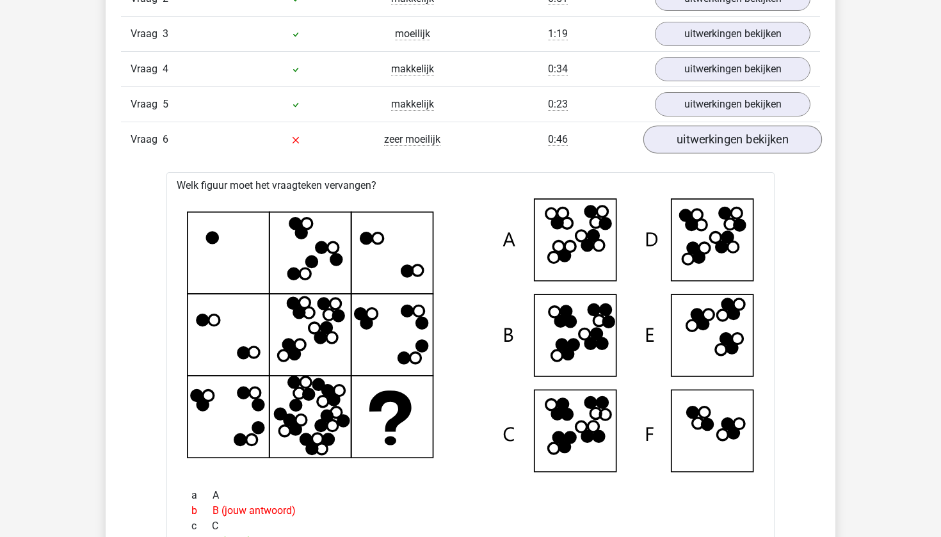
click at [692, 131] on link "uitwerkingen bekijken" at bounding box center [732, 139] width 179 height 28
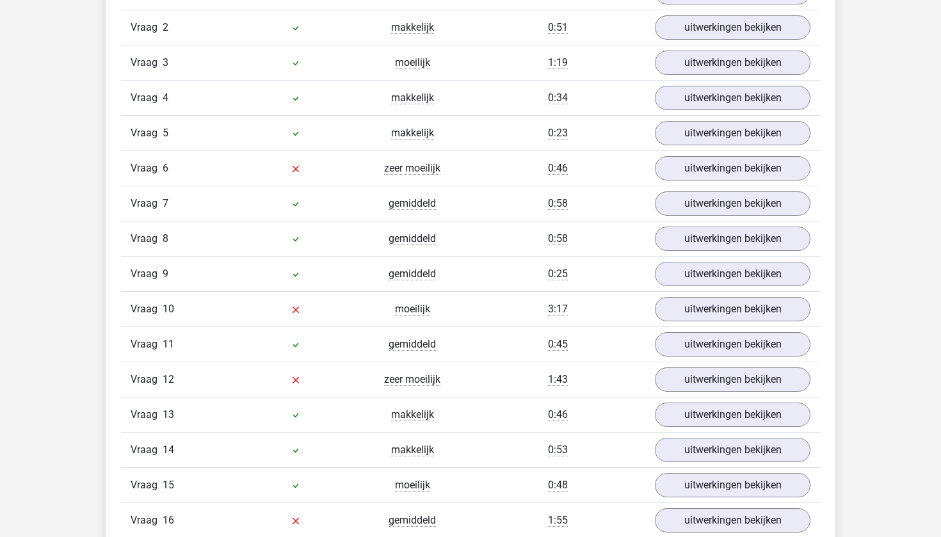
scroll to position [1196, 0]
click at [694, 198] on link "uitwerkingen bekijken" at bounding box center [732, 202] width 179 height 28
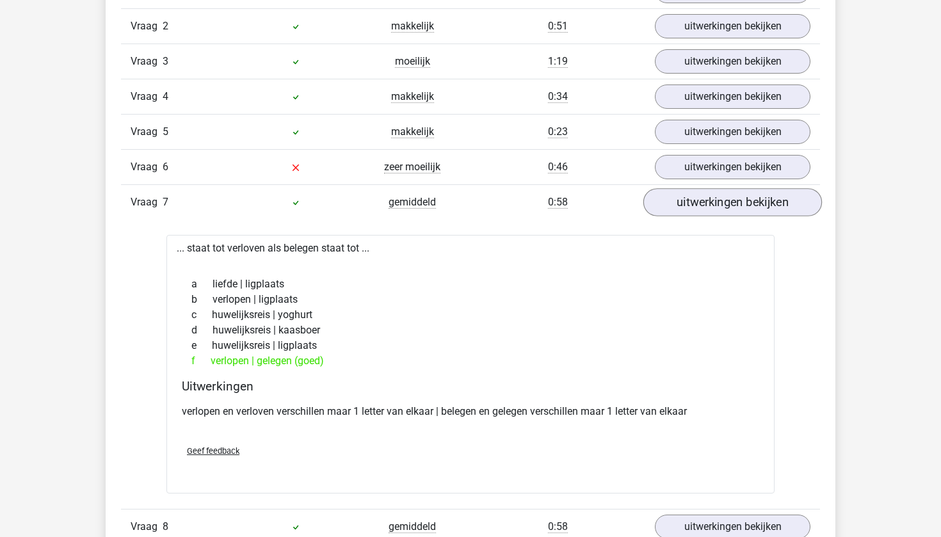
click at [692, 202] on link "uitwerkingen bekijken" at bounding box center [732, 202] width 179 height 28
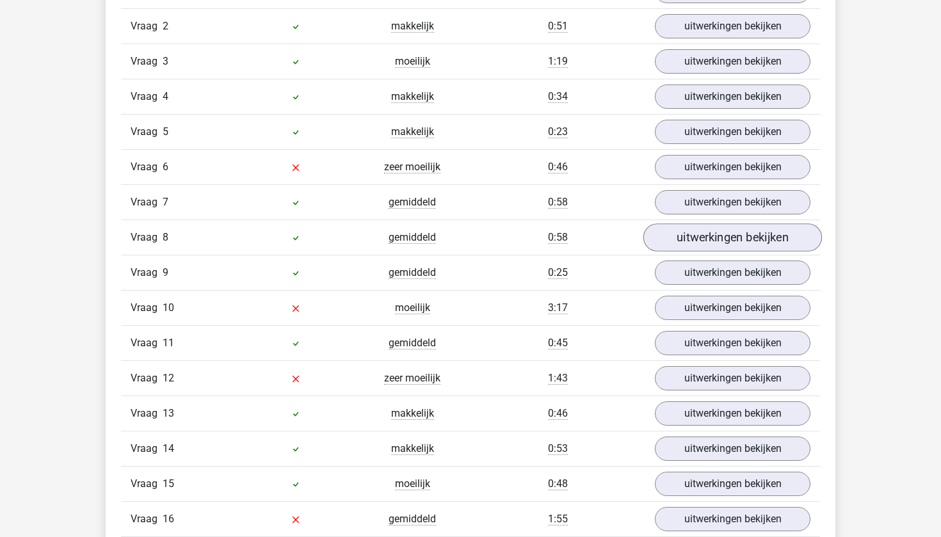
click at [693, 235] on link "uitwerkingen bekijken" at bounding box center [732, 237] width 179 height 28
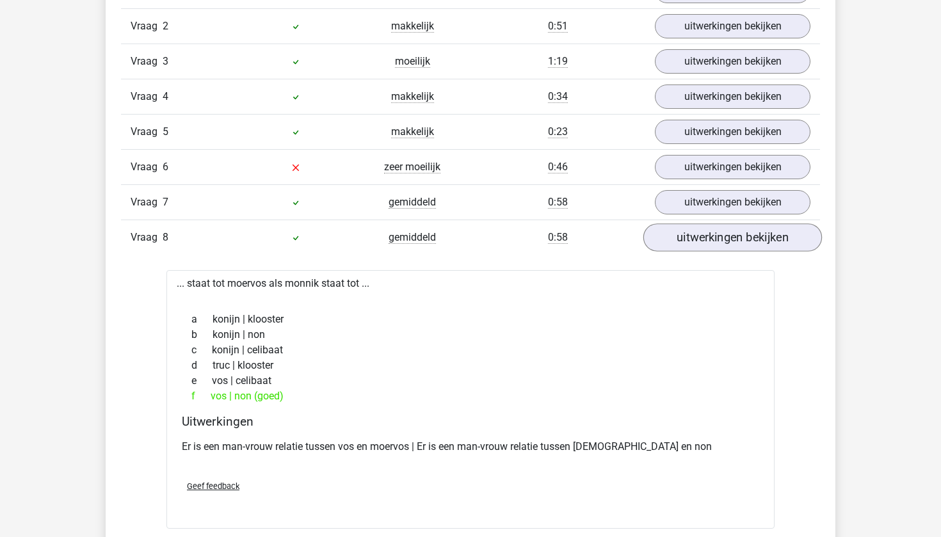
click at [693, 235] on link "uitwerkingen bekijken" at bounding box center [732, 237] width 179 height 28
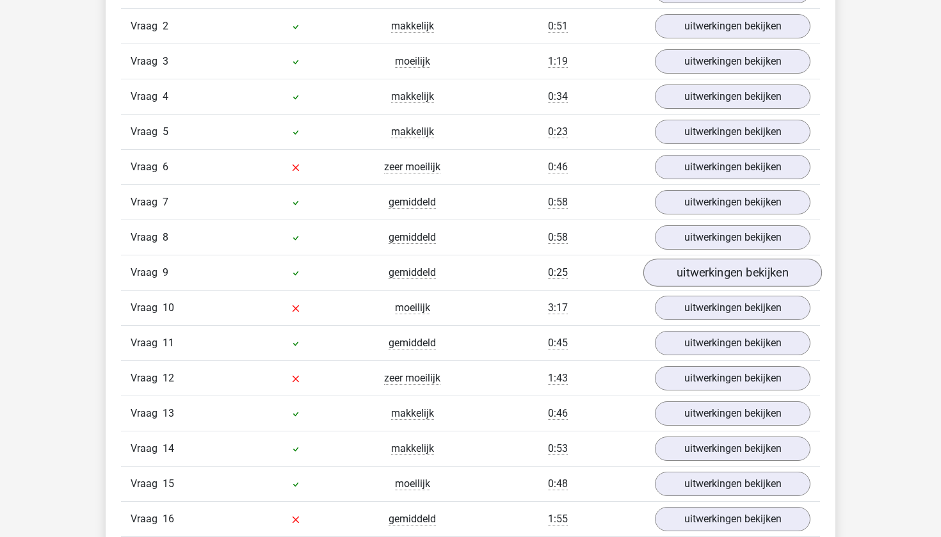
click at [696, 278] on link "uitwerkingen bekijken" at bounding box center [732, 273] width 179 height 28
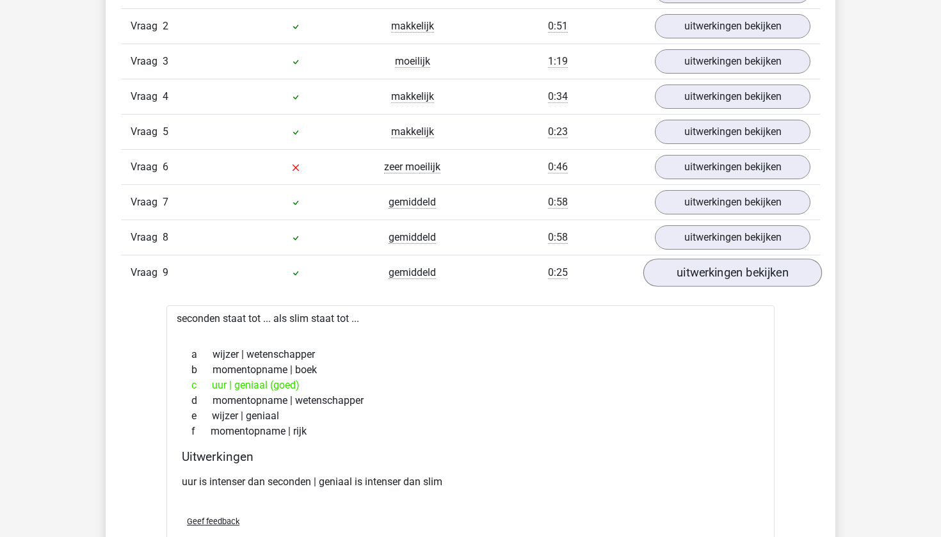
click at [696, 278] on link "uitwerkingen bekijken" at bounding box center [732, 273] width 179 height 28
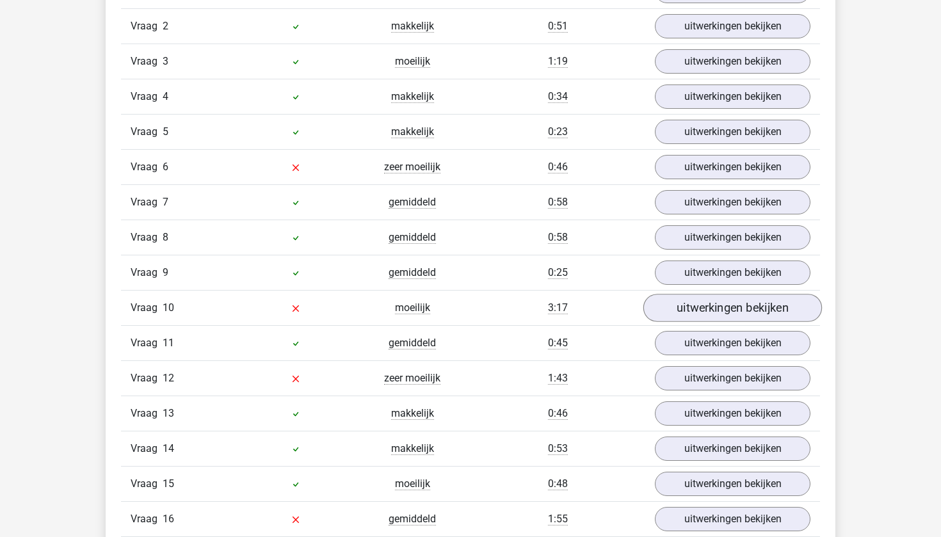
click at [696, 307] on link "uitwerkingen bekijken" at bounding box center [732, 308] width 179 height 28
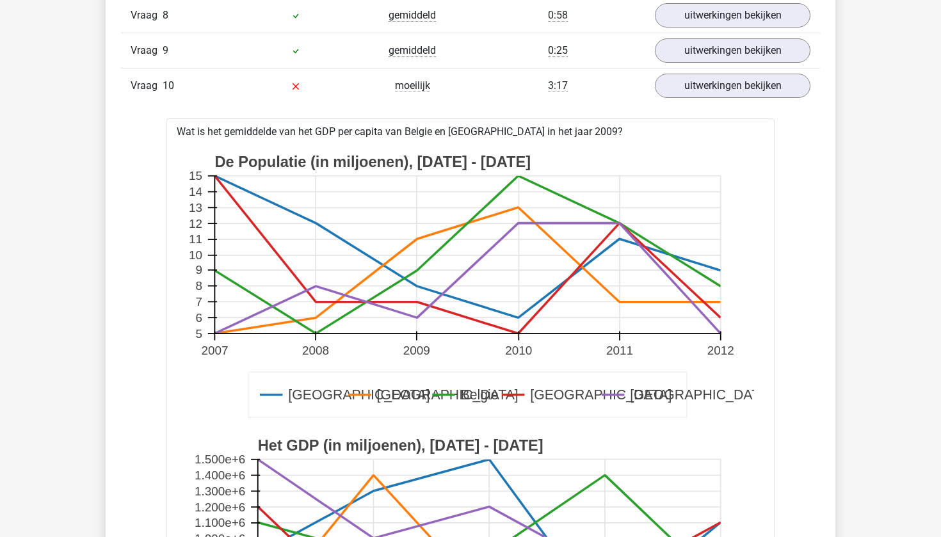
scroll to position [1418, 0]
click at [686, 82] on link "uitwerkingen bekijken" at bounding box center [732, 86] width 179 height 28
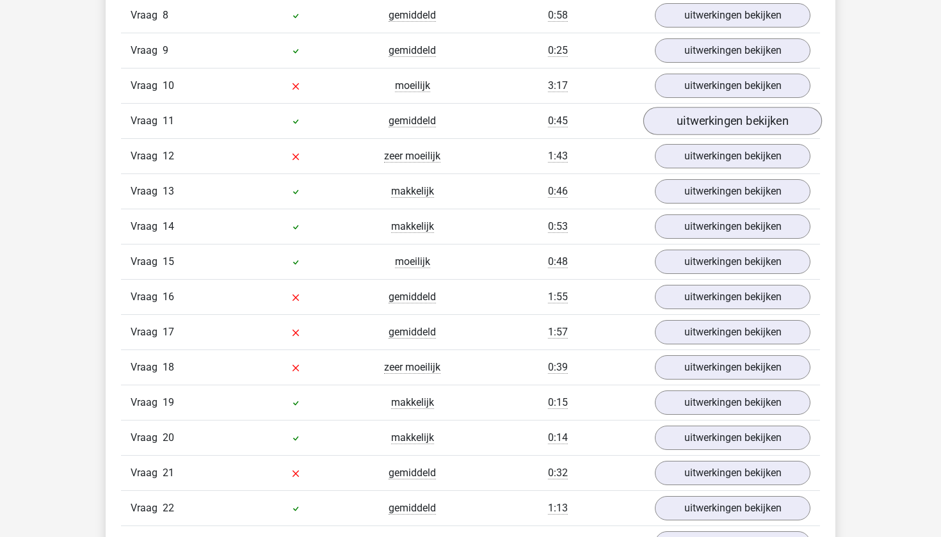
click at [682, 120] on link "uitwerkingen bekijken" at bounding box center [732, 121] width 179 height 28
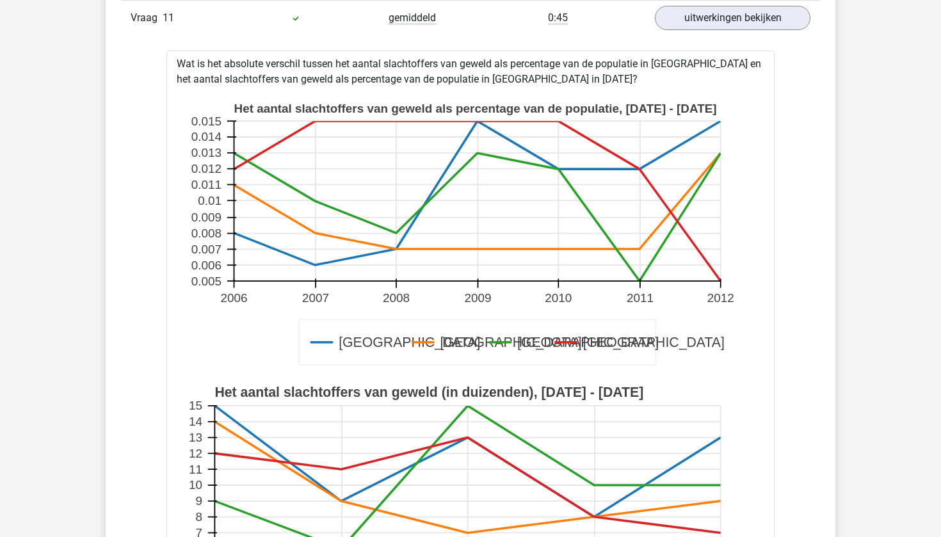
scroll to position [1507, 0]
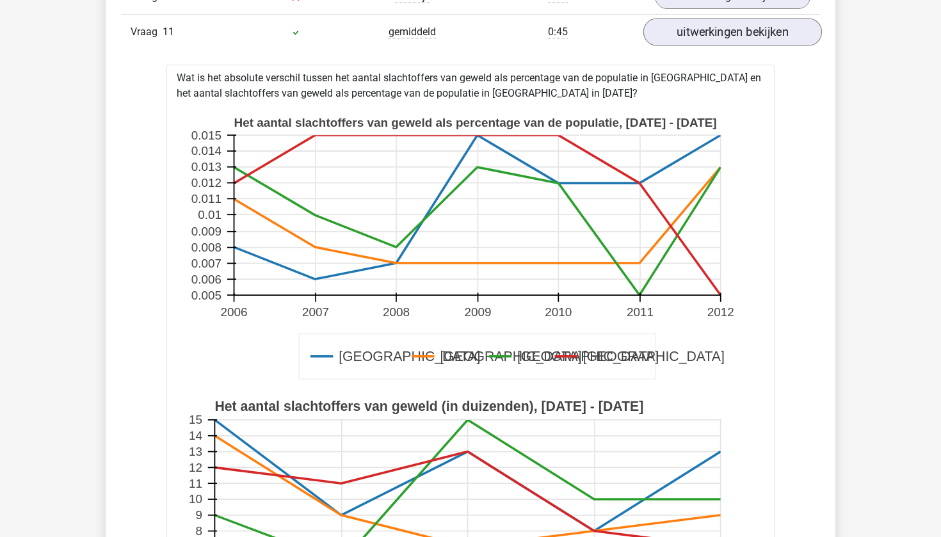
click at [682, 26] on link "uitwerkingen bekijken" at bounding box center [732, 32] width 179 height 28
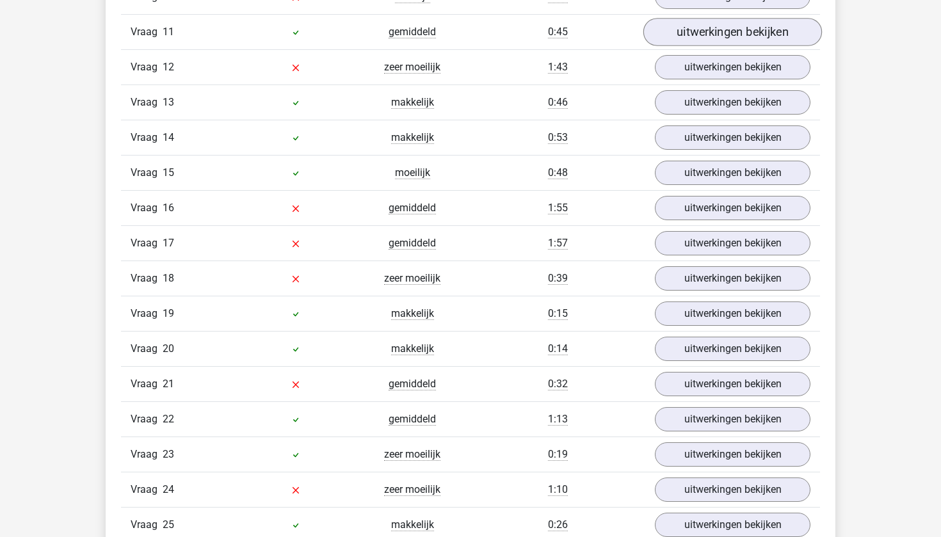
click at [682, 26] on link "uitwerkingen bekijken" at bounding box center [732, 32] width 179 height 28
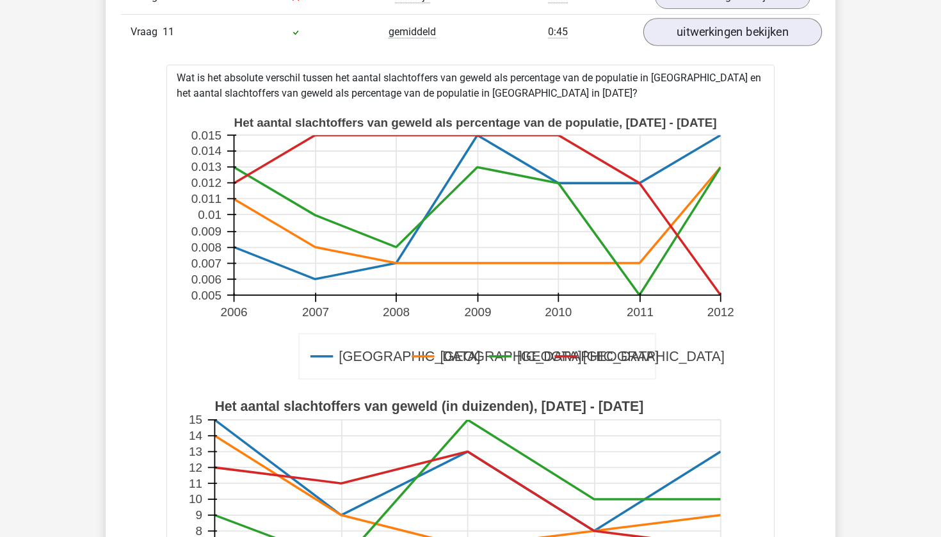
click at [682, 26] on link "uitwerkingen bekijken" at bounding box center [732, 32] width 179 height 28
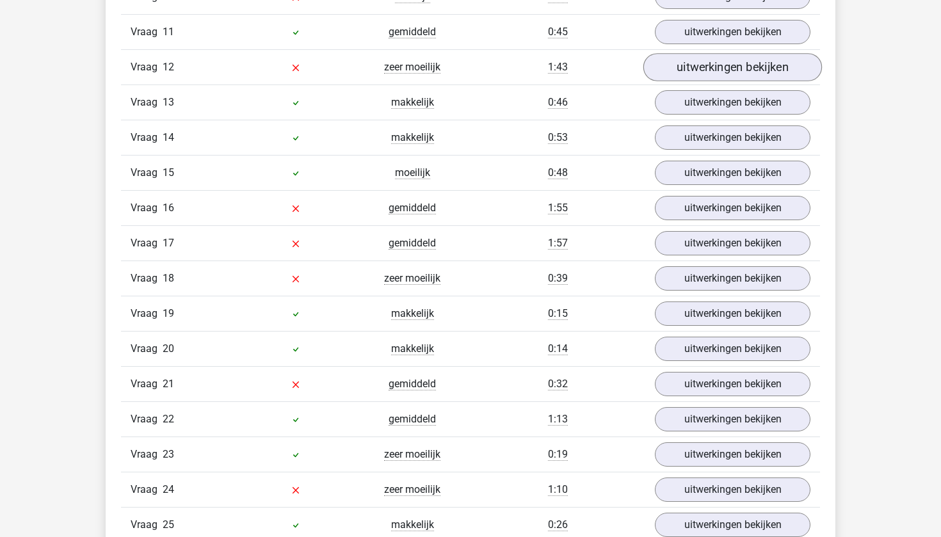
click at [676, 60] on link "uitwerkingen bekijken" at bounding box center [732, 67] width 179 height 28
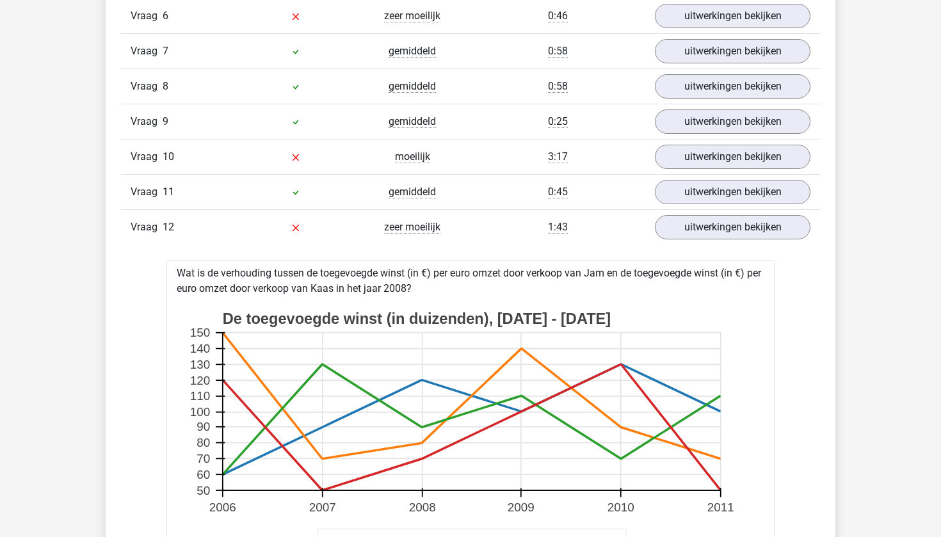
scroll to position [1319, 0]
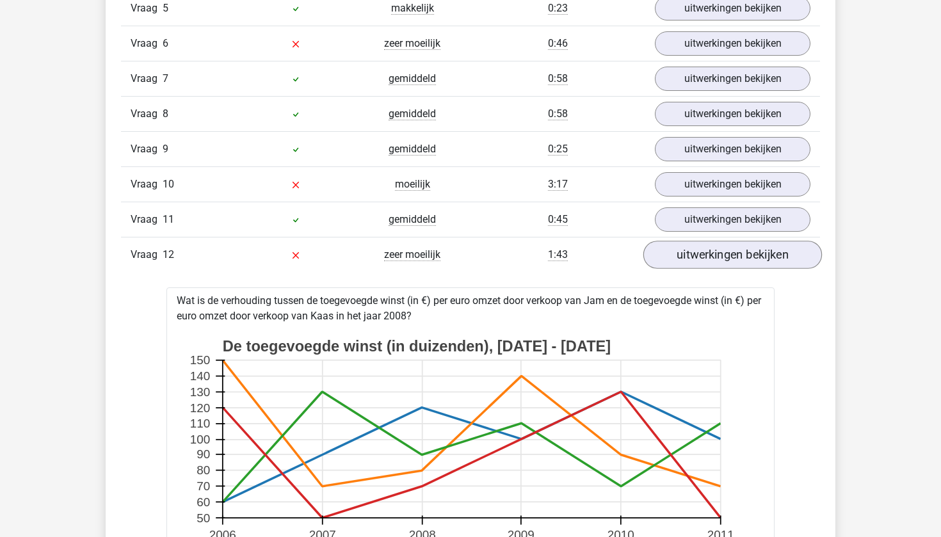
click at [668, 253] on link "uitwerkingen bekijken" at bounding box center [732, 255] width 179 height 28
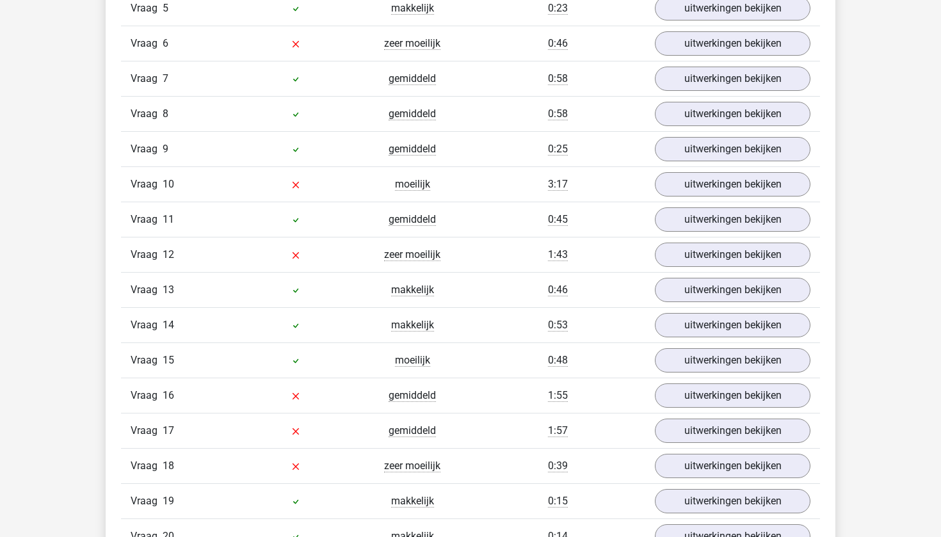
click at [672, 276] on div "Vraag 13 makkelijk 0:46 uitwerkingen bekijken" at bounding box center [470, 289] width 699 height 35
click at [672, 283] on link "uitwerkingen bekijken" at bounding box center [732, 290] width 179 height 28
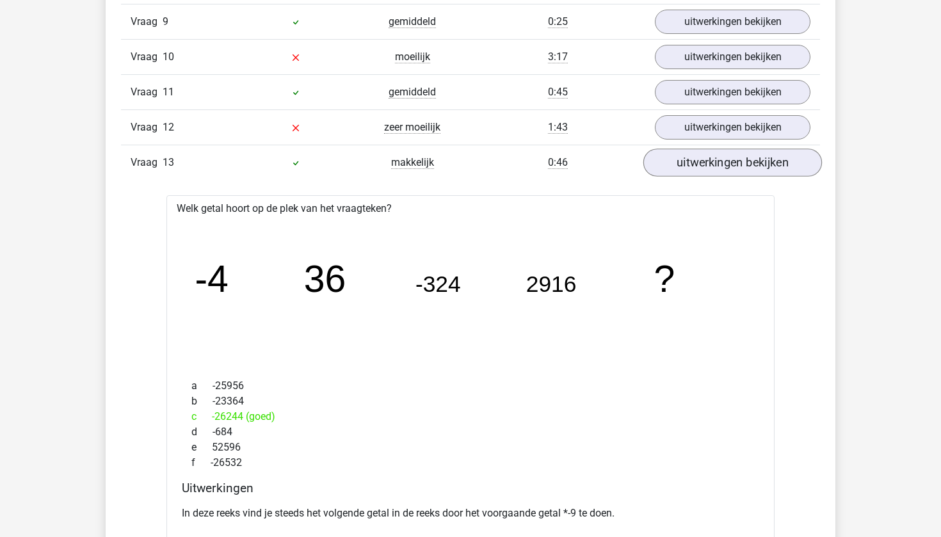
scroll to position [1448, 0]
click at [711, 158] on link "uitwerkingen bekijken" at bounding box center [732, 161] width 179 height 28
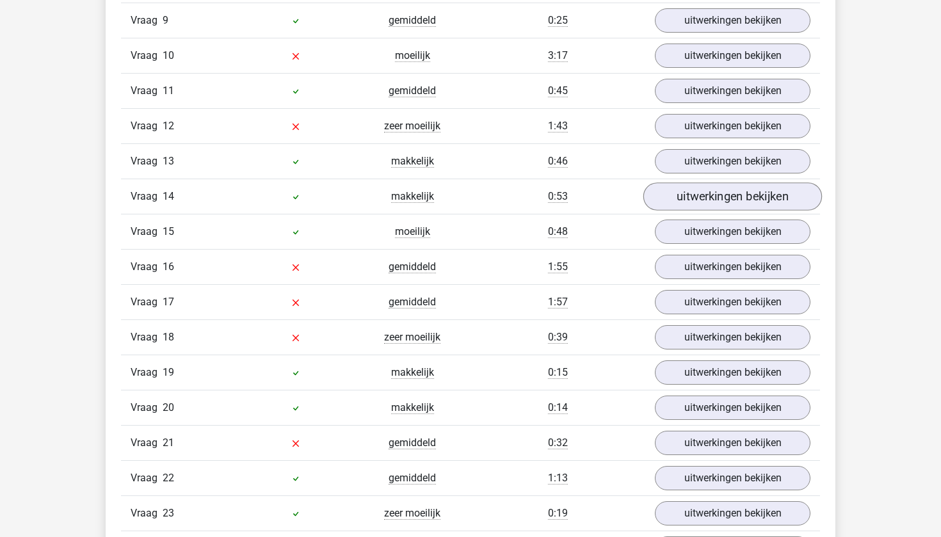
click at [701, 198] on link "uitwerkingen bekijken" at bounding box center [732, 196] width 179 height 28
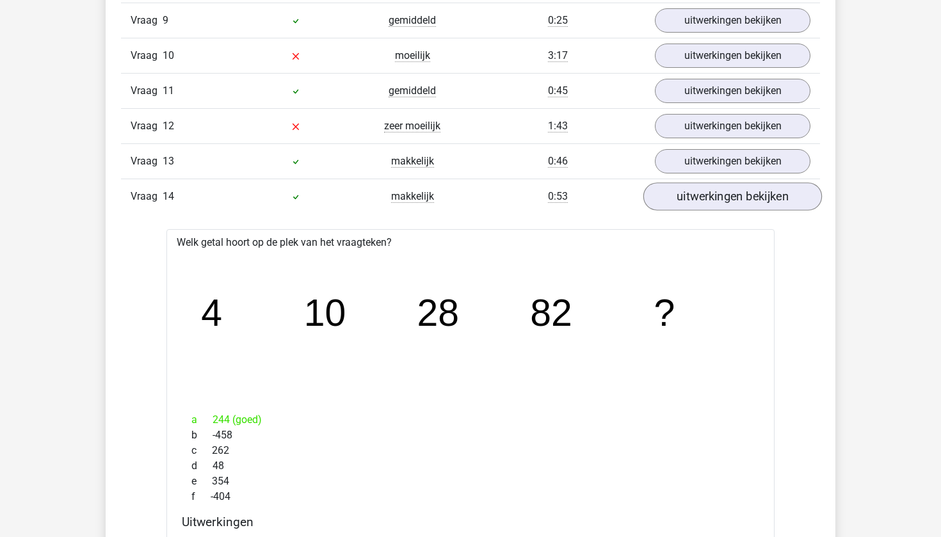
click at [701, 198] on link "uitwerkingen bekijken" at bounding box center [732, 196] width 179 height 28
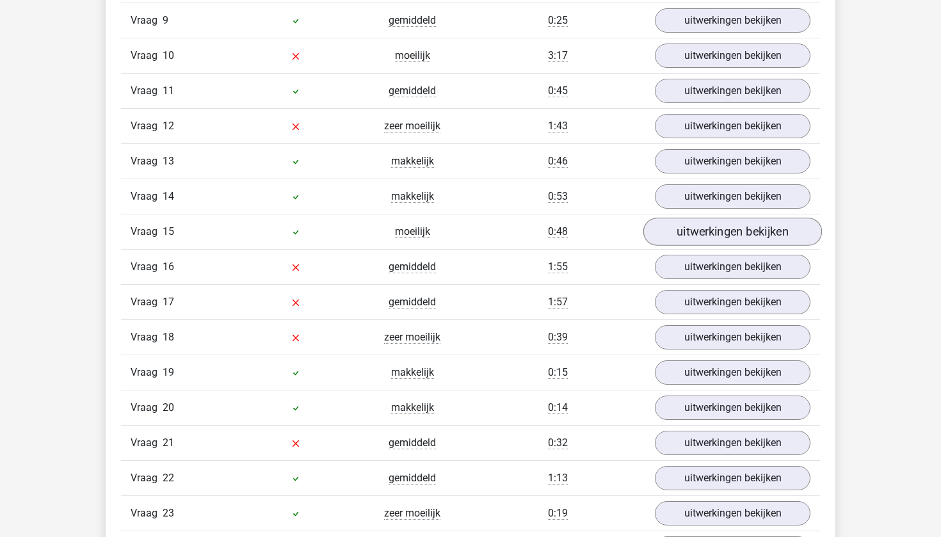
click at [704, 230] on link "uitwerkingen bekijken" at bounding box center [732, 232] width 179 height 28
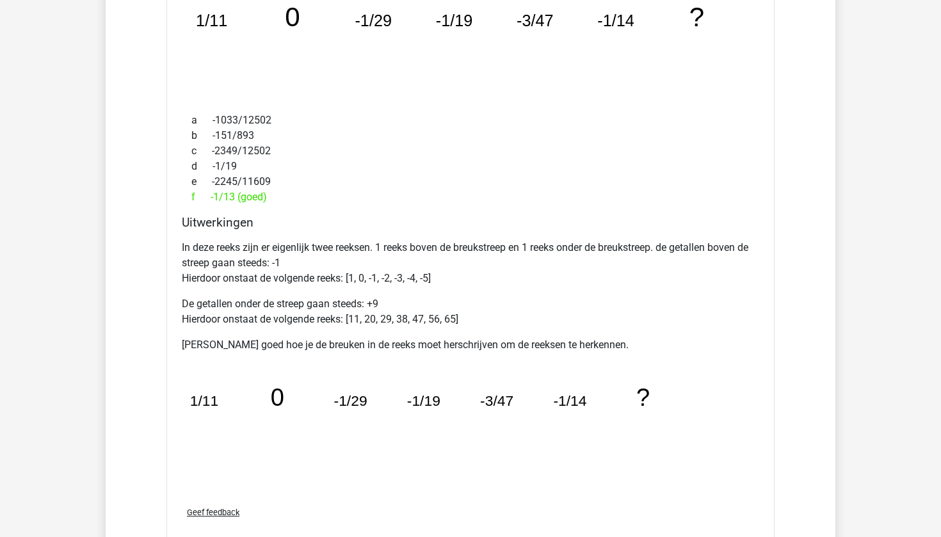
scroll to position [1741, 0]
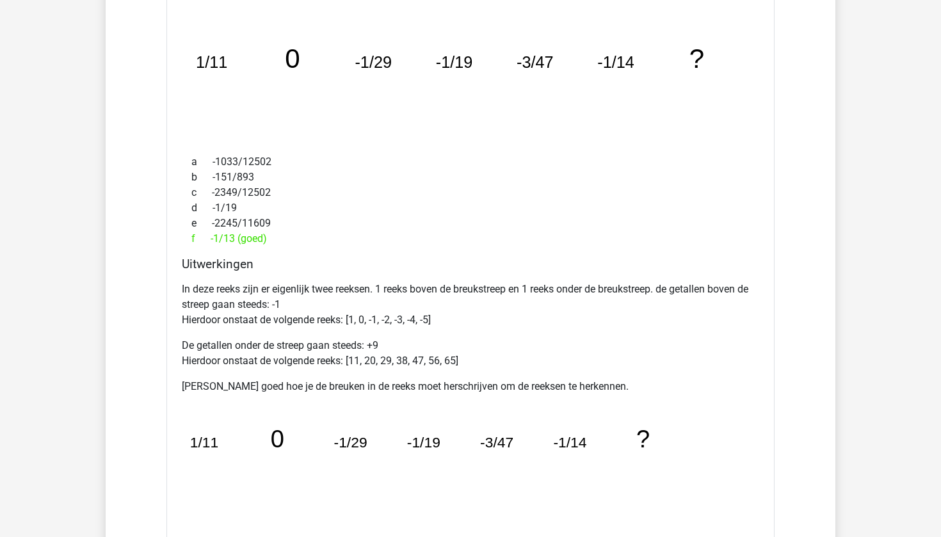
click at [461, 298] on p "In deze reeks zijn er eigenlijk twee reeksen. 1 reeks boven de breukstreep en 1…" at bounding box center [470, 305] width 577 height 46
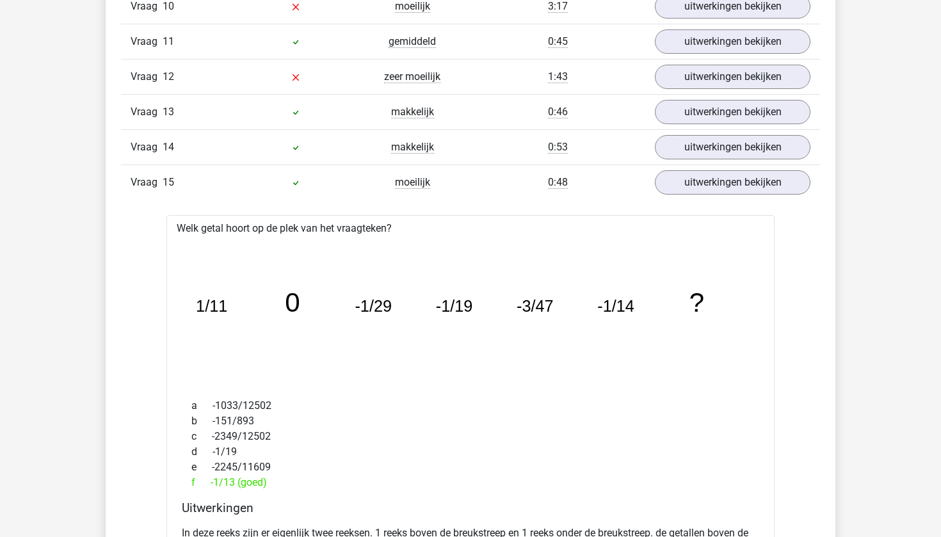
scroll to position [1491, 0]
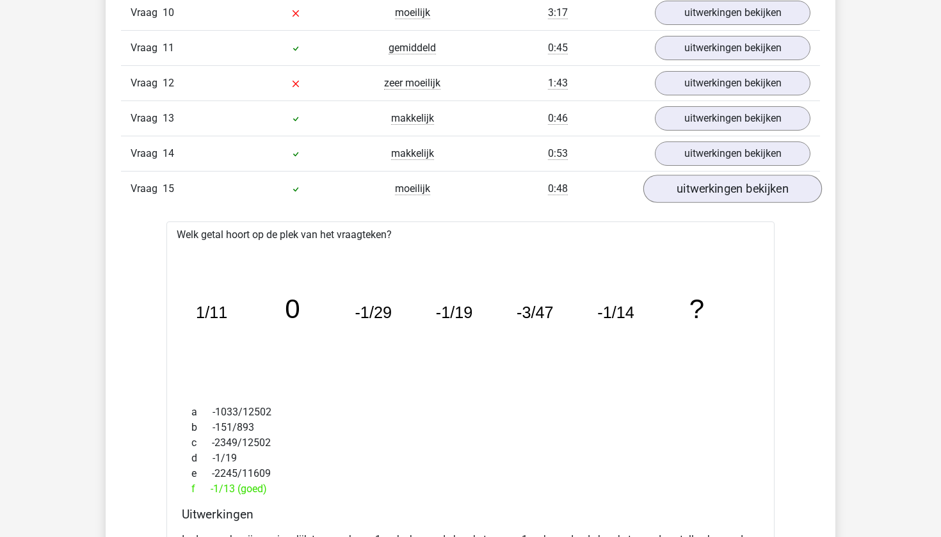
click at [690, 184] on link "uitwerkingen bekijken" at bounding box center [732, 189] width 179 height 28
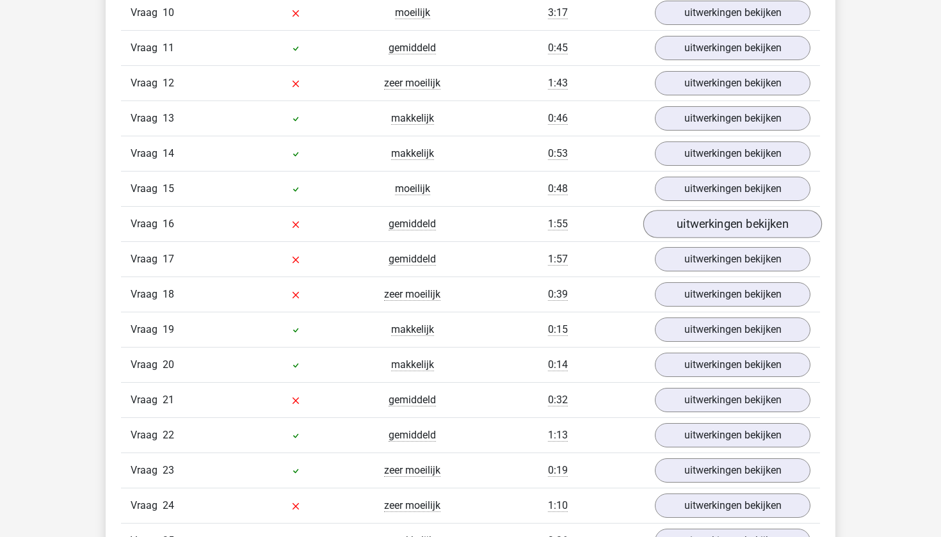
click at [683, 229] on link "uitwerkingen bekijken" at bounding box center [732, 224] width 179 height 28
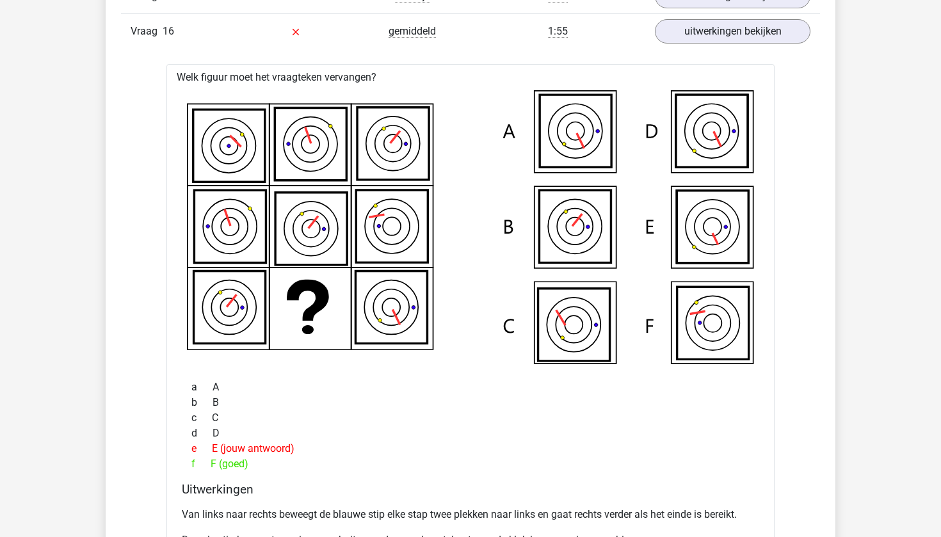
scroll to position [1670, 0]
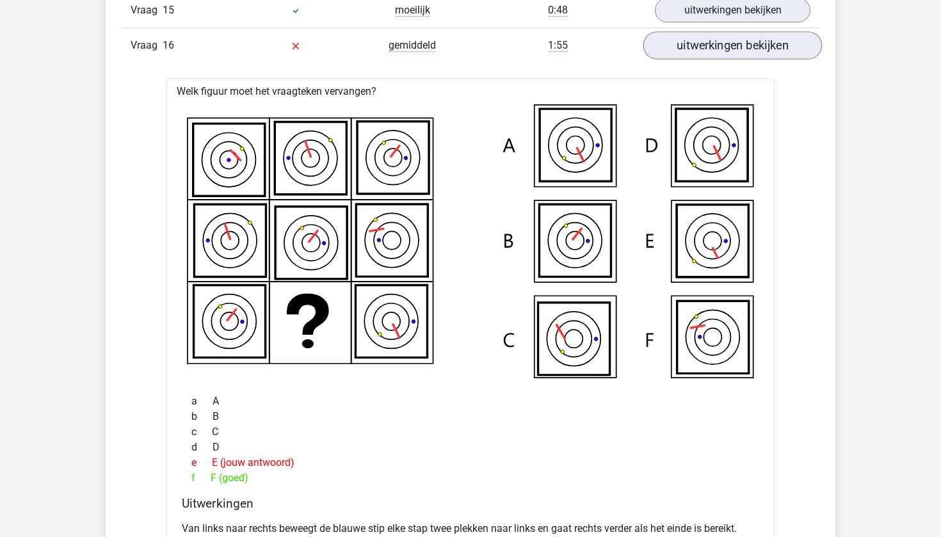
click at [683, 42] on link "uitwerkingen bekijken" at bounding box center [732, 45] width 179 height 28
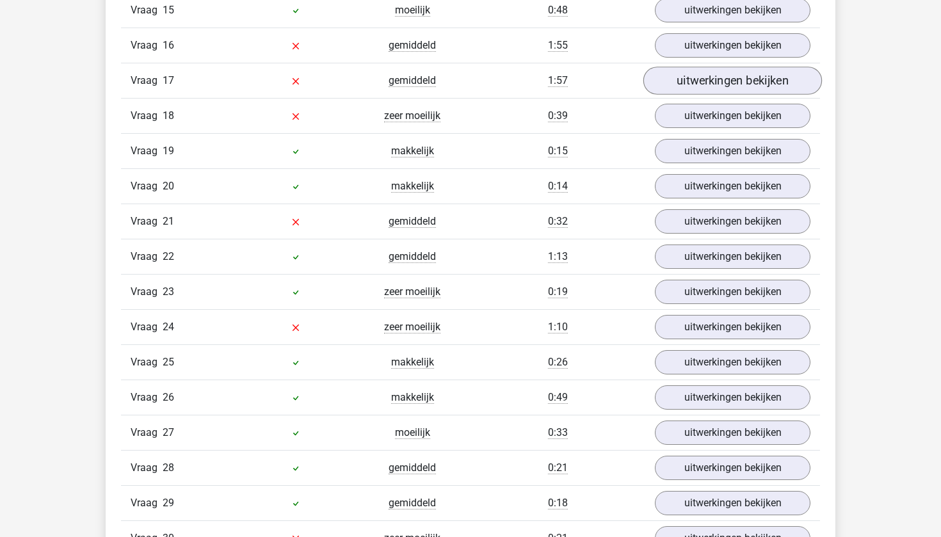
click at [684, 72] on link "uitwerkingen bekijken" at bounding box center [732, 81] width 179 height 28
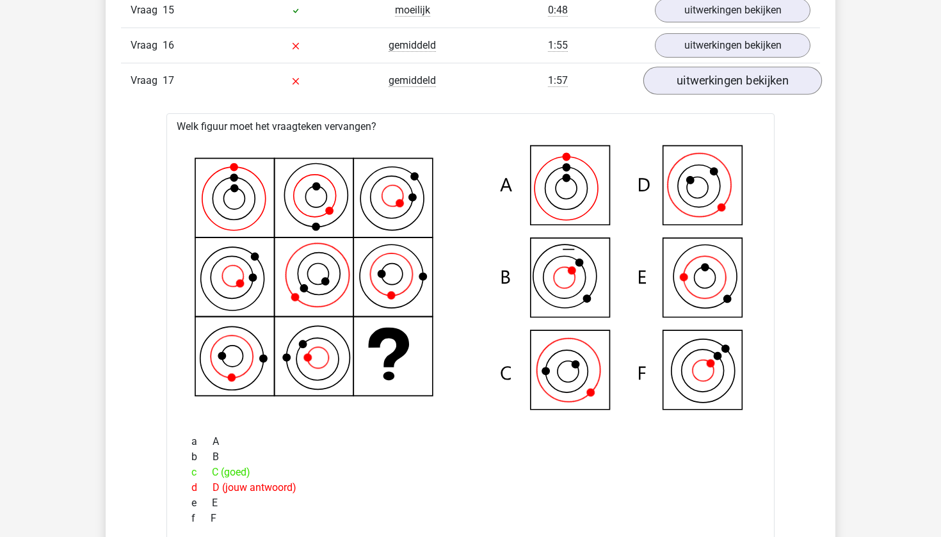
click at [685, 72] on link "uitwerkingen bekijken" at bounding box center [732, 81] width 179 height 28
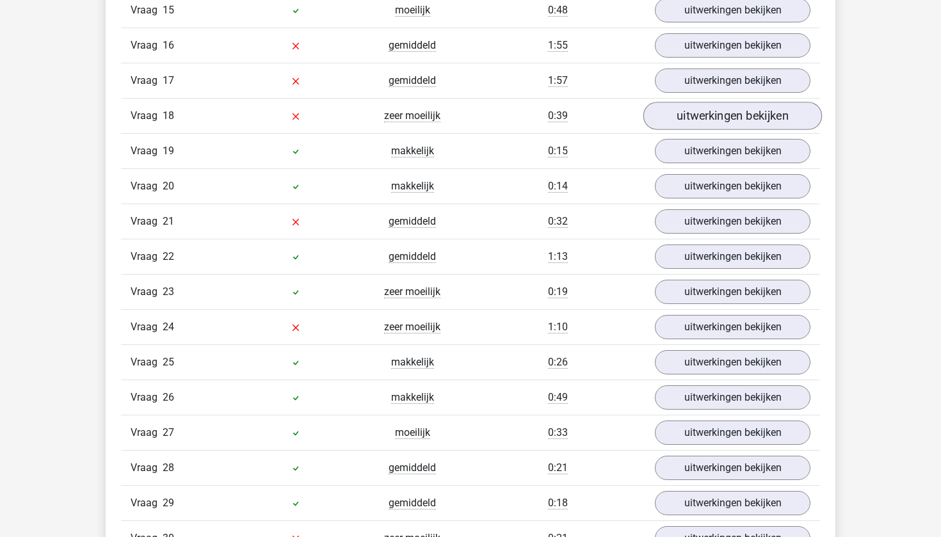
click at [685, 109] on link "uitwerkingen bekijken" at bounding box center [732, 116] width 179 height 28
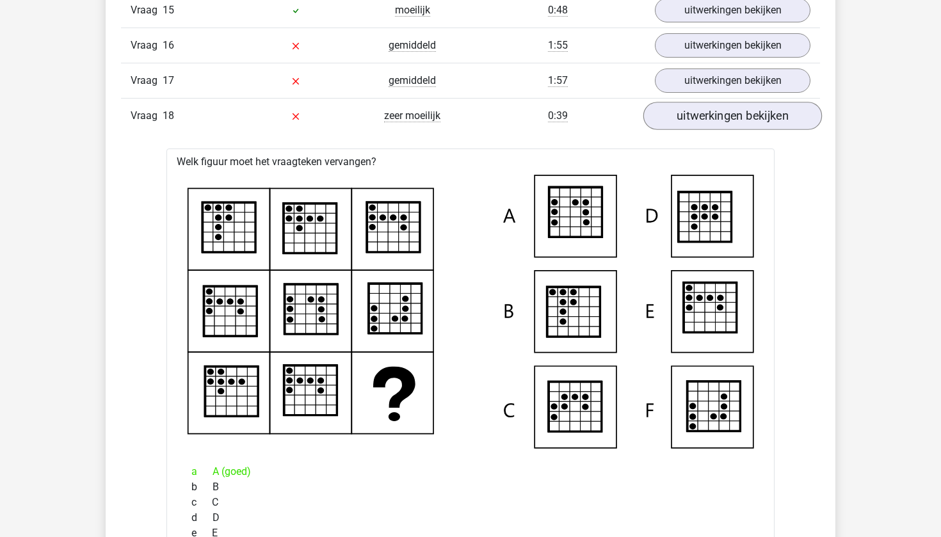
click at [685, 109] on link "uitwerkingen bekijken" at bounding box center [732, 116] width 179 height 28
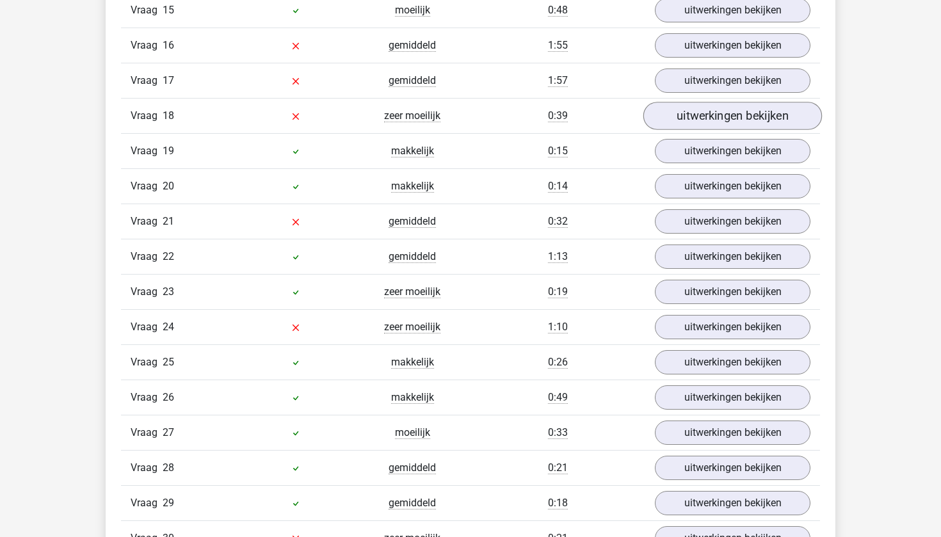
click at [682, 115] on link "uitwerkingen bekijken" at bounding box center [732, 116] width 179 height 28
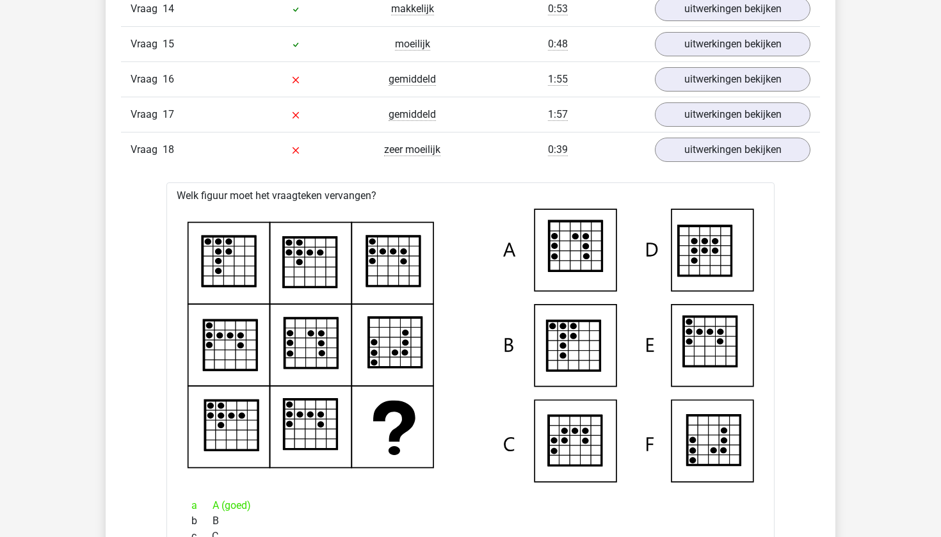
scroll to position [1624, 0]
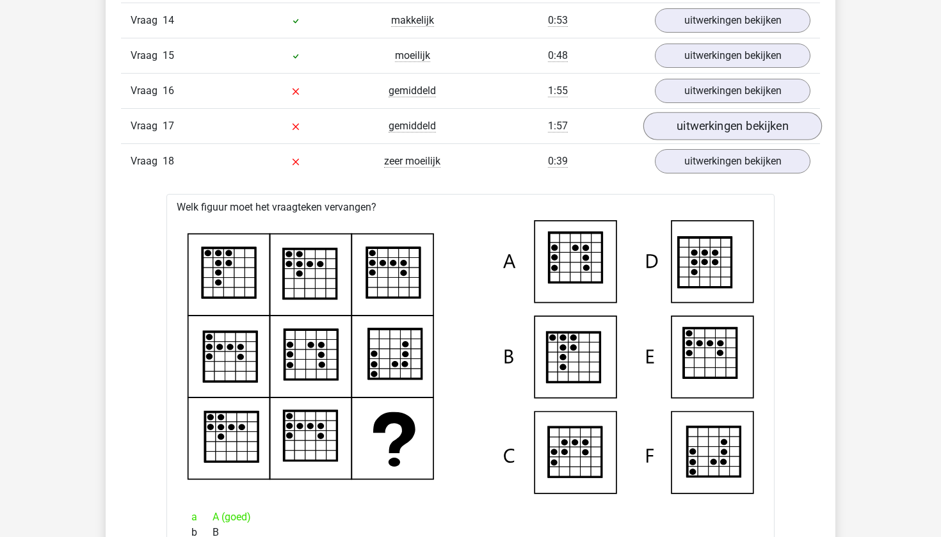
click at [692, 120] on link "uitwerkingen bekijken" at bounding box center [732, 126] width 179 height 28
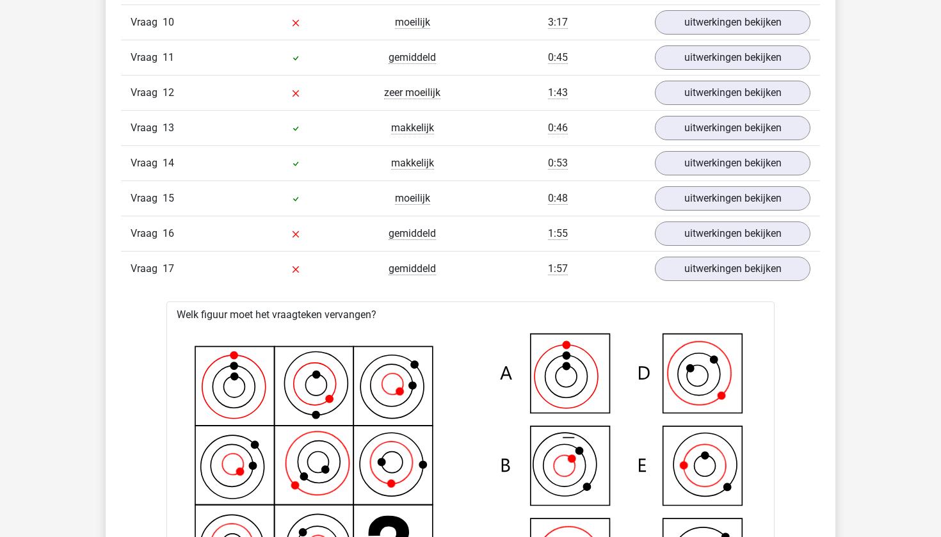
scroll to position [1471, 0]
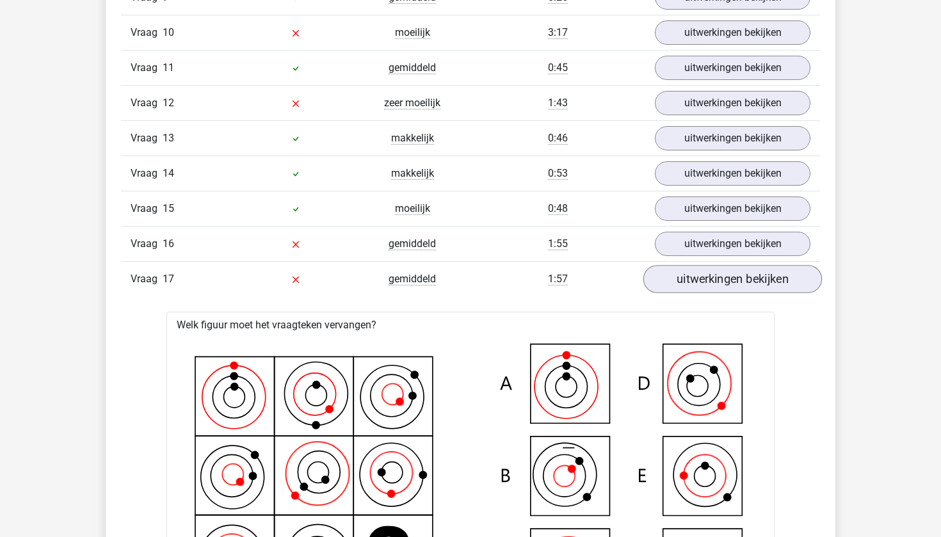
click at [684, 279] on link "uitwerkingen bekijken" at bounding box center [732, 279] width 179 height 28
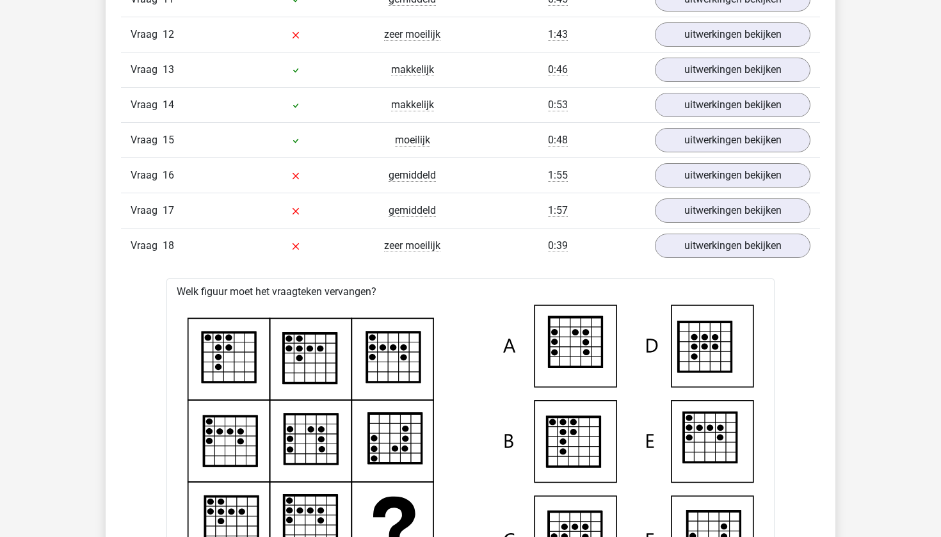
scroll to position [1538, 0]
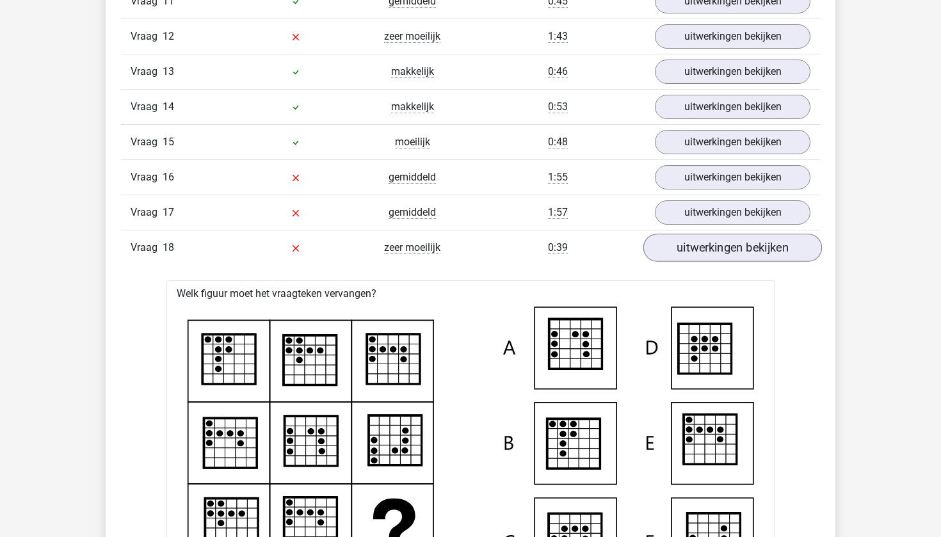
click at [776, 255] on link "uitwerkingen bekijken" at bounding box center [732, 248] width 179 height 28
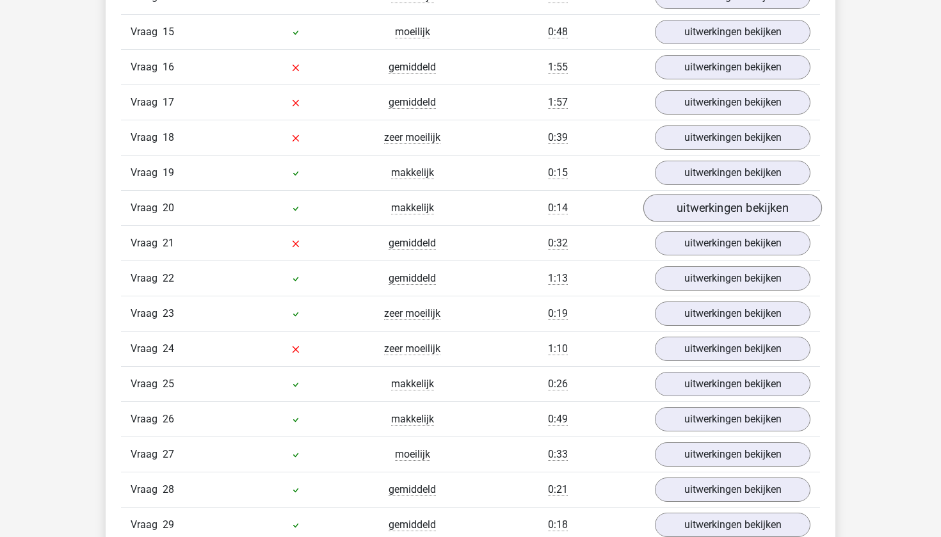
scroll to position [1648, 0]
click at [736, 179] on link "uitwerkingen bekijken" at bounding box center [732, 172] width 179 height 28
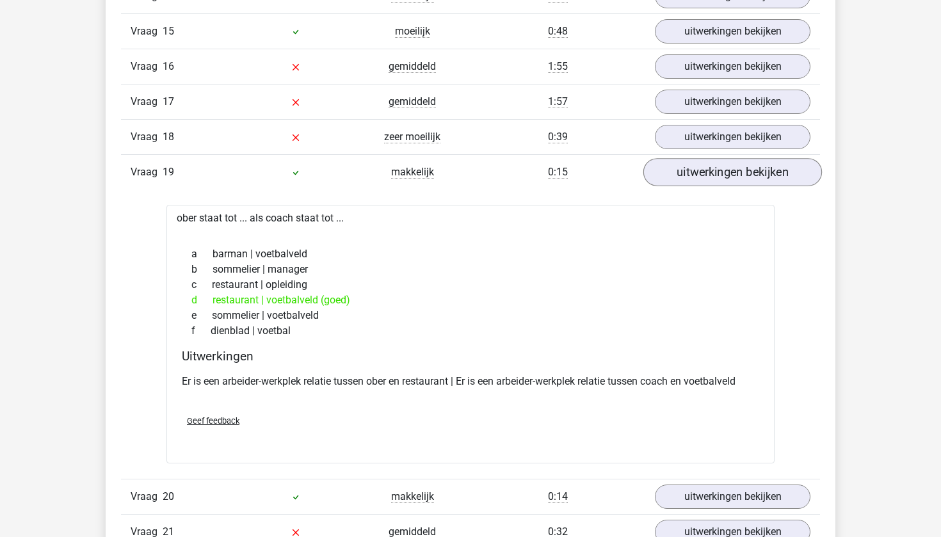
click at [738, 179] on link "uitwerkingen bekijken" at bounding box center [732, 172] width 179 height 28
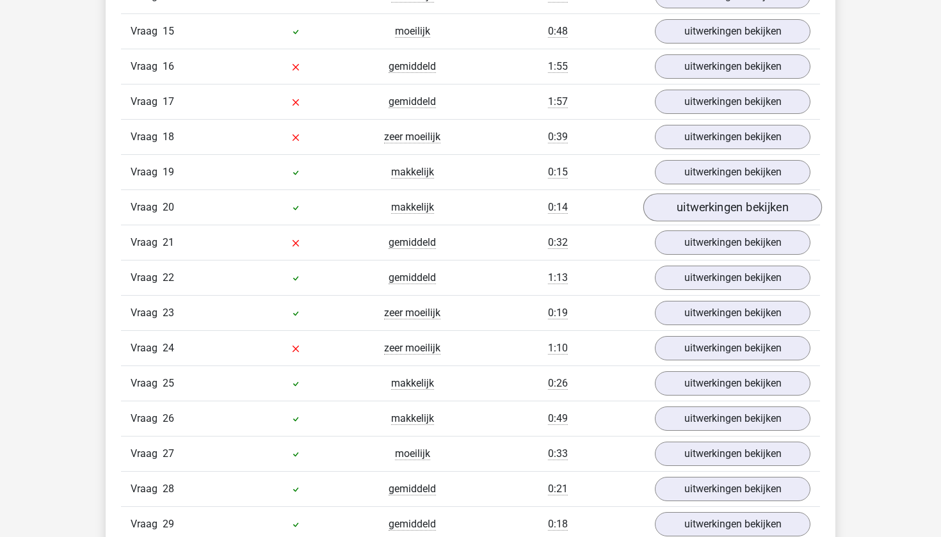
click at [738, 205] on link "uitwerkingen bekijken" at bounding box center [732, 207] width 179 height 28
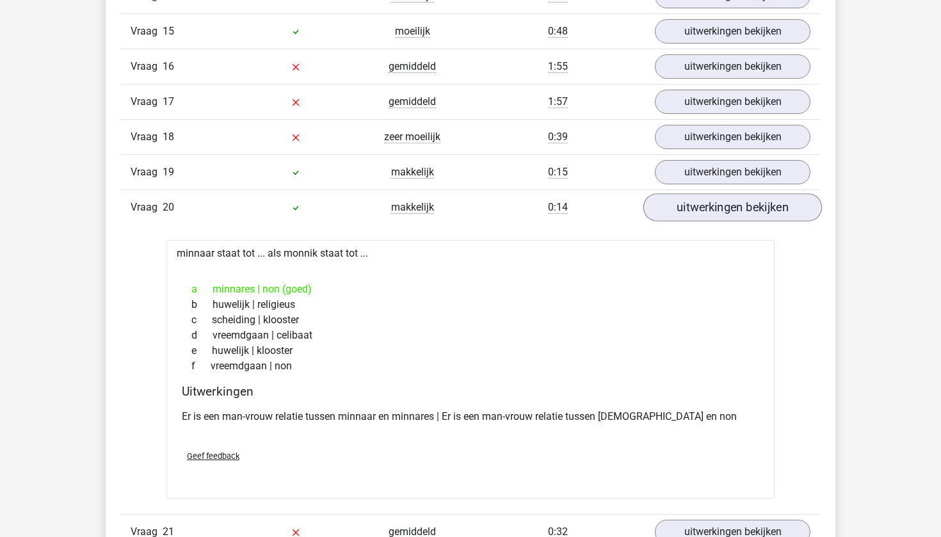
click at [739, 207] on link "uitwerkingen bekijken" at bounding box center [732, 207] width 179 height 28
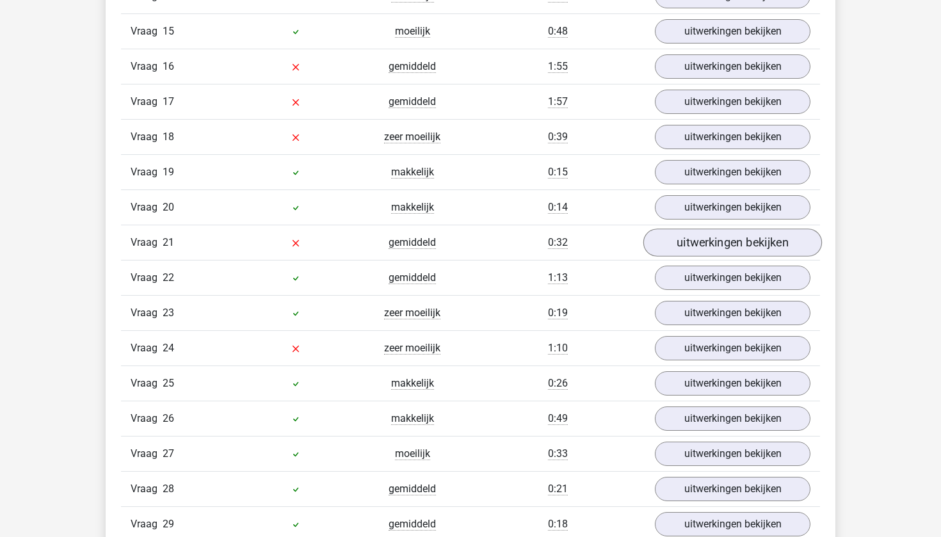
click at [737, 236] on link "uitwerkingen bekijken" at bounding box center [732, 242] width 179 height 28
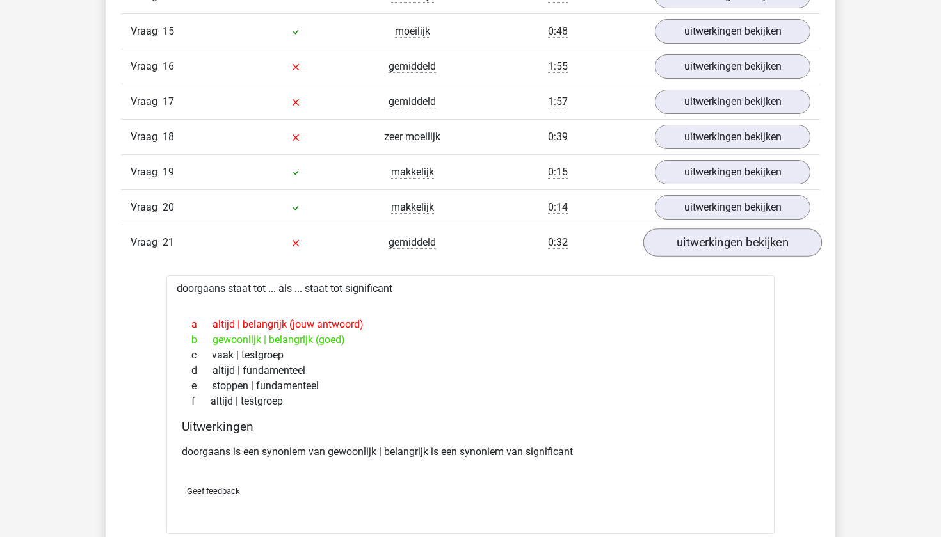
click at [738, 241] on link "uitwerkingen bekijken" at bounding box center [732, 242] width 179 height 28
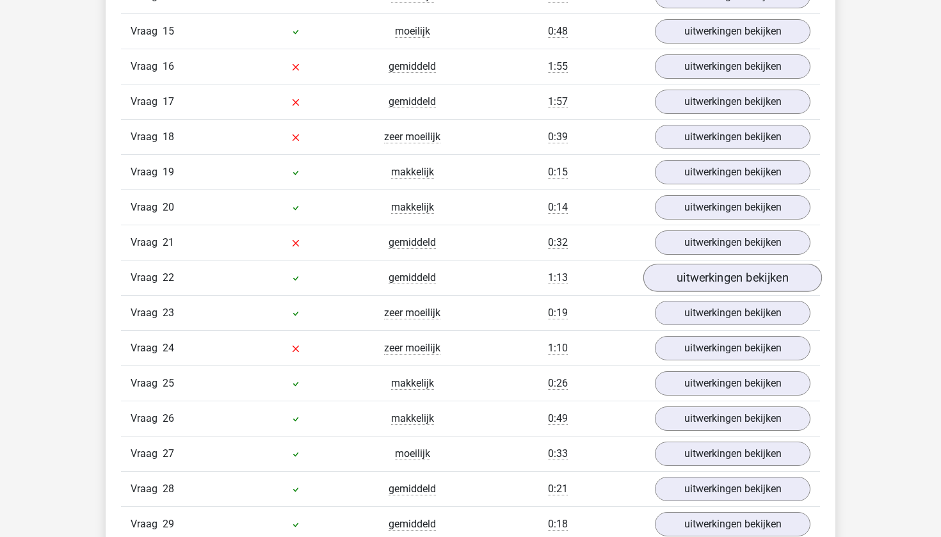
click at [731, 271] on link "uitwerkingen bekijken" at bounding box center [732, 278] width 179 height 28
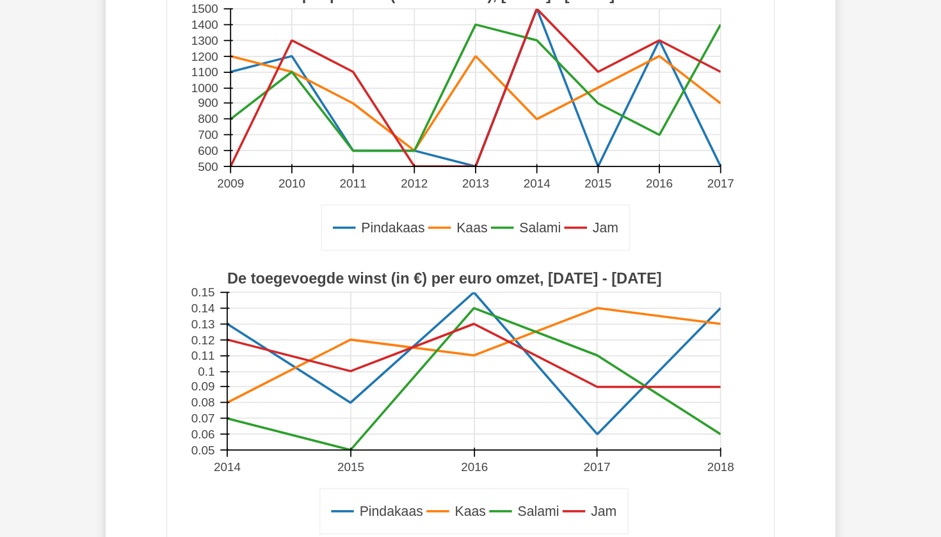
scroll to position [1883, 0]
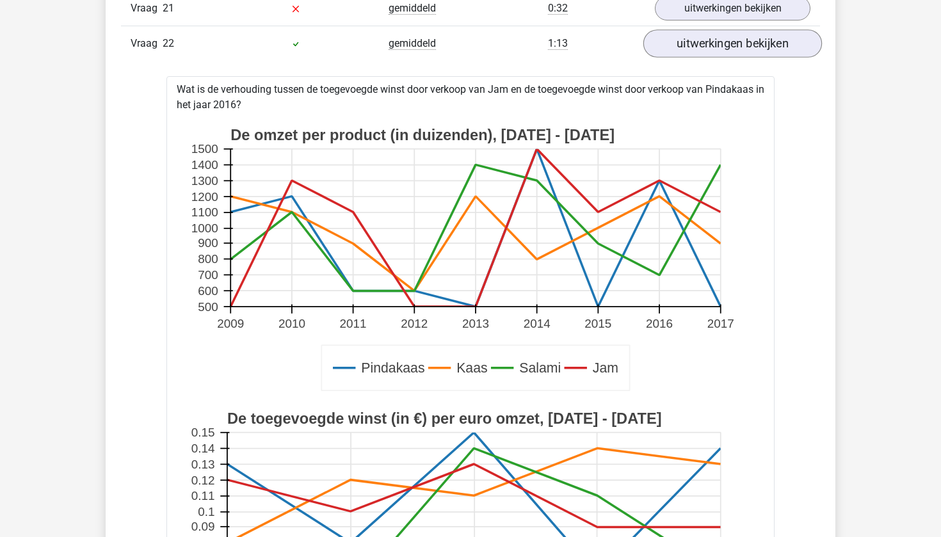
click at [673, 45] on link "uitwerkingen bekijken" at bounding box center [732, 43] width 179 height 28
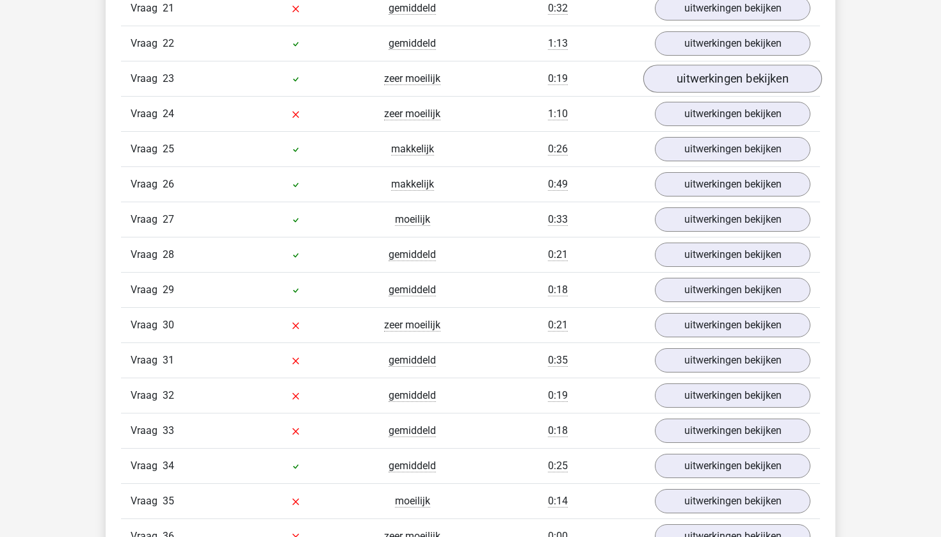
click at [678, 81] on link "uitwerkingen bekijken" at bounding box center [732, 79] width 179 height 28
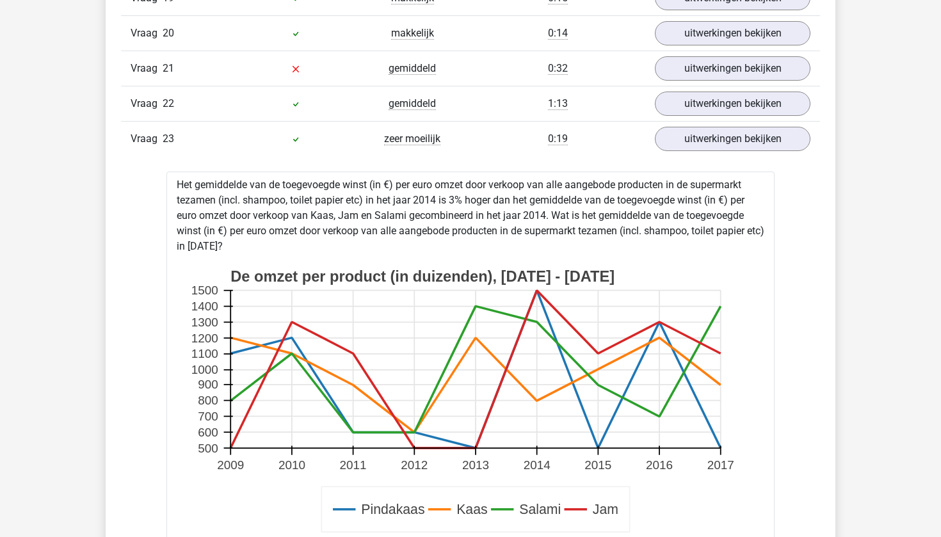
scroll to position [1819, 0]
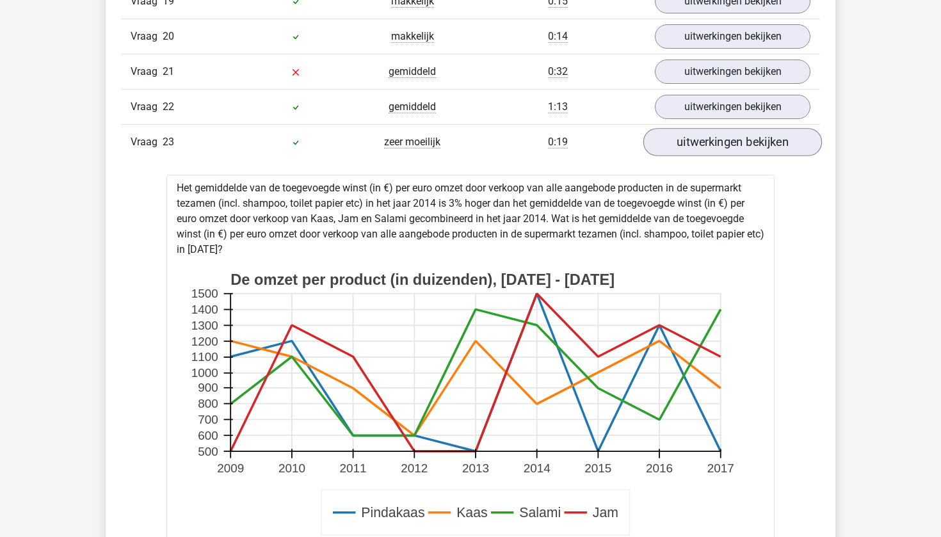
click at [709, 143] on link "uitwerkingen bekijken" at bounding box center [732, 142] width 179 height 28
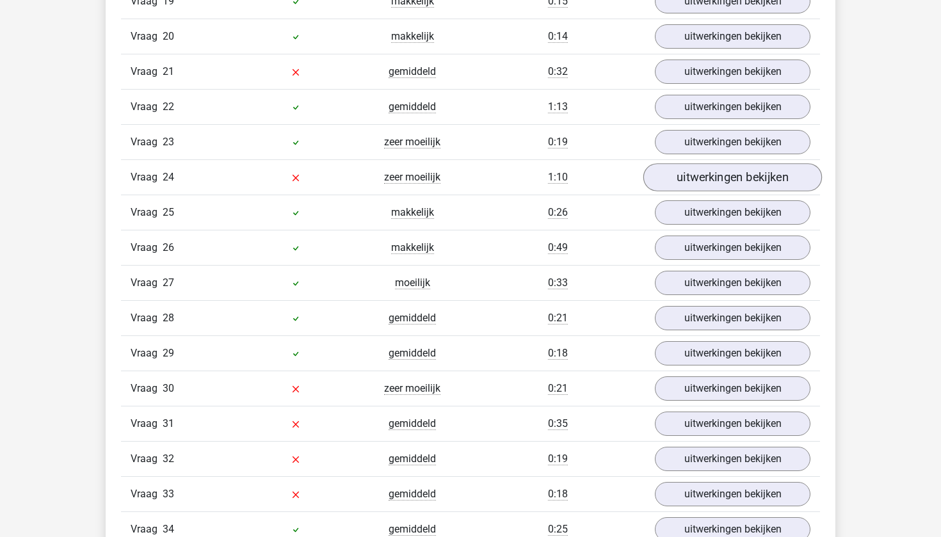
click at [720, 178] on link "uitwerkingen bekijken" at bounding box center [732, 177] width 179 height 28
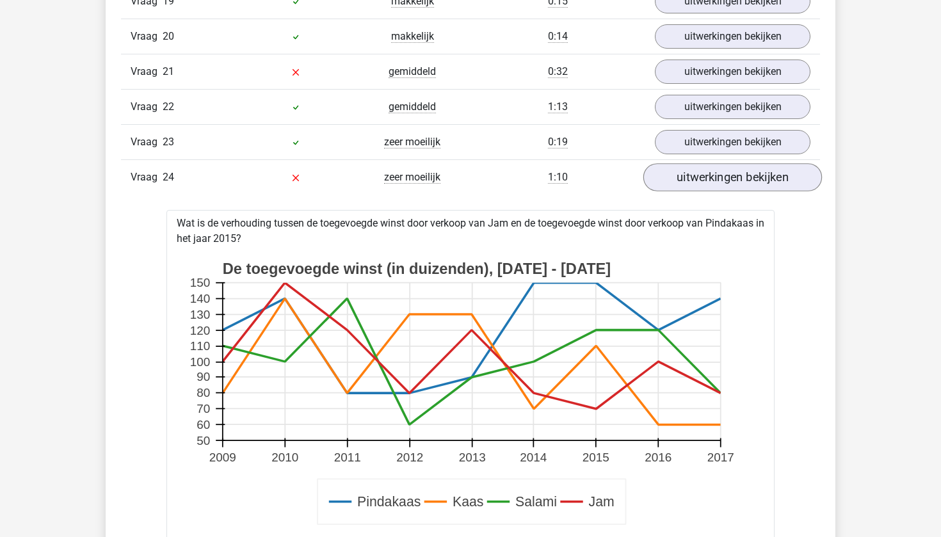
click at [720, 178] on link "uitwerkingen bekijken" at bounding box center [732, 177] width 179 height 28
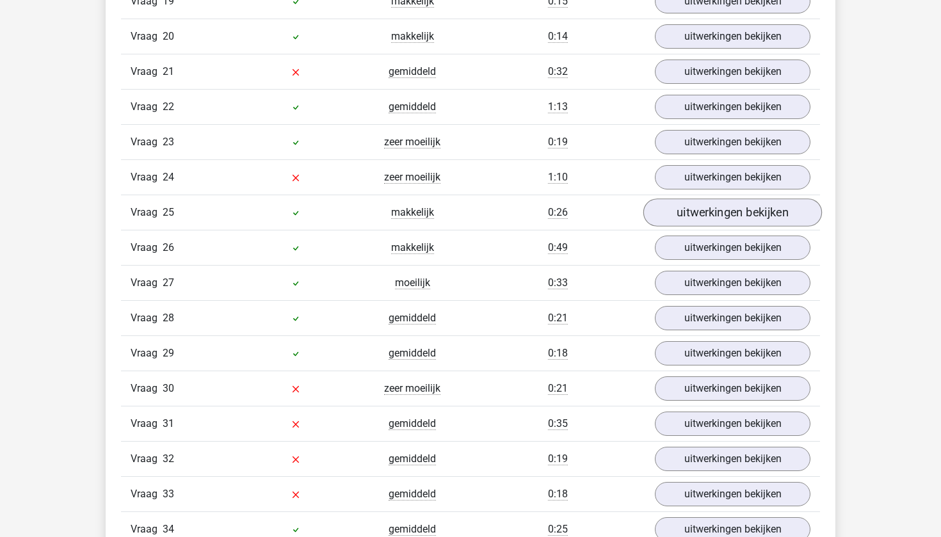
click at [721, 207] on link "uitwerkingen bekijken" at bounding box center [732, 212] width 179 height 28
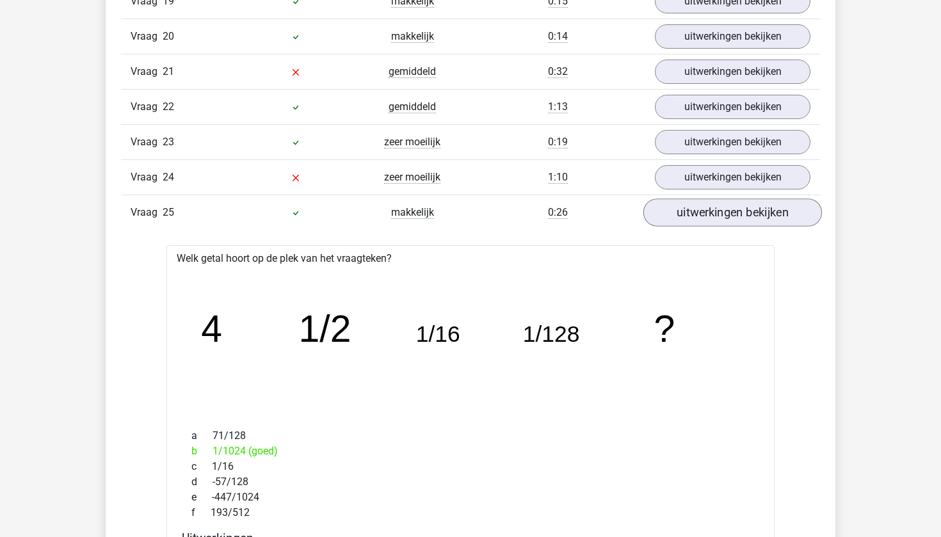
click at [721, 207] on link "uitwerkingen bekijken" at bounding box center [732, 212] width 179 height 28
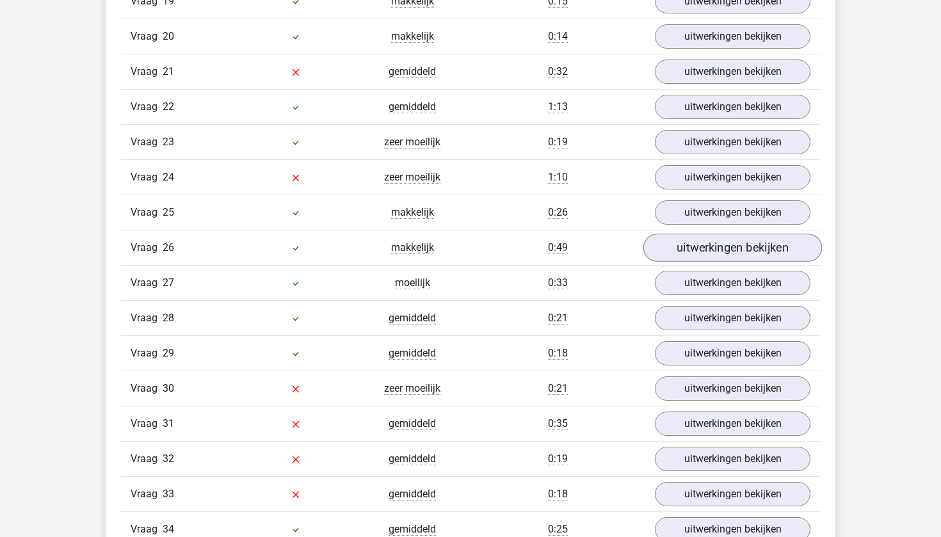
click at [728, 241] on link "uitwerkingen bekijken" at bounding box center [732, 248] width 179 height 28
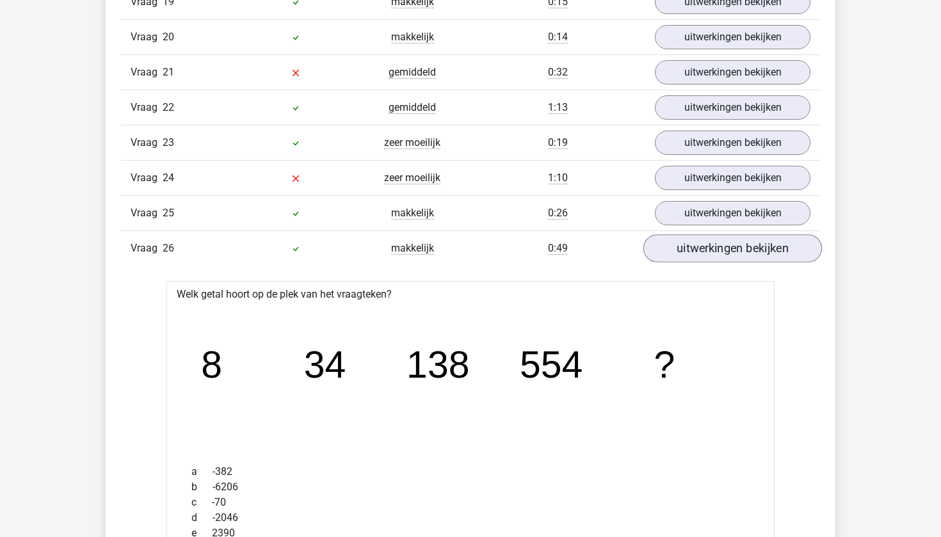
scroll to position [1821, 0]
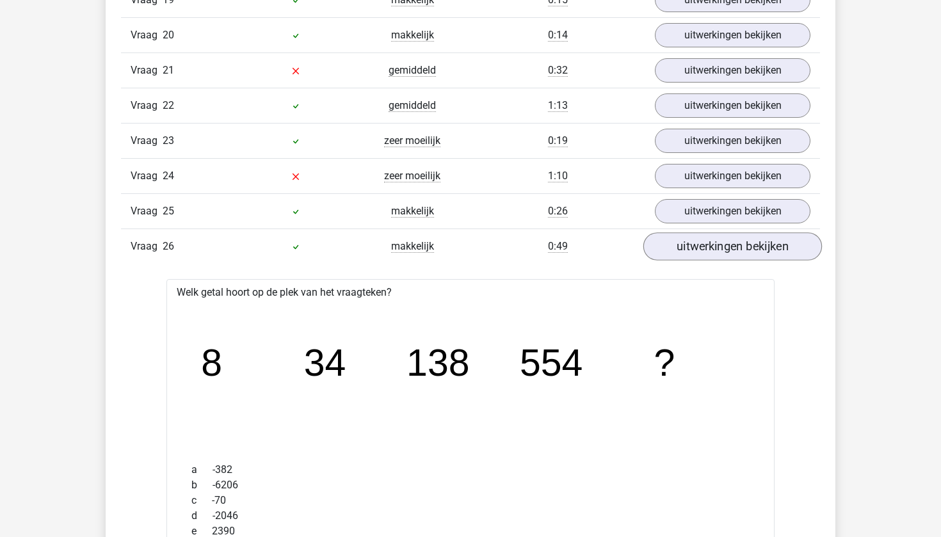
click at [729, 243] on link "uitwerkingen bekijken" at bounding box center [732, 246] width 179 height 28
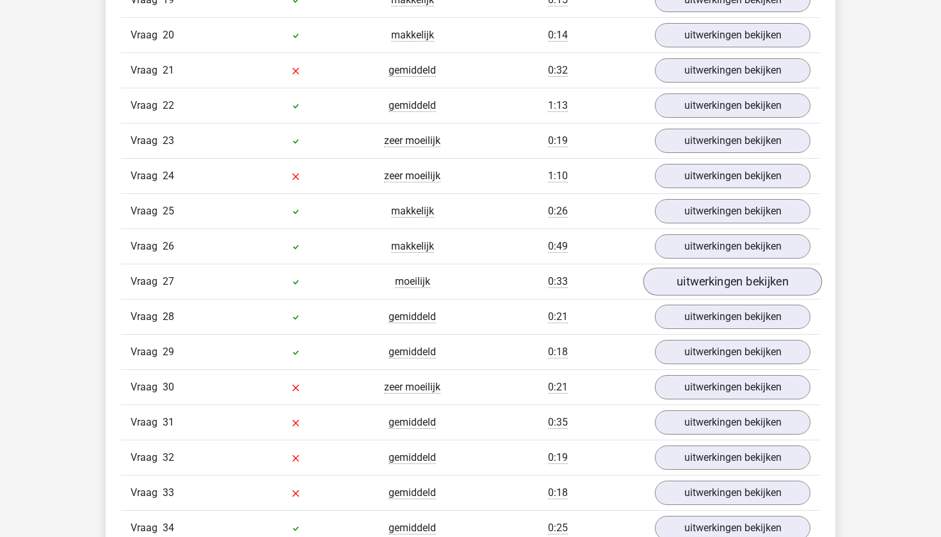
click at [732, 279] on link "uitwerkingen bekijken" at bounding box center [732, 281] width 179 height 28
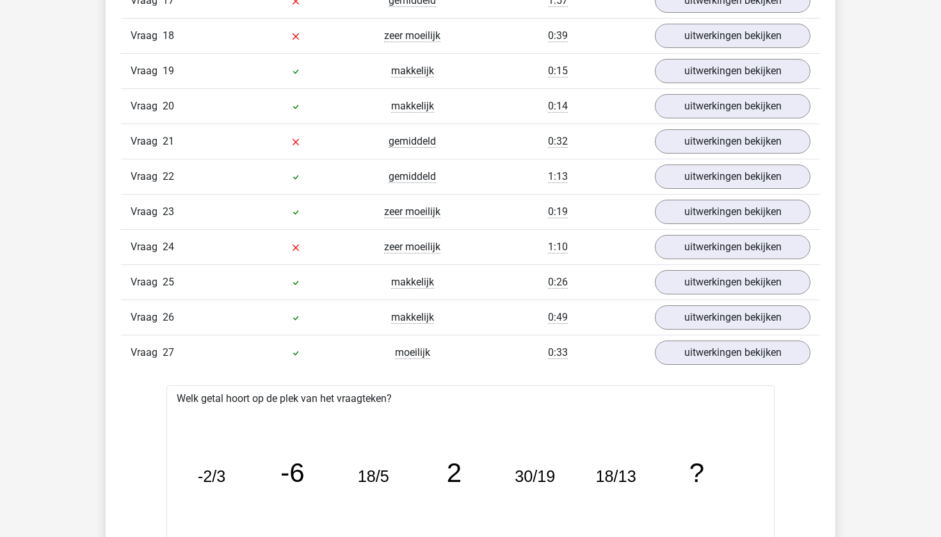
scroll to position [1752, 0]
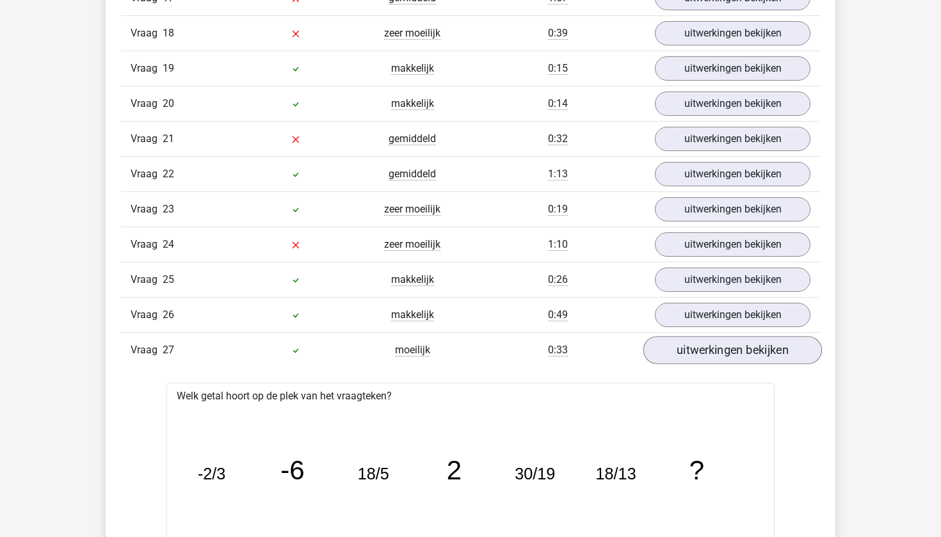
click at [747, 356] on link "uitwerkingen bekijken" at bounding box center [732, 350] width 179 height 28
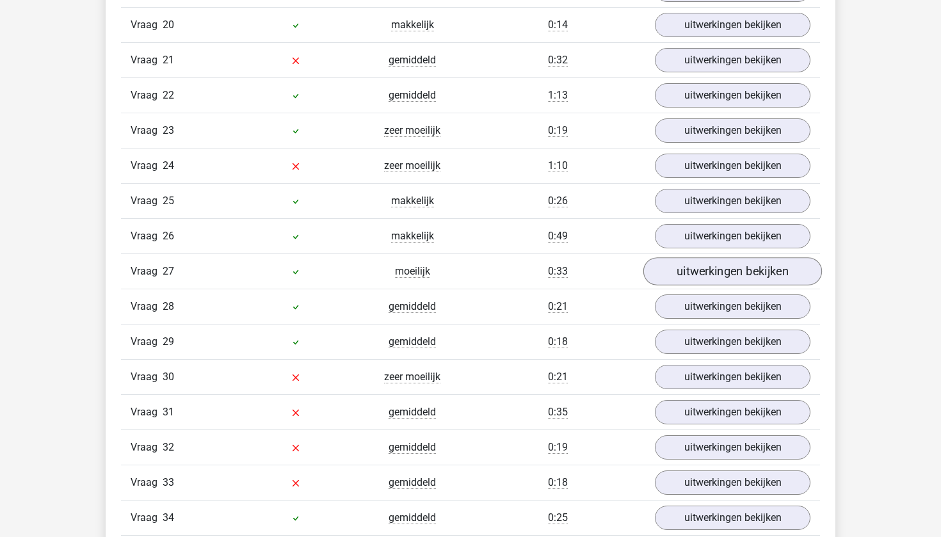
scroll to position [1831, 0]
click at [724, 302] on link "uitwerkingen bekijken" at bounding box center [732, 306] width 179 height 28
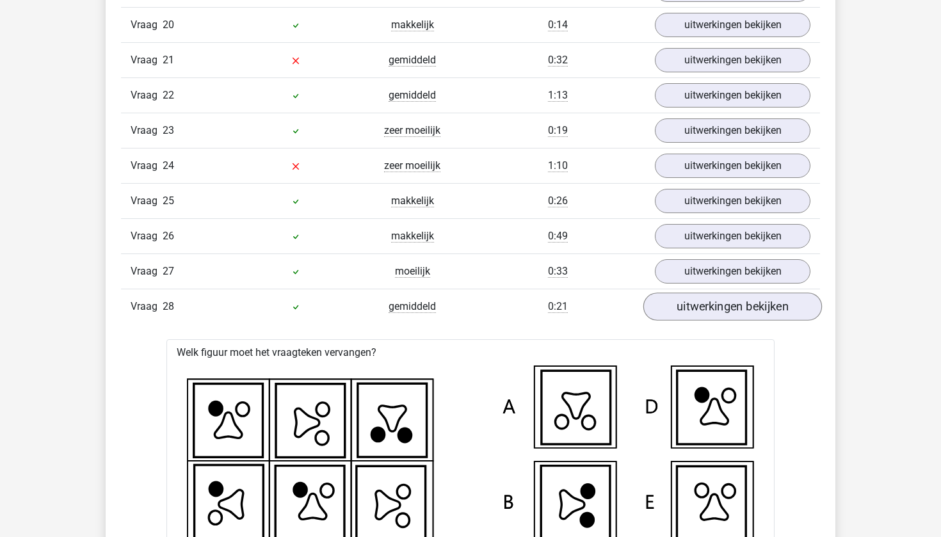
click at [724, 301] on link "uitwerkingen bekijken" at bounding box center [732, 306] width 179 height 28
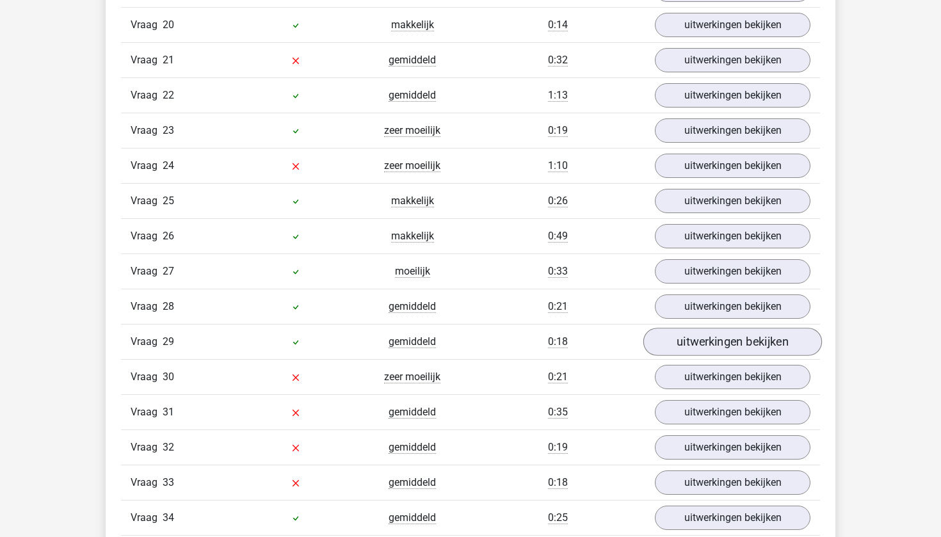
click at [730, 338] on link "uitwerkingen bekijken" at bounding box center [732, 342] width 179 height 28
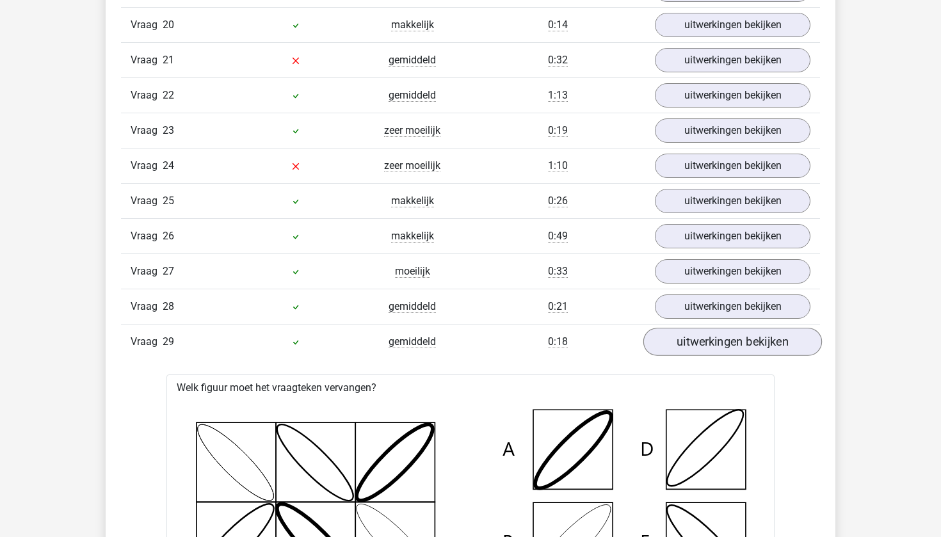
click at [730, 338] on link "uitwerkingen bekijken" at bounding box center [732, 342] width 179 height 28
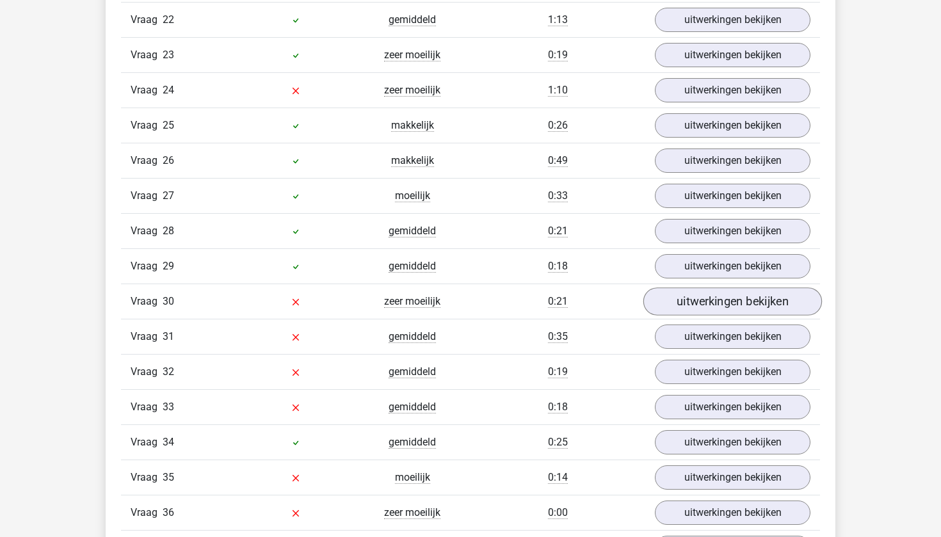
scroll to position [1906, 0]
click at [711, 312] on link "uitwerkingen bekijken" at bounding box center [732, 301] width 179 height 28
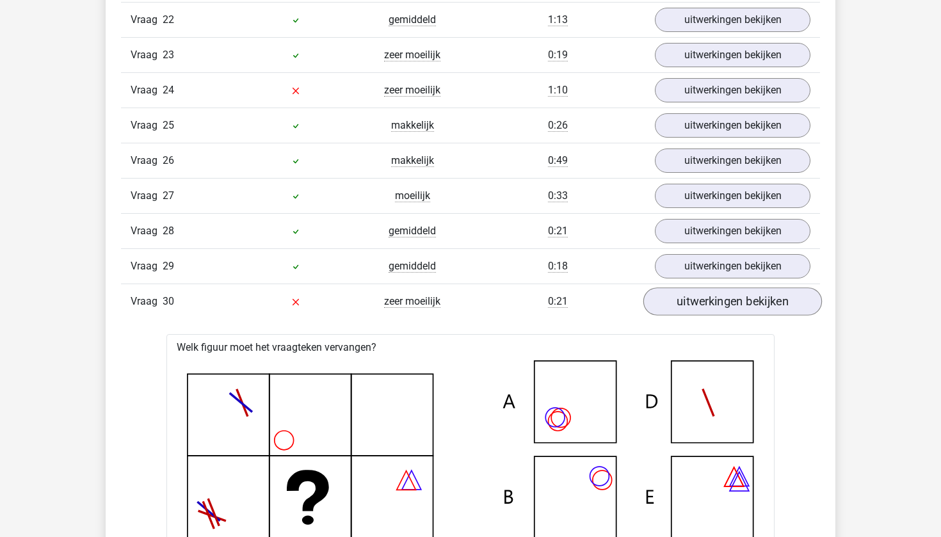
click at [711, 312] on link "uitwerkingen bekijken" at bounding box center [732, 301] width 179 height 28
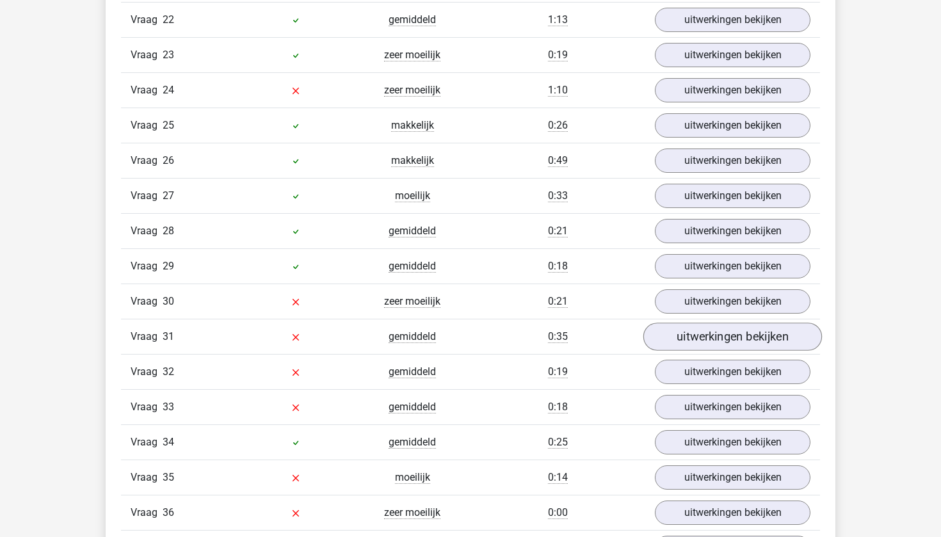
click at [716, 330] on link "uitwerkingen bekijken" at bounding box center [732, 337] width 179 height 28
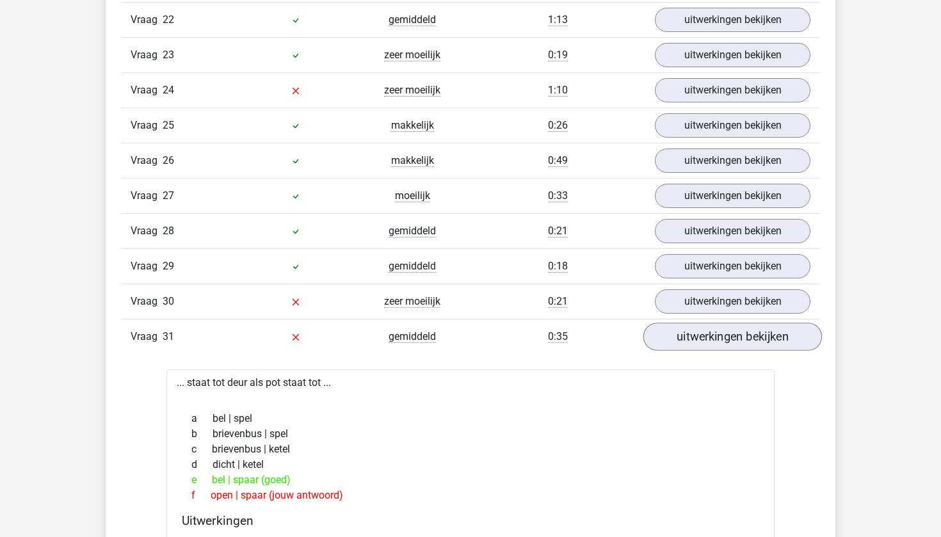
click at [716, 330] on link "uitwerkingen bekijken" at bounding box center [732, 337] width 179 height 28
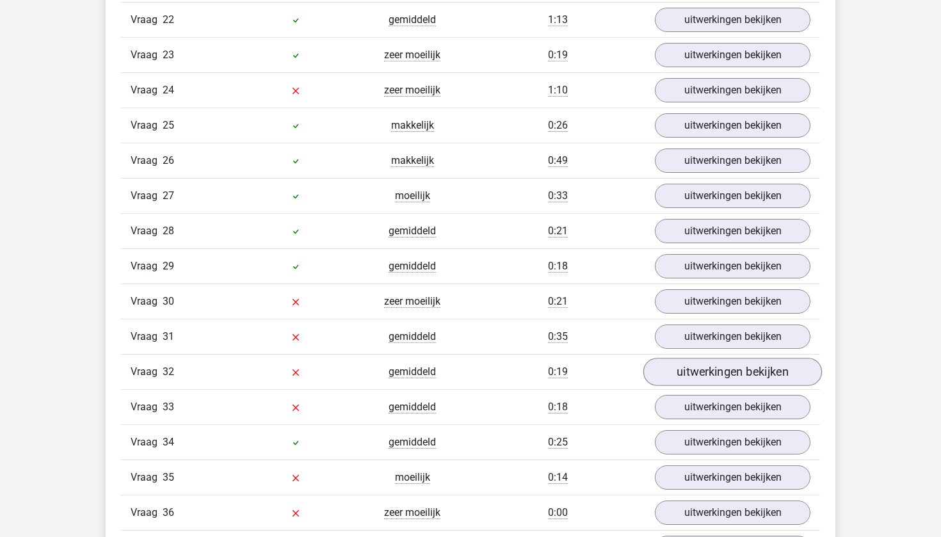
click at [722, 371] on link "uitwerkingen bekijken" at bounding box center [732, 372] width 179 height 28
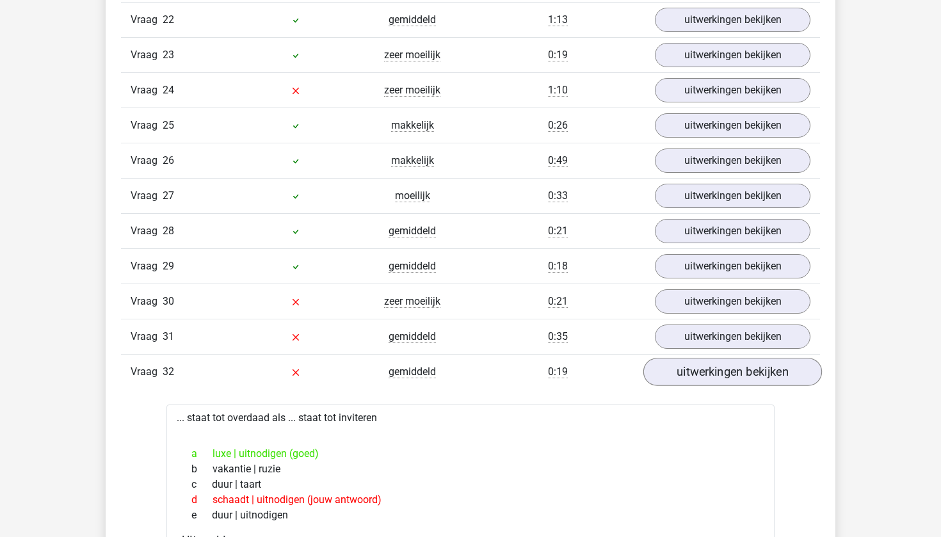
click at [721, 370] on link "uitwerkingen bekijken" at bounding box center [732, 372] width 179 height 28
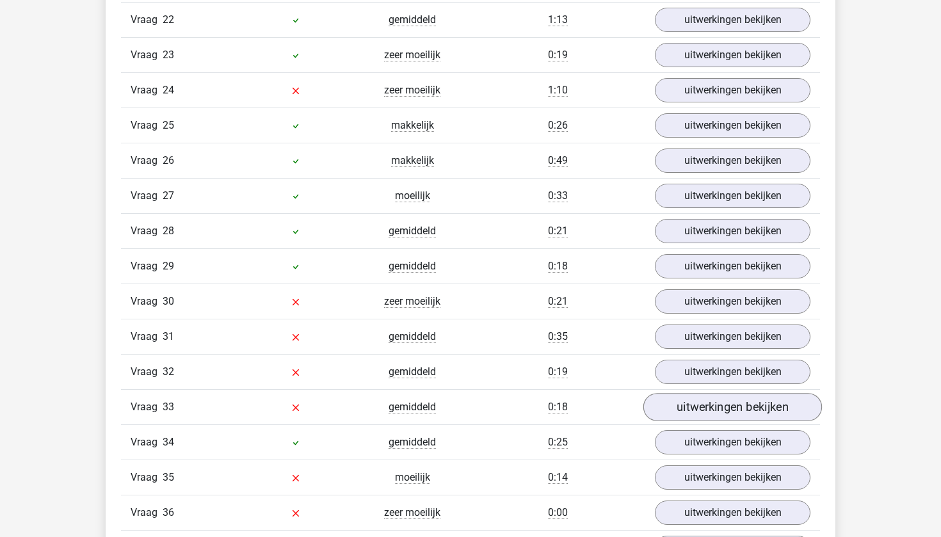
click at [723, 405] on link "uitwerkingen bekijken" at bounding box center [732, 407] width 179 height 28
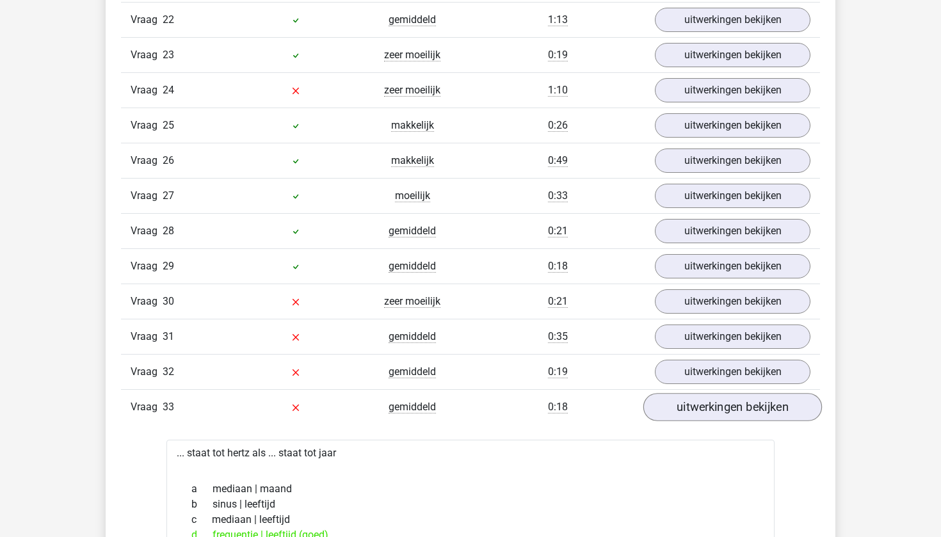
click at [723, 405] on link "uitwerkingen bekijken" at bounding box center [732, 407] width 179 height 28
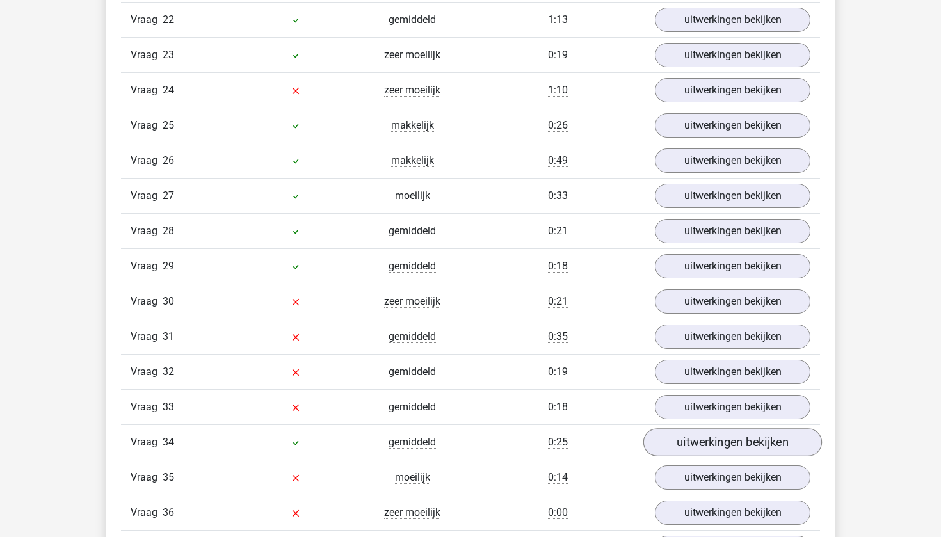
click at [728, 434] on link "uitwerkingen bekijken" at bounding box center [732, 442] width 179 height 28
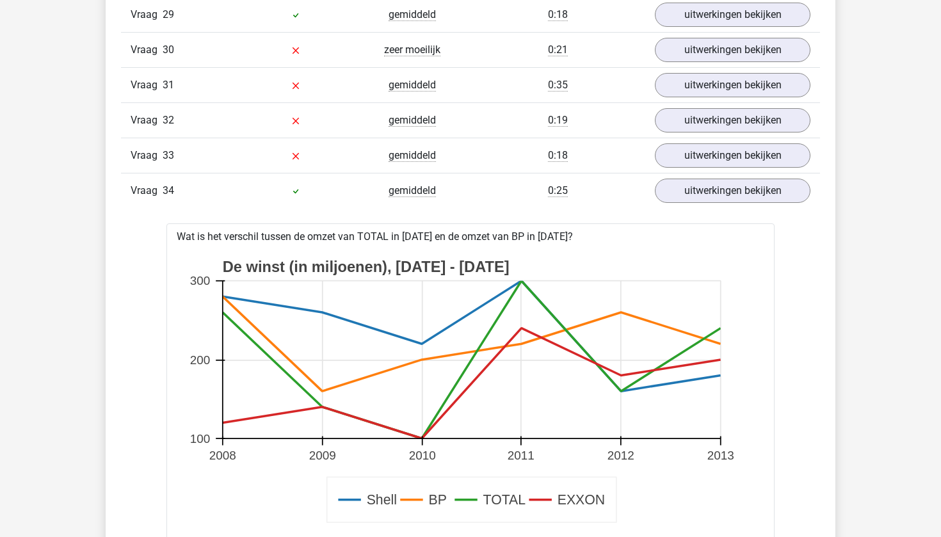
scroll to position [2136, 0]
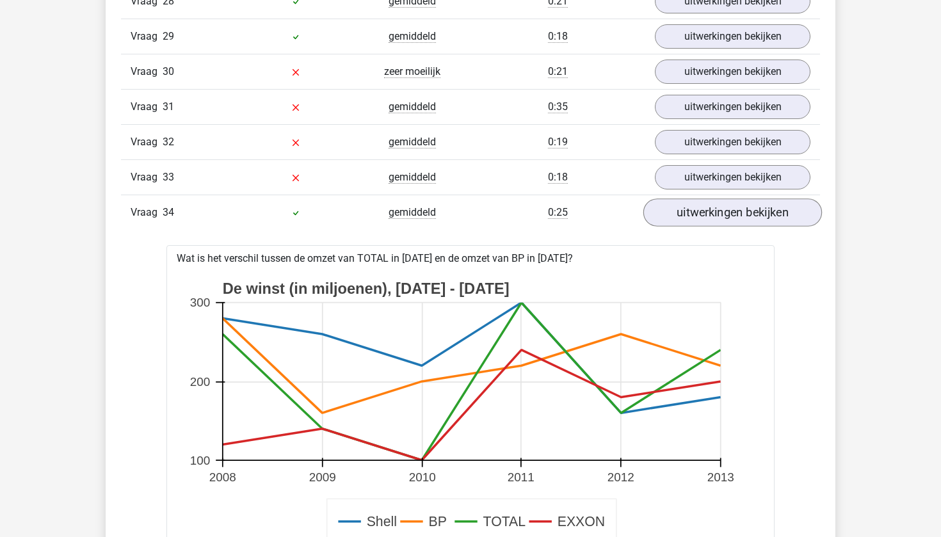
click at [724, 217] on link "uitwerkingen bekijken" at bounding box center [732, 212] width 179 height 28
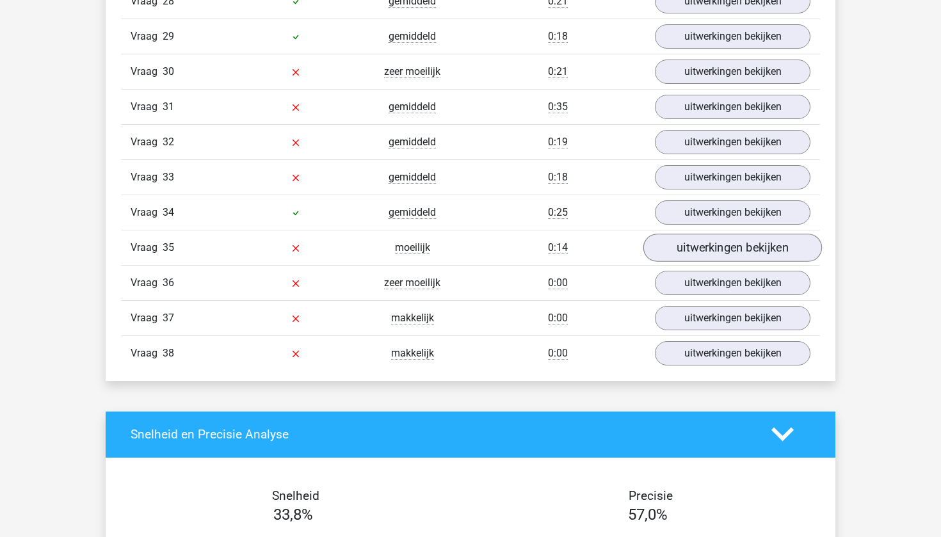
click at [729, 255] on link "uitwerkingen bekijken" at bounding box center [732, 248] width 179 height 28
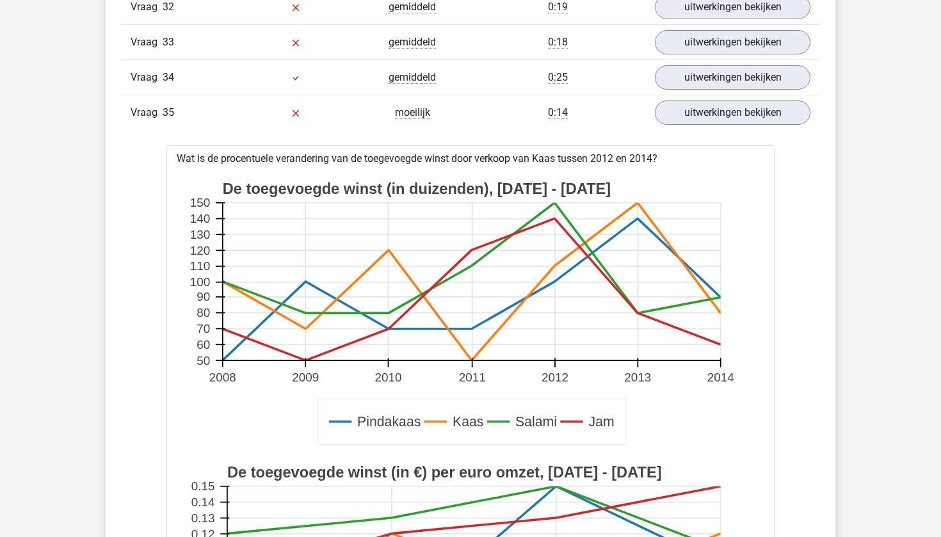
scroll to position [2092, 0]
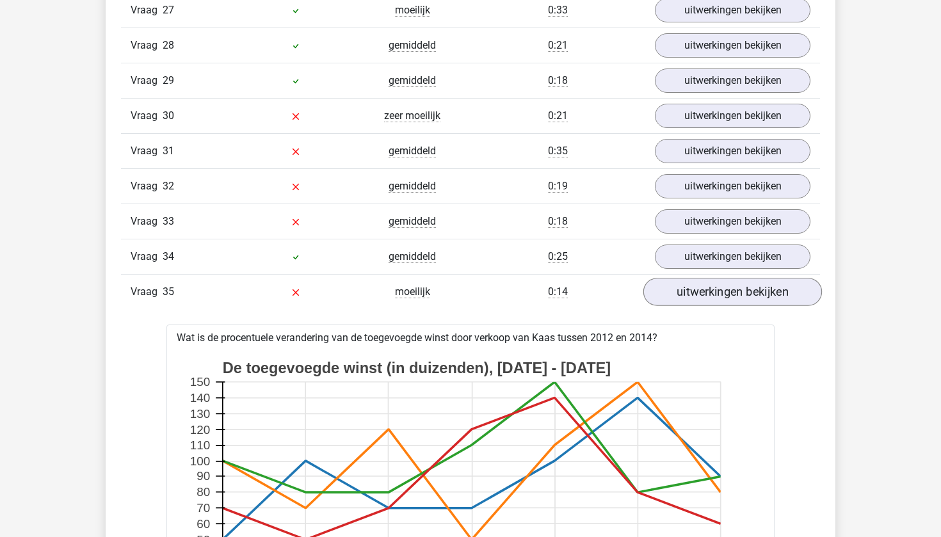
click at [728, 291] on link "uitwerkingen bekijken" at bounding box center [732, 292] width 179 height 28
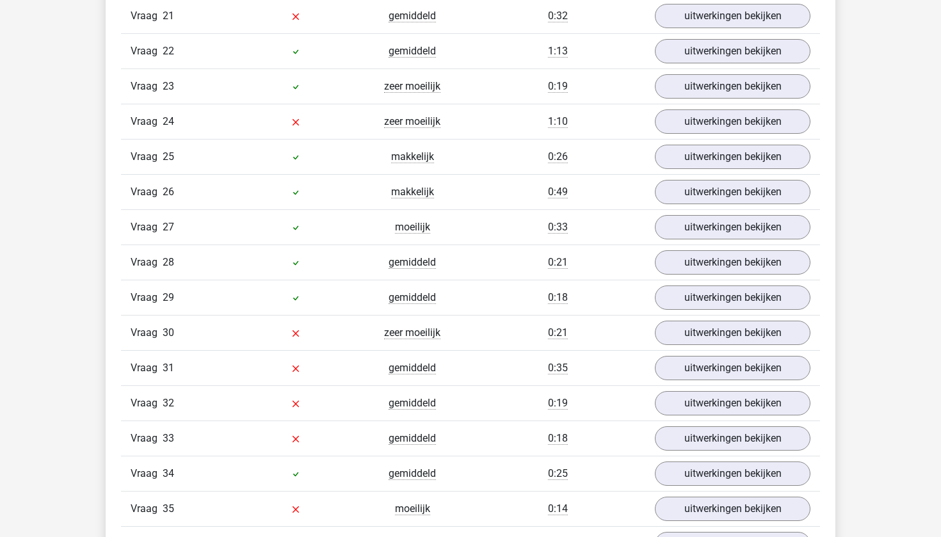
scroll to position [1877, 0]
